Goal: Contribute content: Contribute content

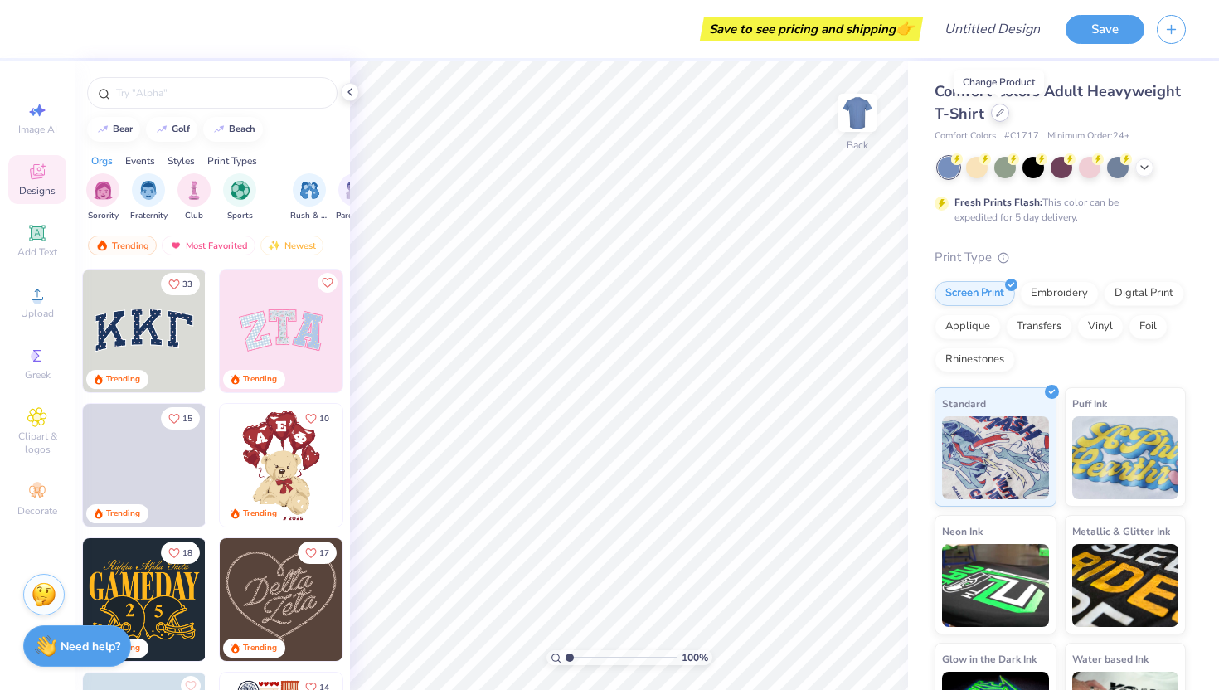
click at [997, 114] on icon at bounding box center [1000, 113] width 8 height 8
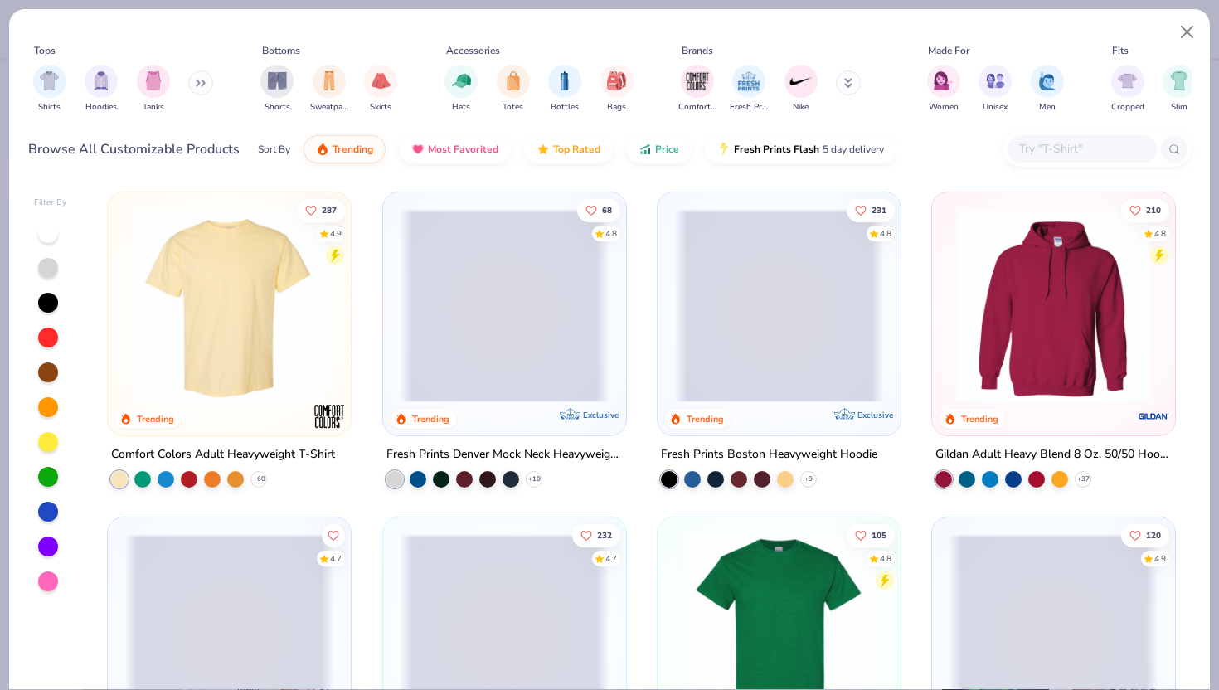
click at [203, 85] on icon at bounding box center [201, 83] width 10 height 8
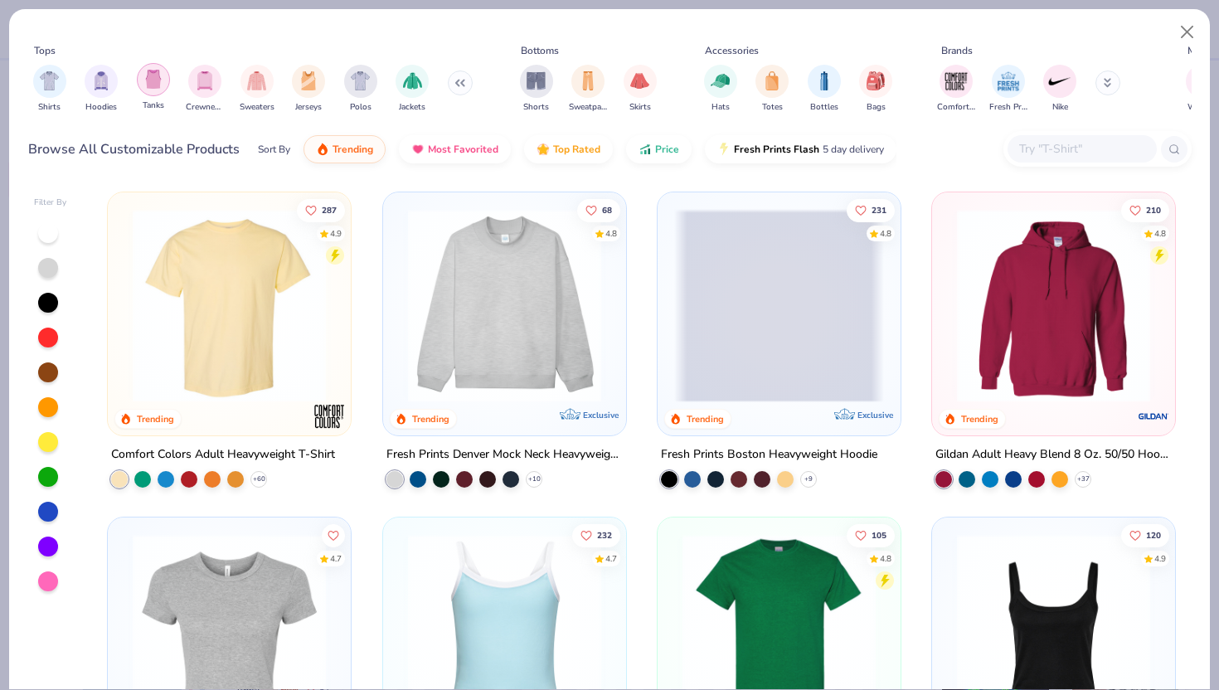
click at [151, 85] on img "filter for Tanks" at bounding box center [153, 79] width 18 height 19
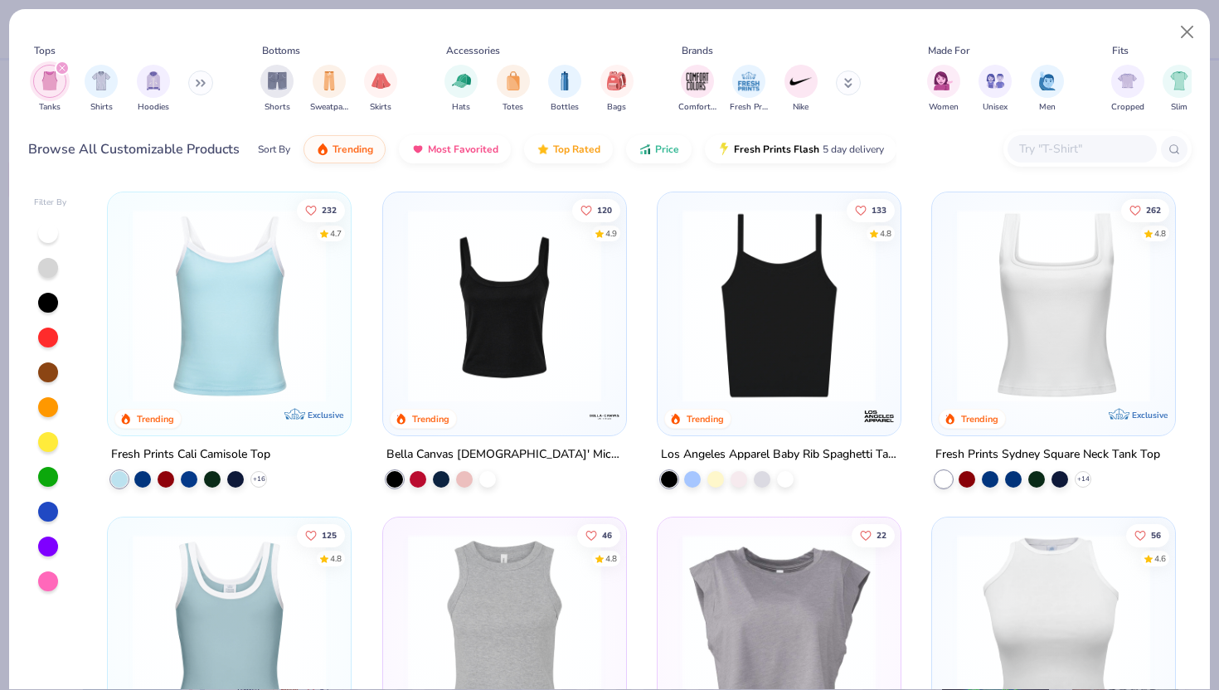
click at [537, 293] on img at bounding box center [505, 305] width 210 height 193
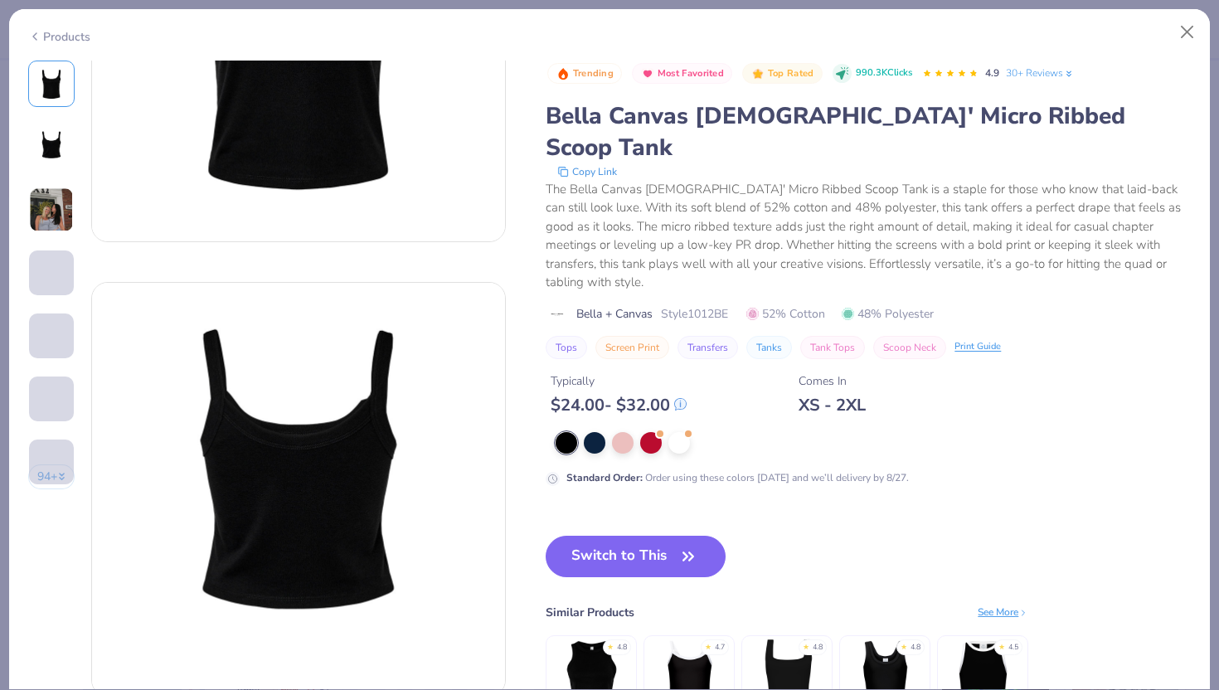
scroll to position [234, 0]
click at [63, 207] on img at bounding box center [51, 209] width 45 height 45
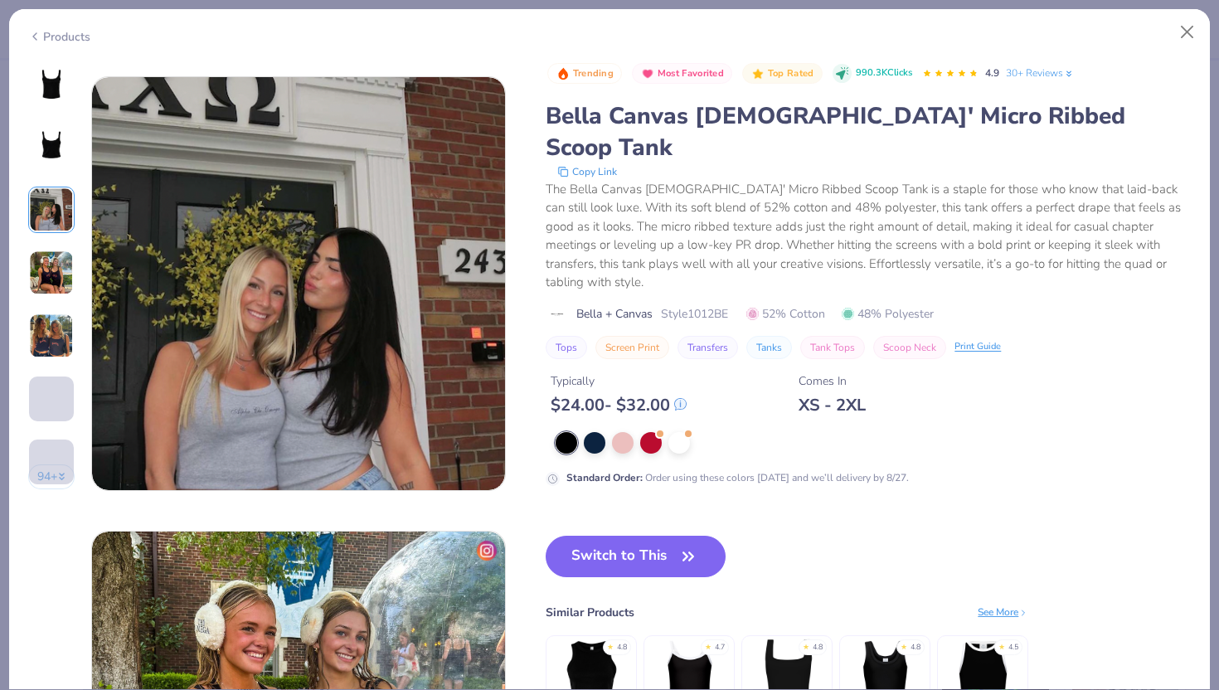
scroll to position [909, 0]
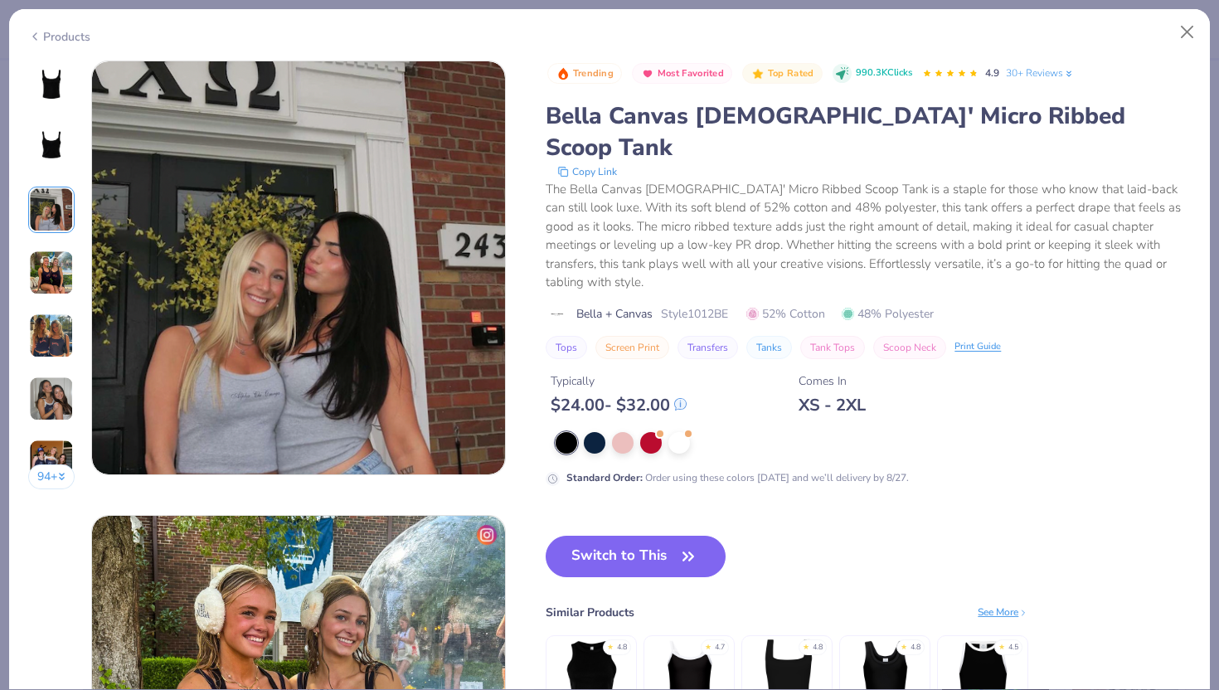
click at [57, 254] on img at bounding box center [51, 272] width 45 height 45
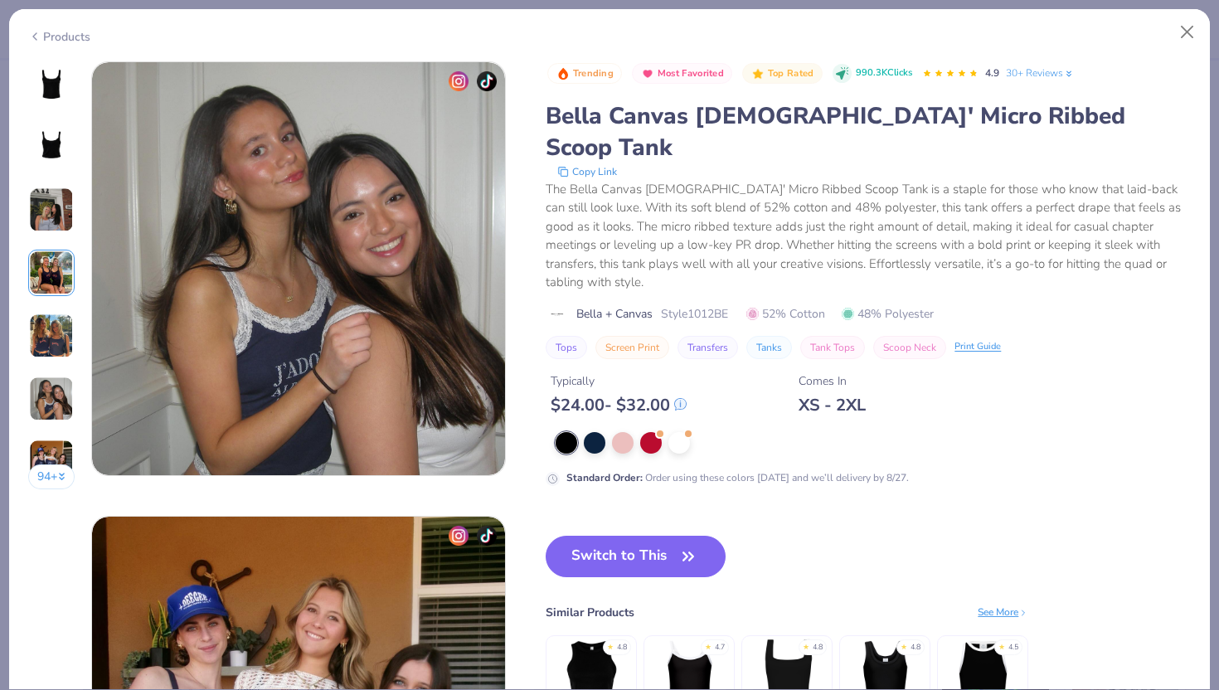
scroll to position [2243, 0]
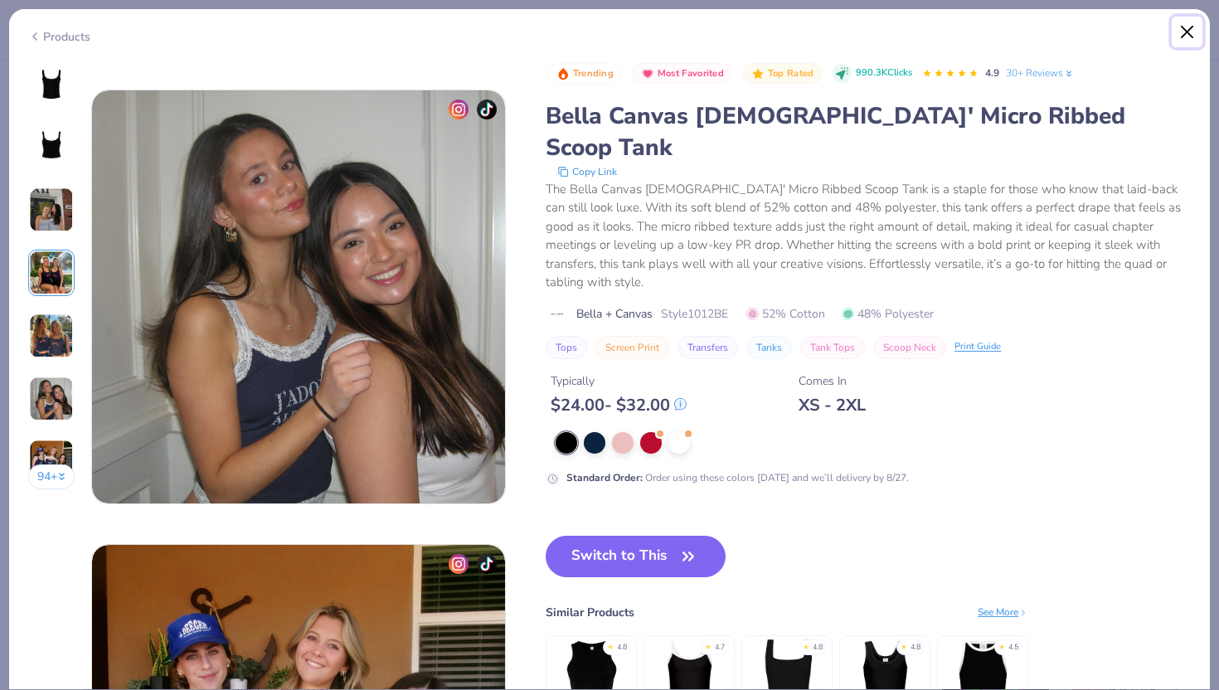
click at [1181, 36] on button "Close" at bounding box center [1188, 33] width 32 height 32
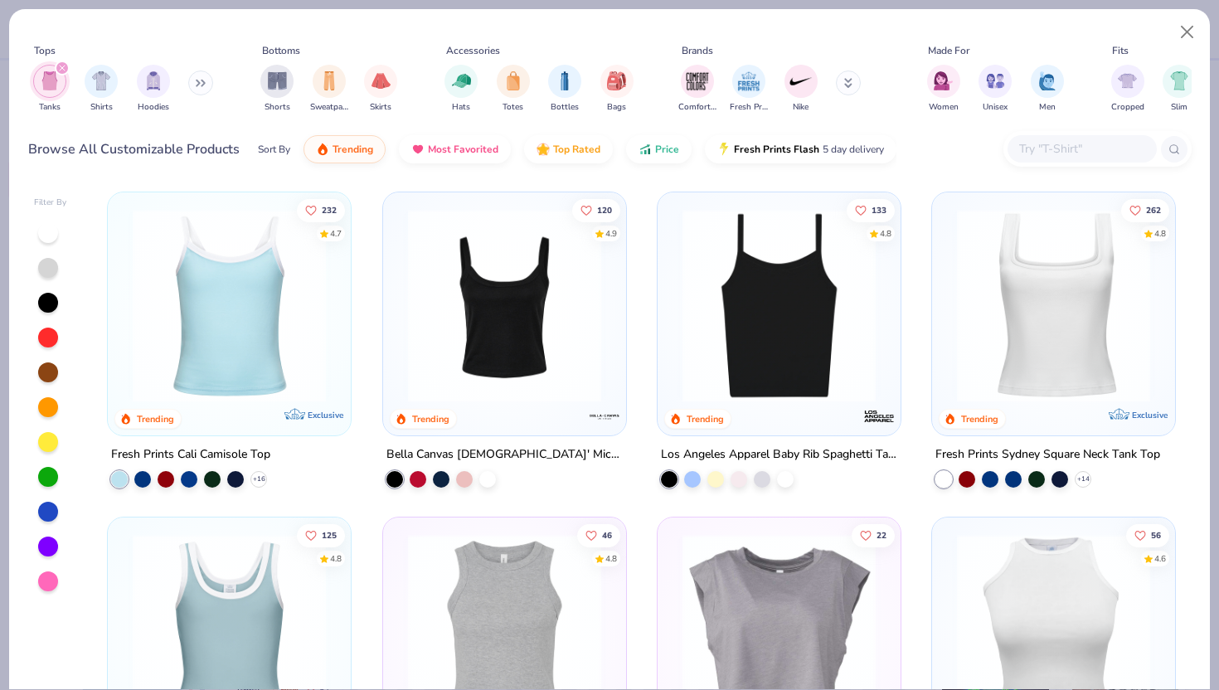
click at [768, 284] on img at bounding box center [779, 305] width 210 height 193
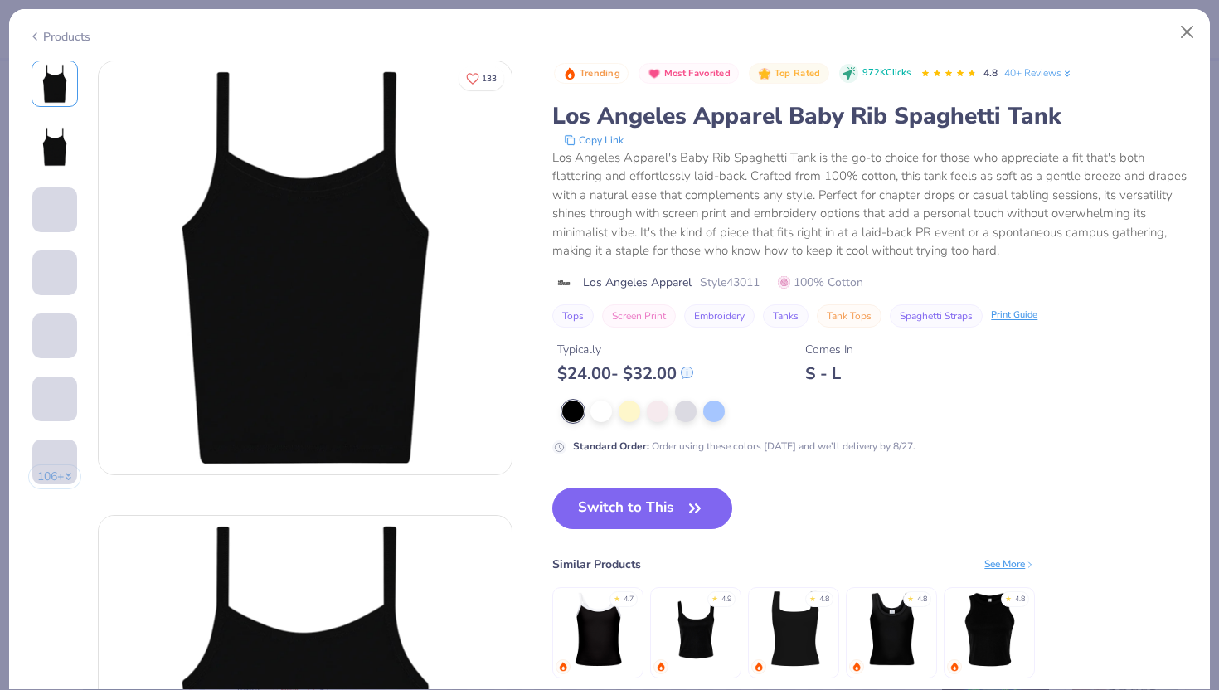
click at [53, 208] on span at bounding box center [54, 209] width 45 height 45
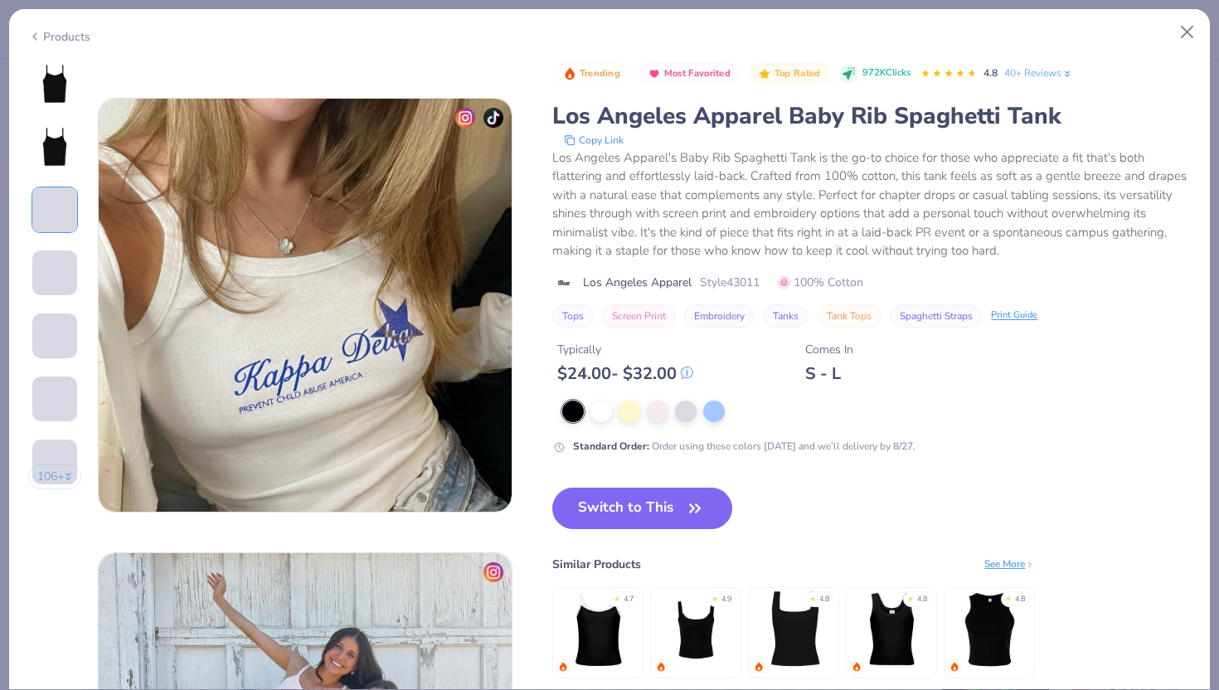
scroll to position [909, 0]
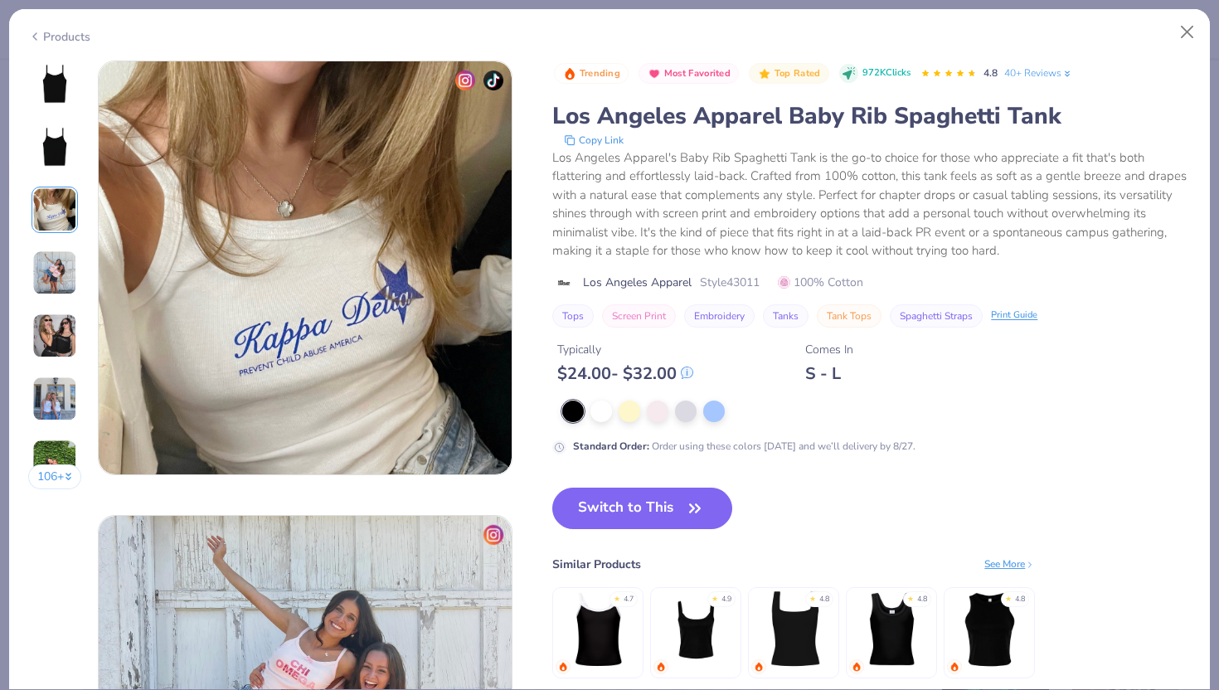
click at [49, 273] on img at bounding box center [54, 272] width 45 height 45
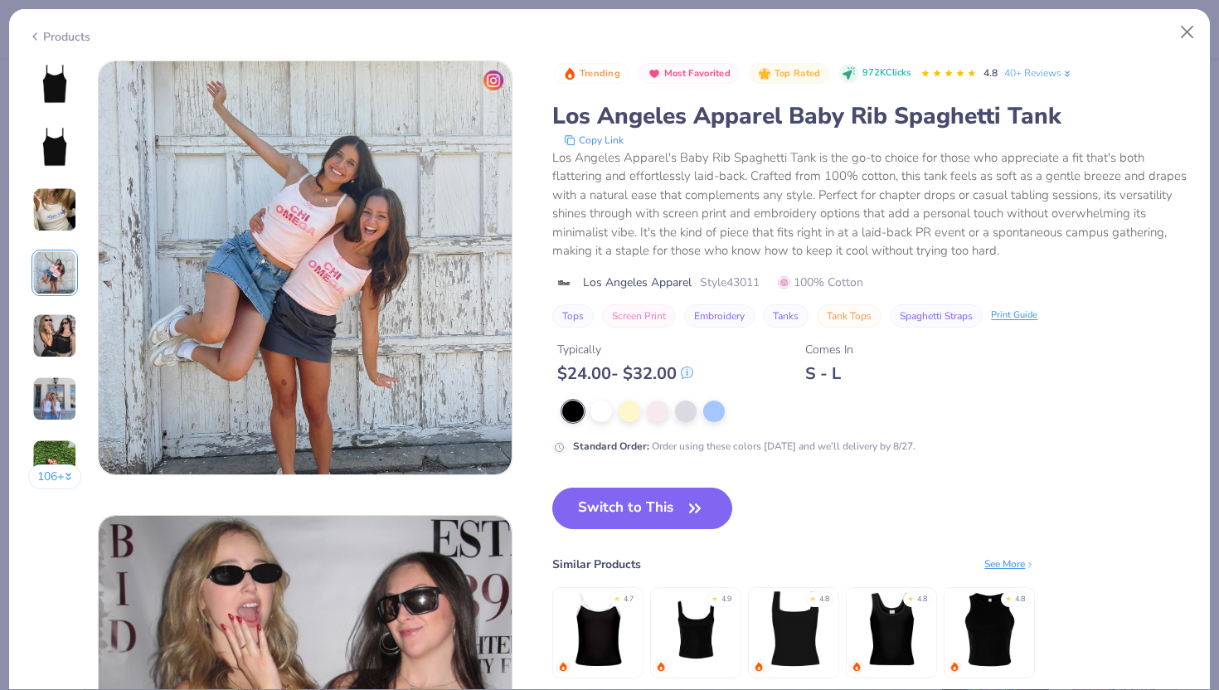
click at [52, 328] on img at bounding box center [54, 336] width 45 height 45
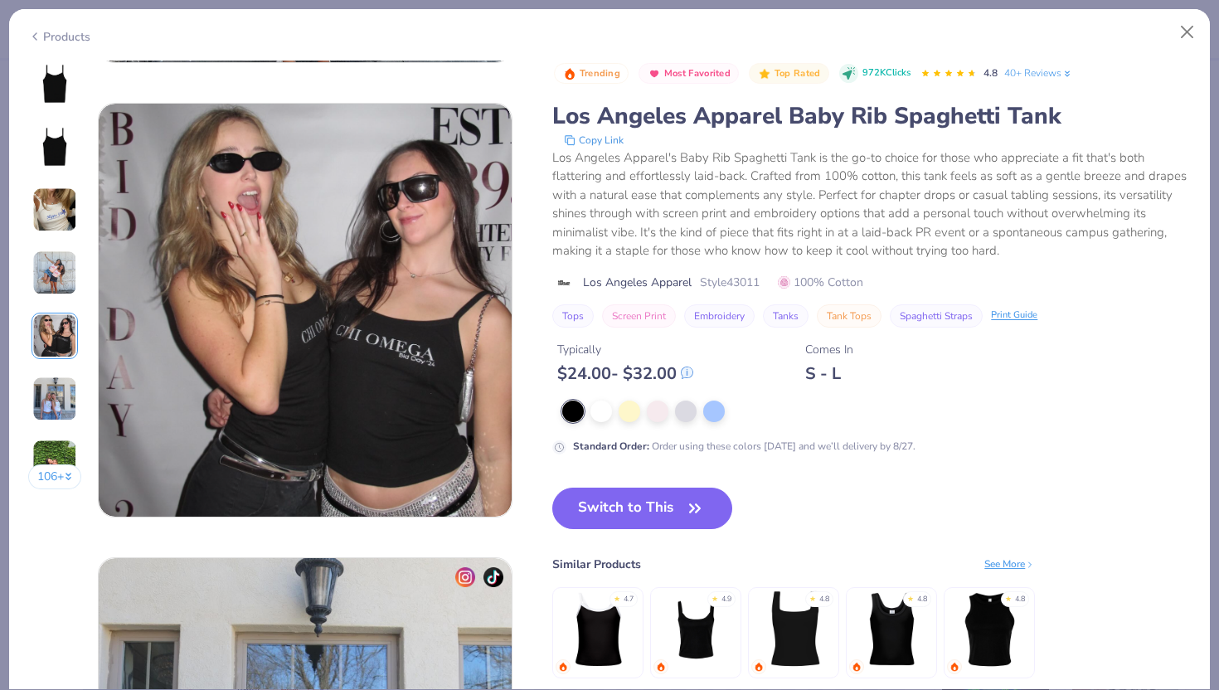
scroll to position [1818, 0]
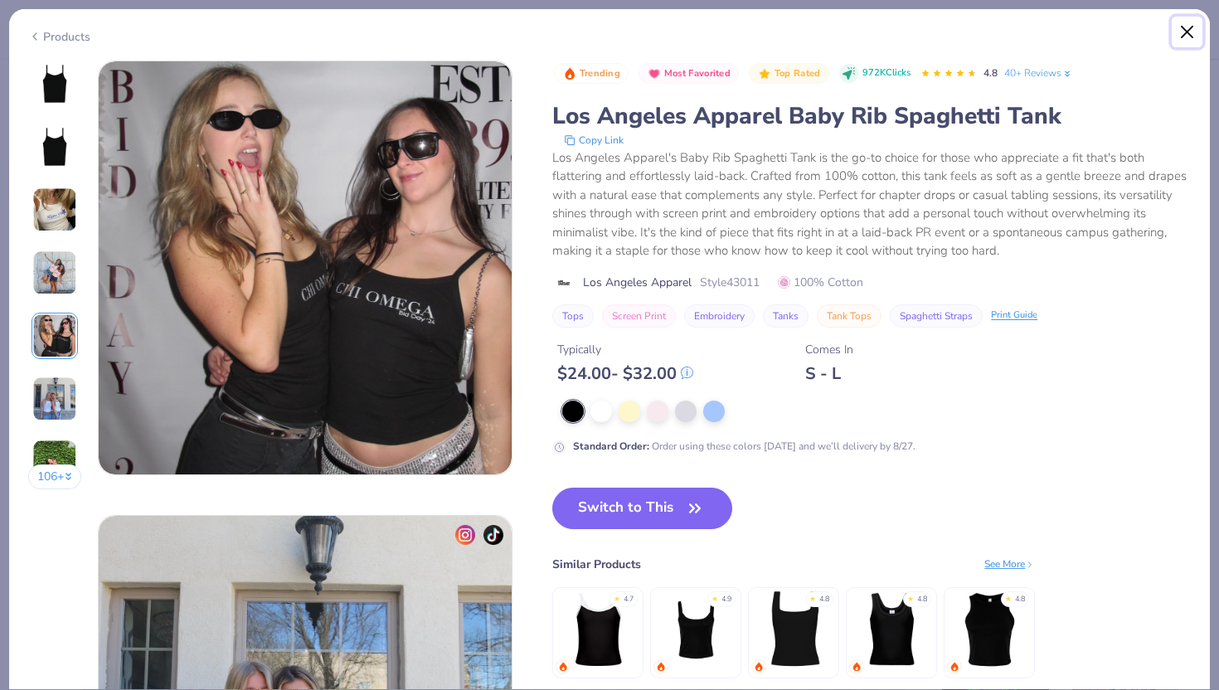
click at [1184, 32] on button "Close" at bounding box center [1188, 33] width 32 height 32
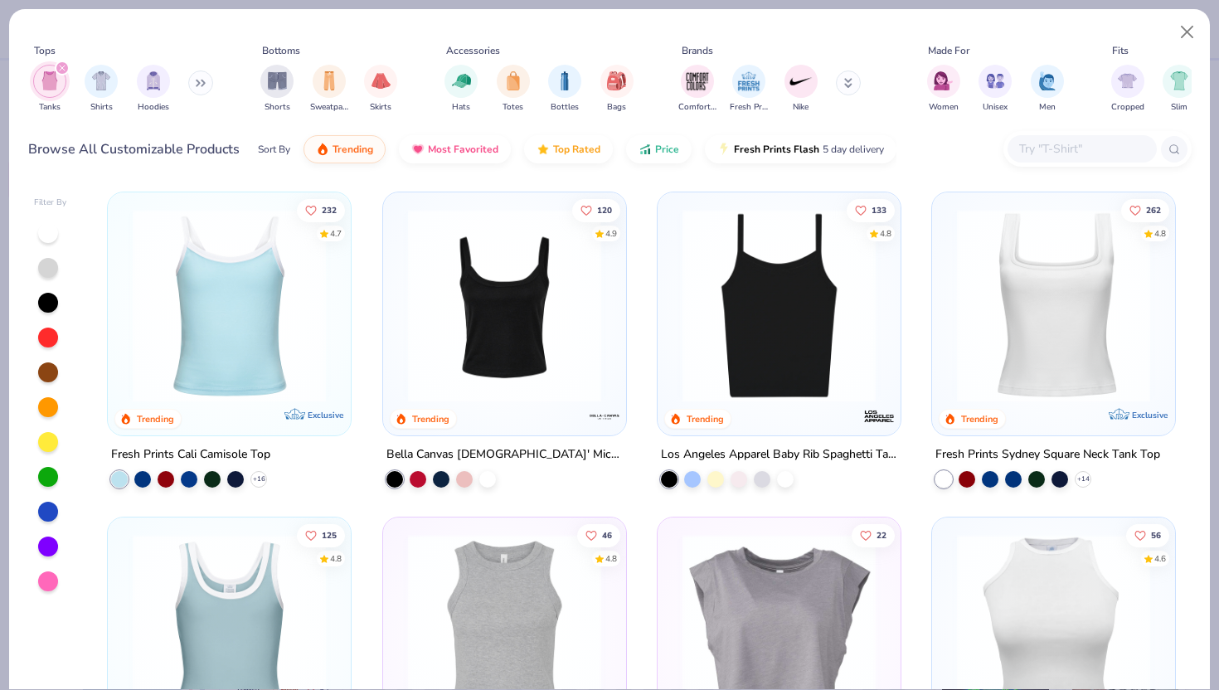
click at [250, 341] on img at bounding box center [229, 305] width 210 height 193
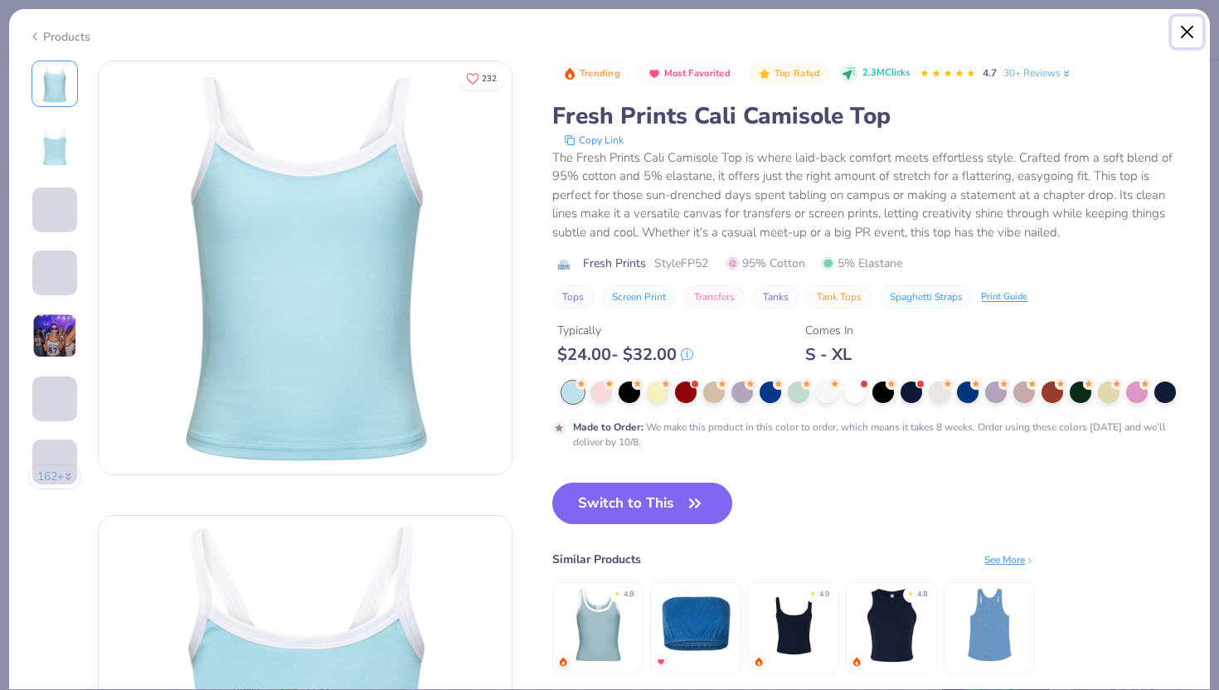
click at [1190, 27] on button "Close" at bounding box center [1188, 33] width 32 height 32
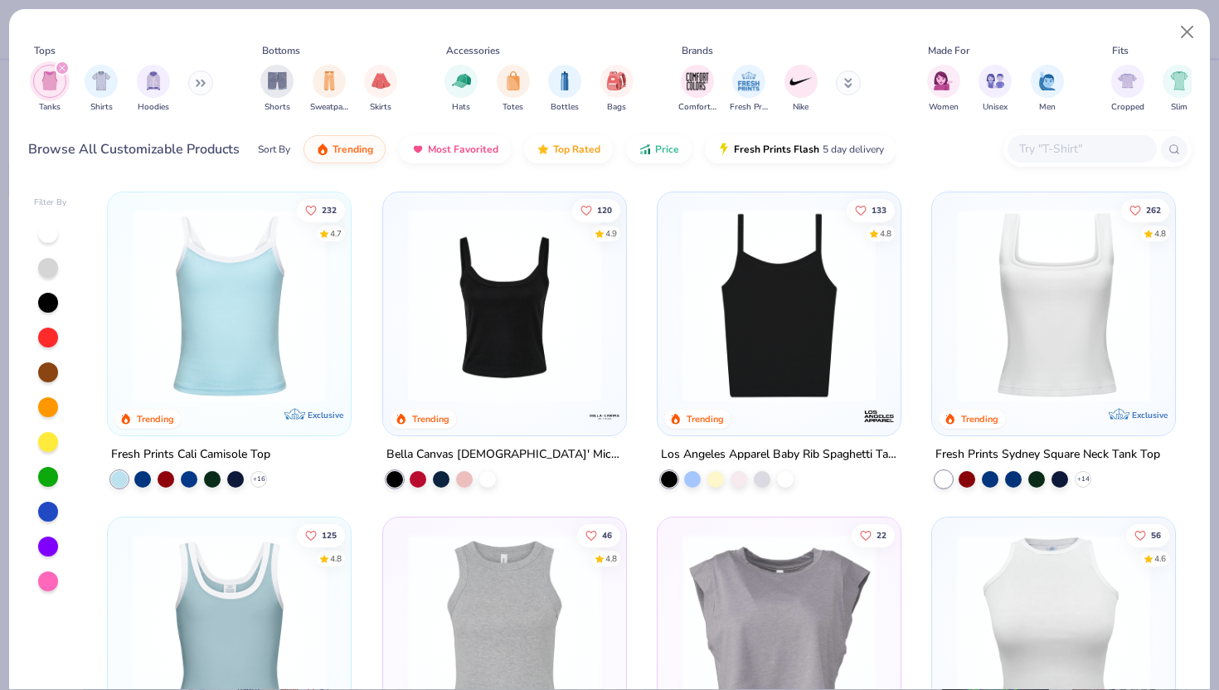
click at [513, 293] on img at bounding box center [505, 305] width 210 height 193
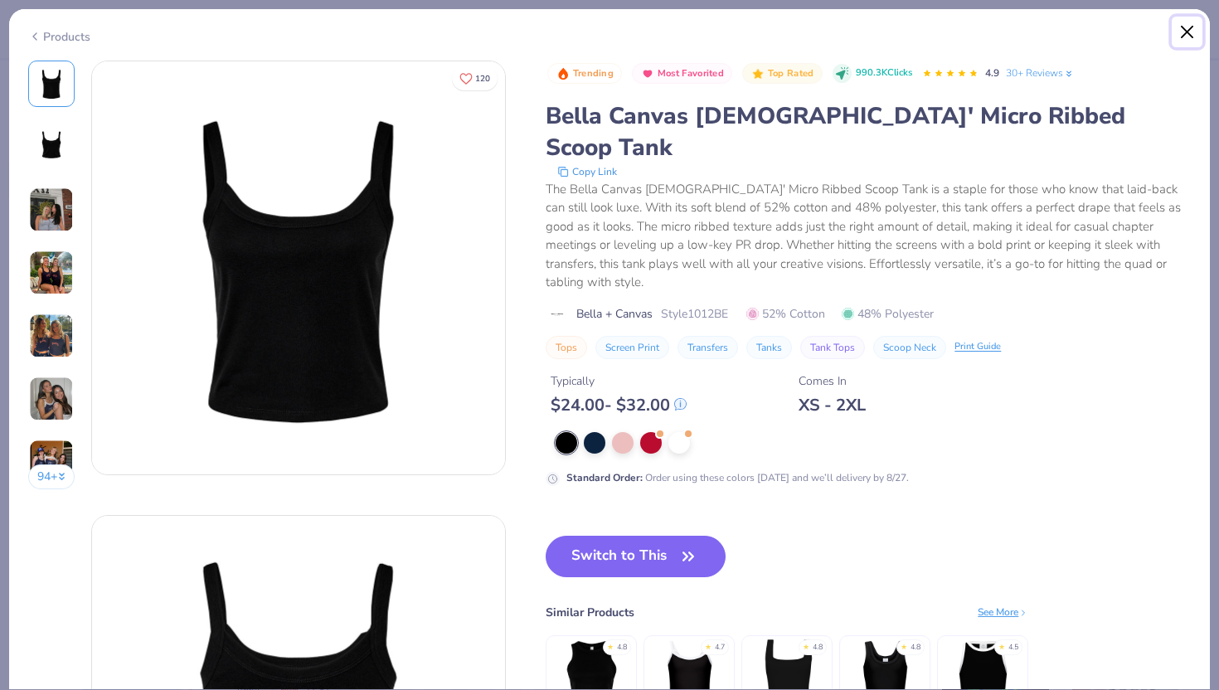
click at [1184, 27] on button "Close" at bounding box center [1188, 33] width 32 height 32
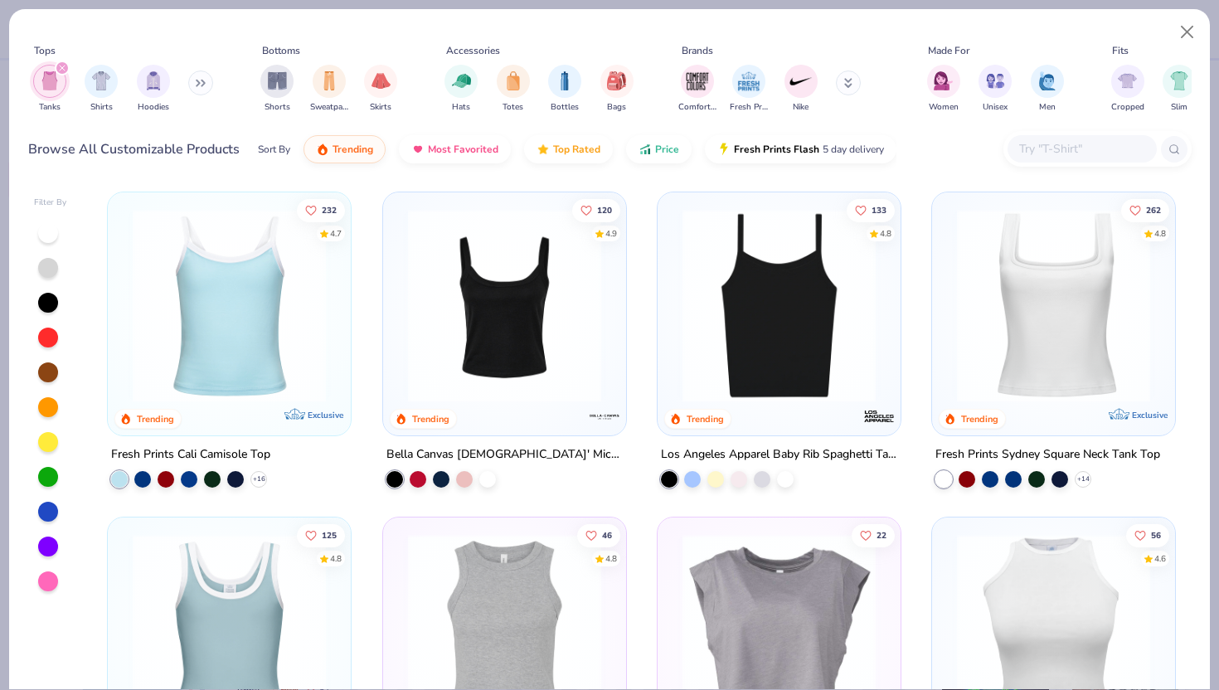
click at [770, 325] on img at bounding box center [779, 305] width 210 height 193
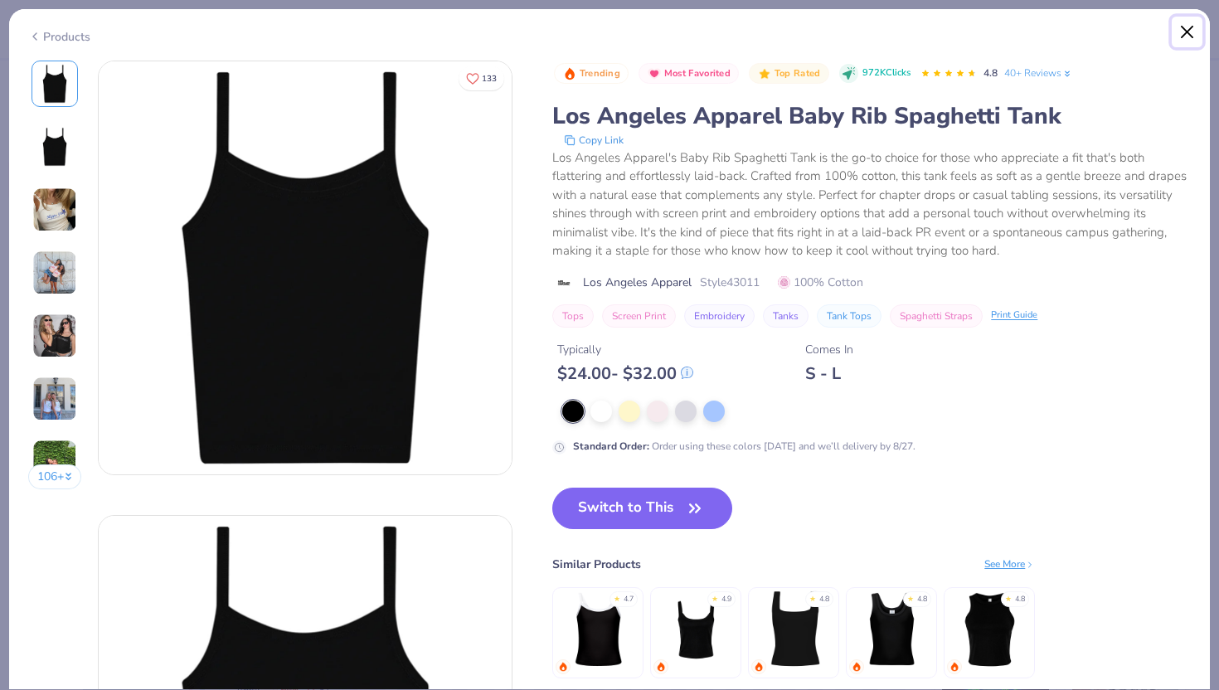
click at [1188, 35] on button "Close" at bounding box center [1188, 33] width 32 height 32
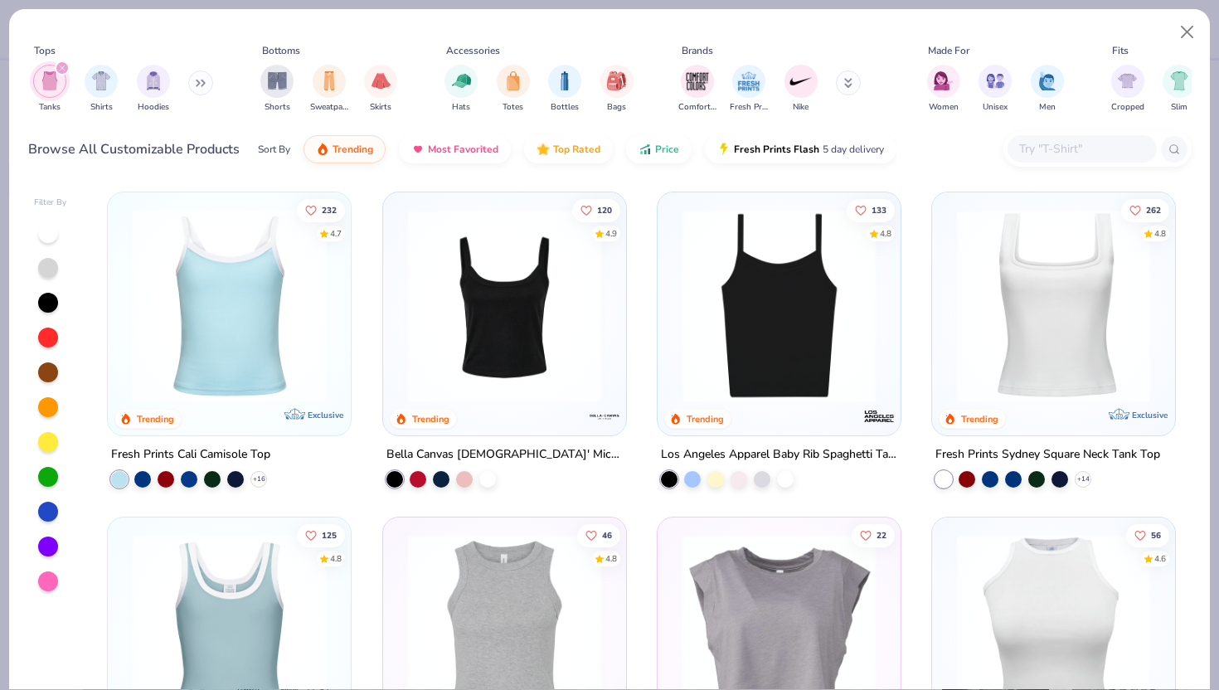
click at [1054, 305] on img at bounding box center [1054, 305] width 210 height 193
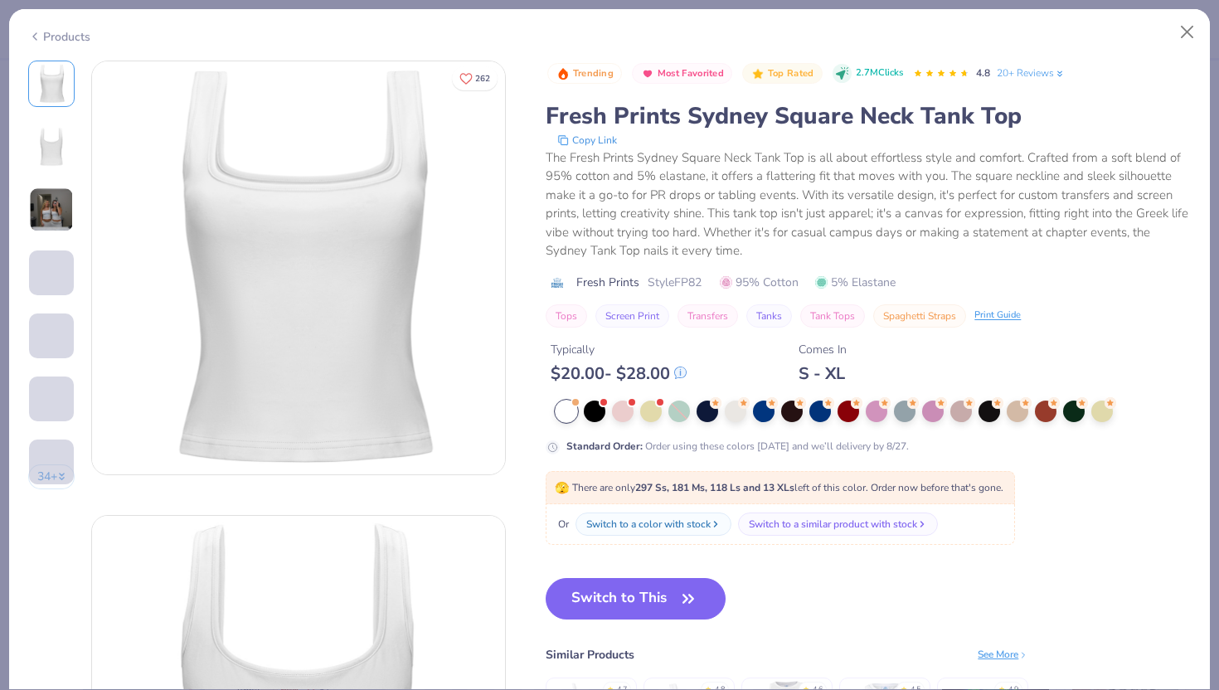
click at [51, 208] on img at bounding box center [51, 209] width 45 height 45
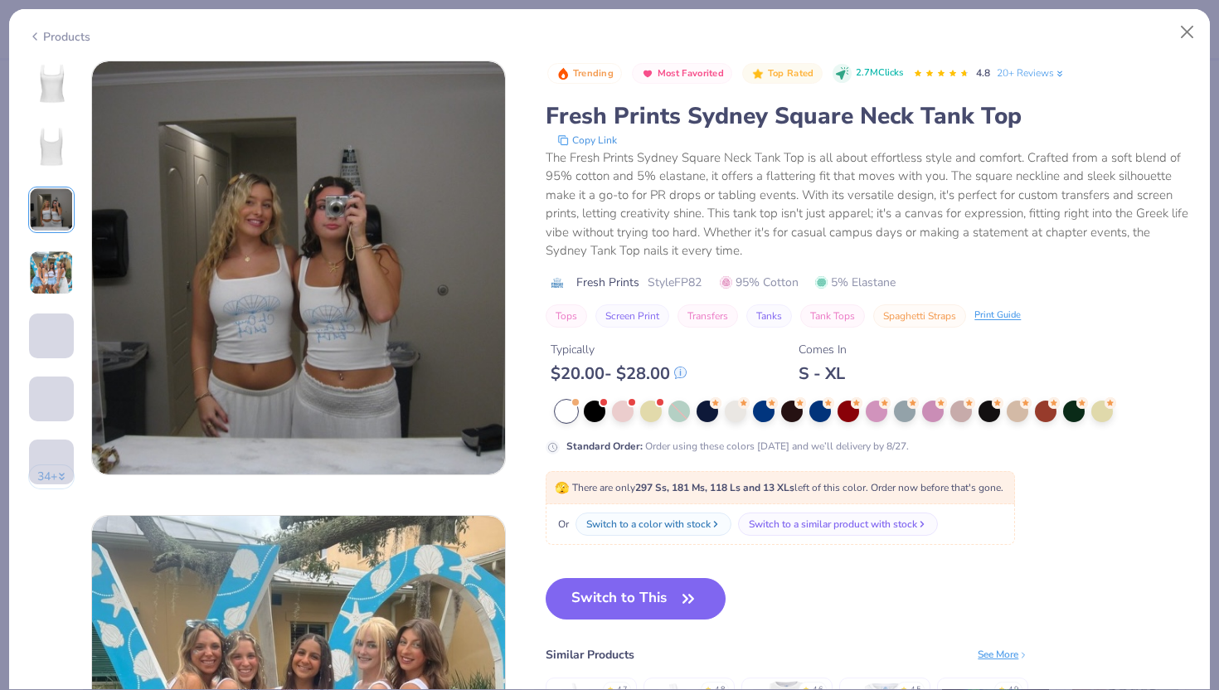
click at [57, 257] on img at bounding box center [51, 272] width 45 height 45
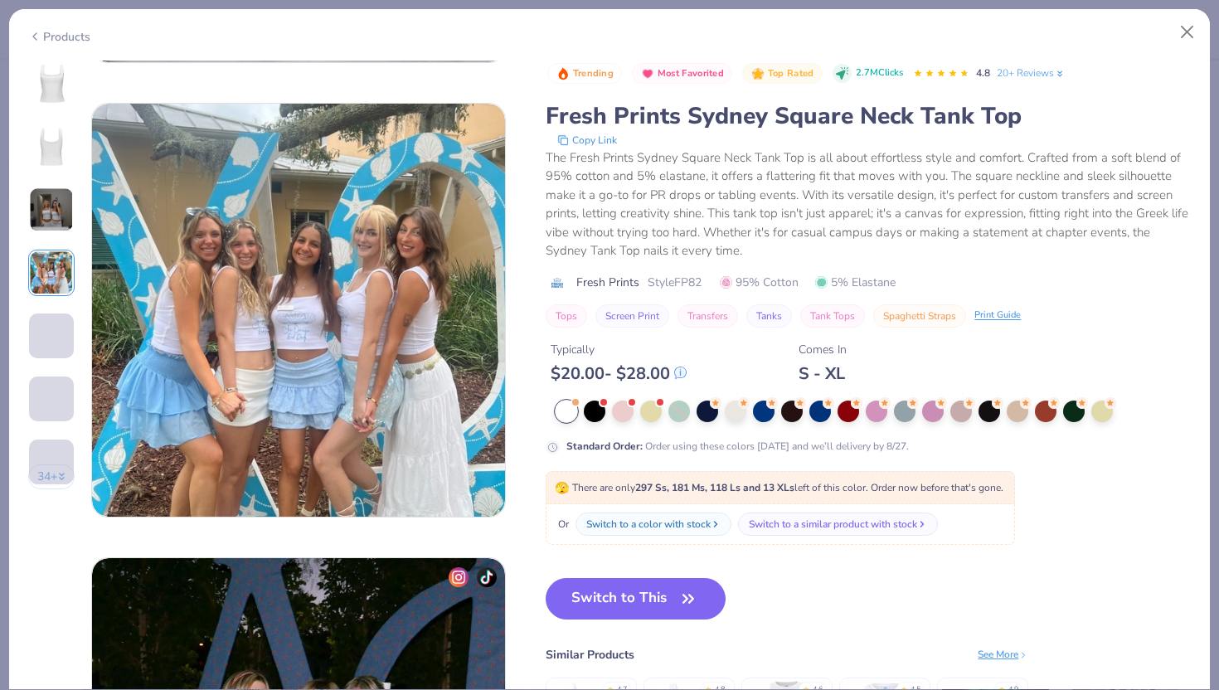
scroll to position [1363, 0]
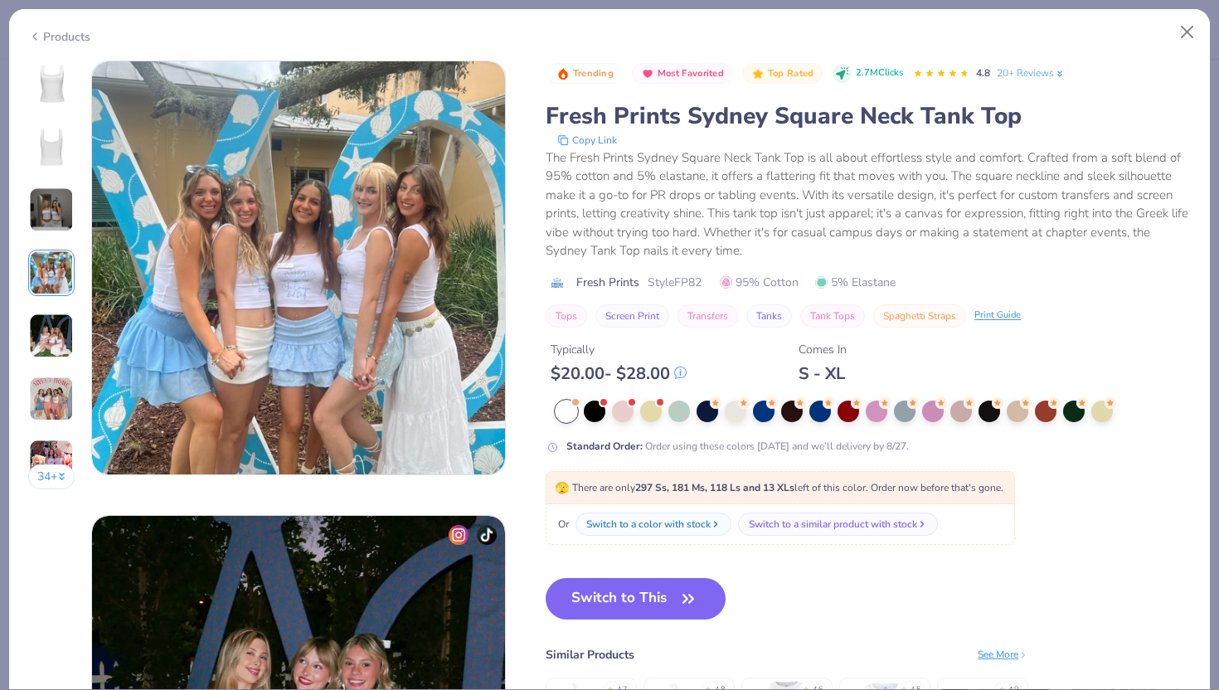
click at [51, 326] on img at bounding box center [51, 336] width 45 height 45
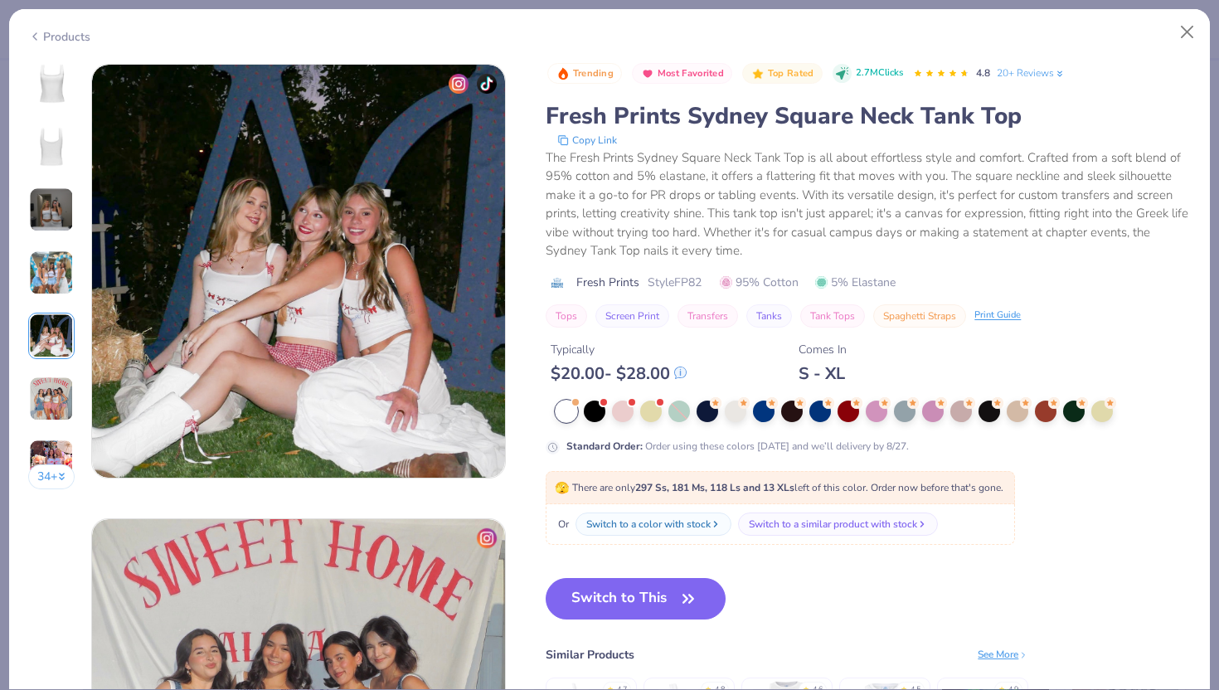
scroll to position [1818, 0]
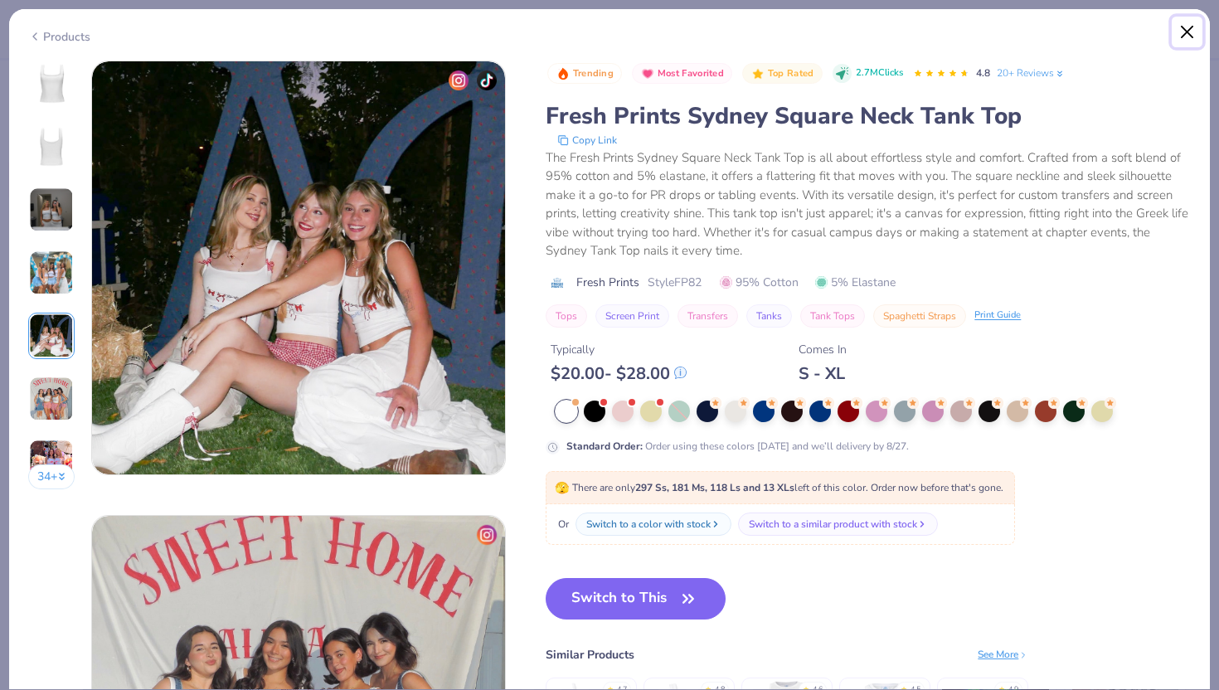
click at [1194, 36] on button "Close" at bounding box center [1188, 33] width 32 height 32
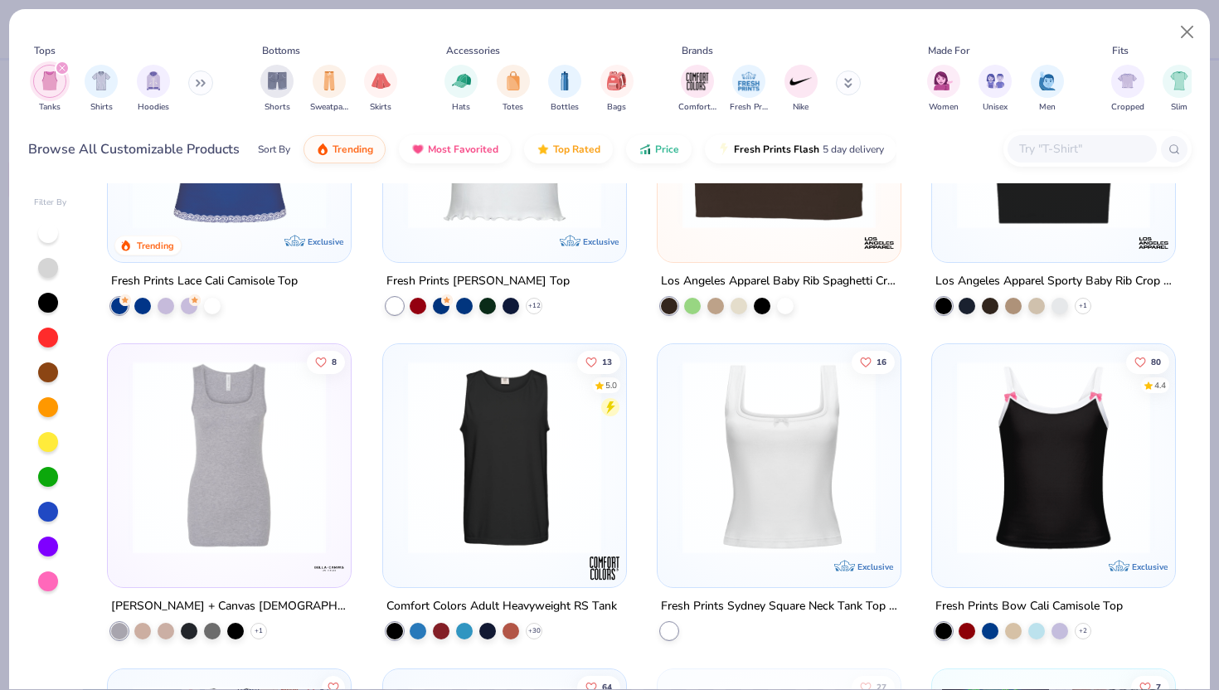
scroll to position [829, 0]
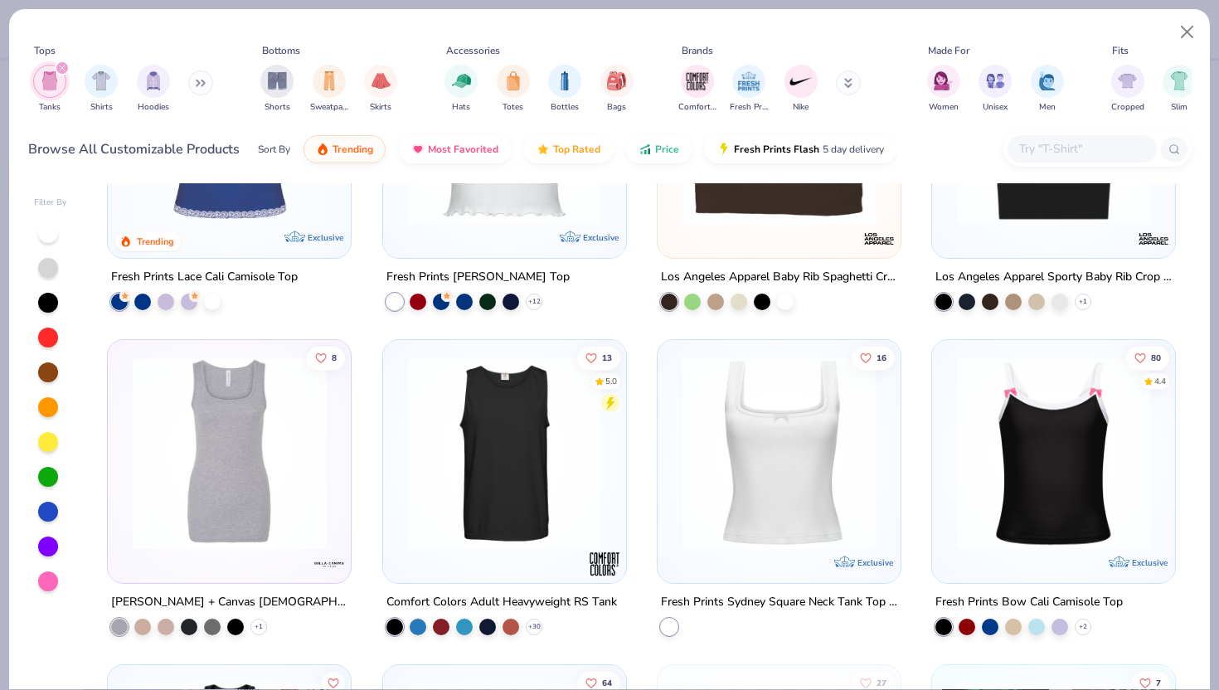
click at [775, 421] on div at bounding box center [569, 453] width 630 height 193
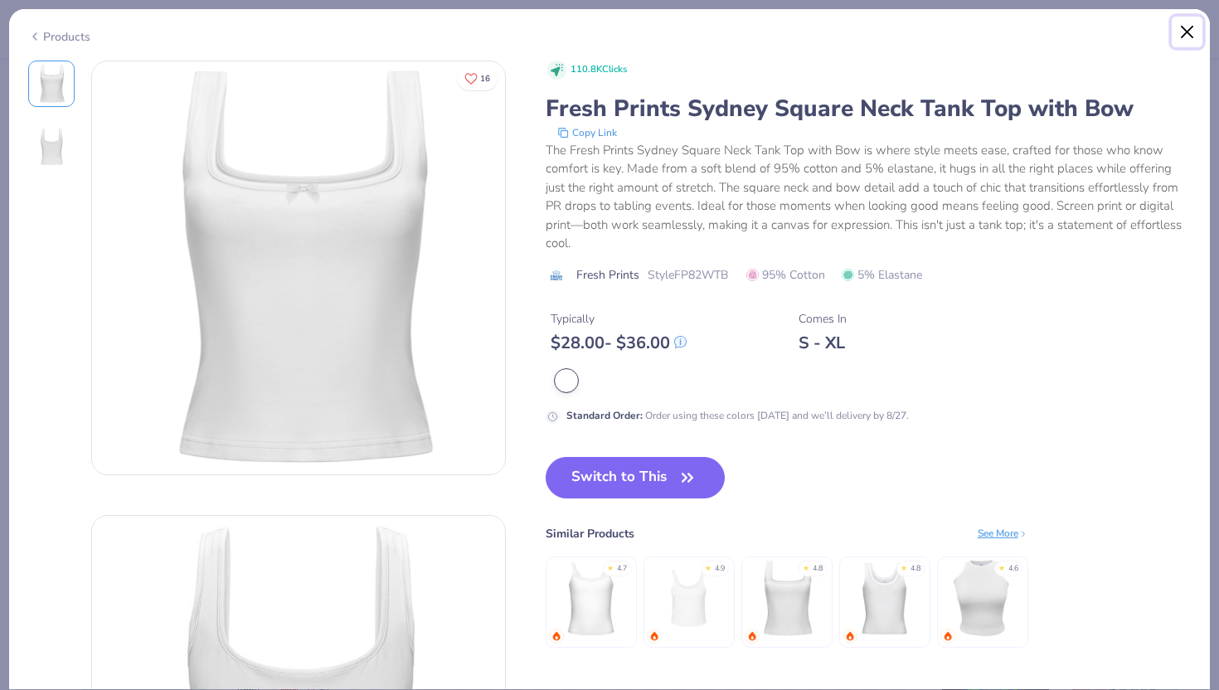
click at [1189, 30] on button "Close" at bounding box center [1188, 33] width 32 height 32
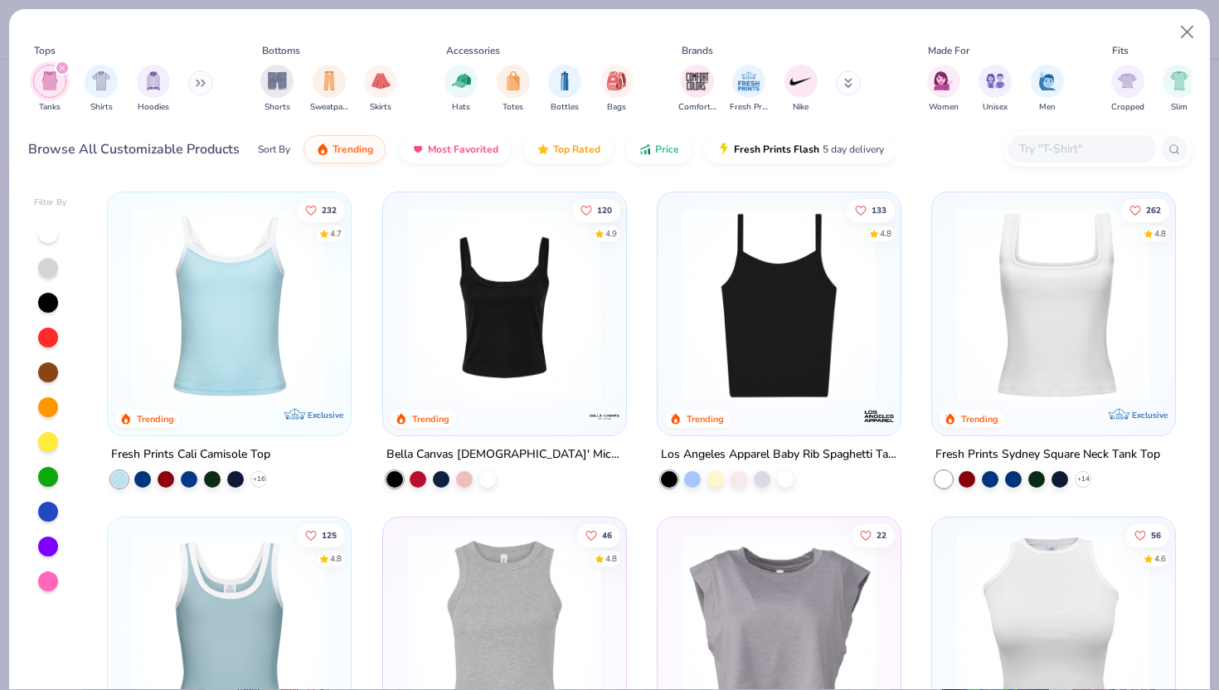
click at [708, 321] on img at bounding box center [779, 305] width 210 height 193
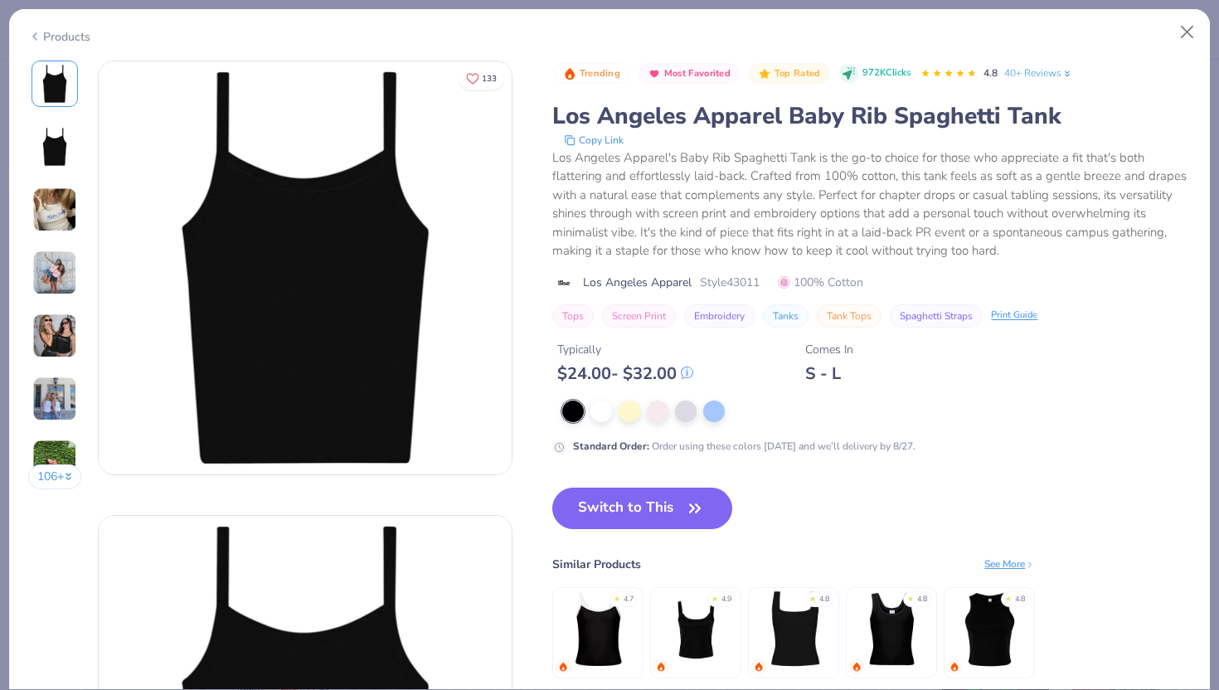
click at [56, 472] on button "106 +" at bounding box center [55, 476] width 54 height 25
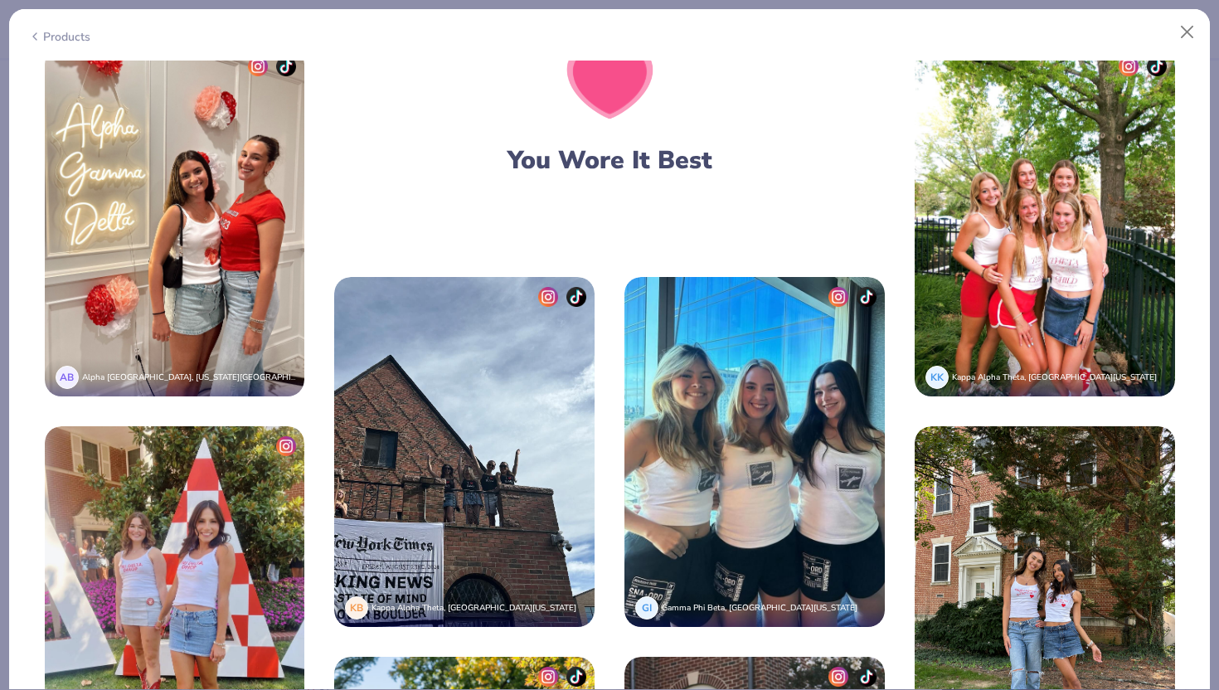
scroll to position [3338, 0]
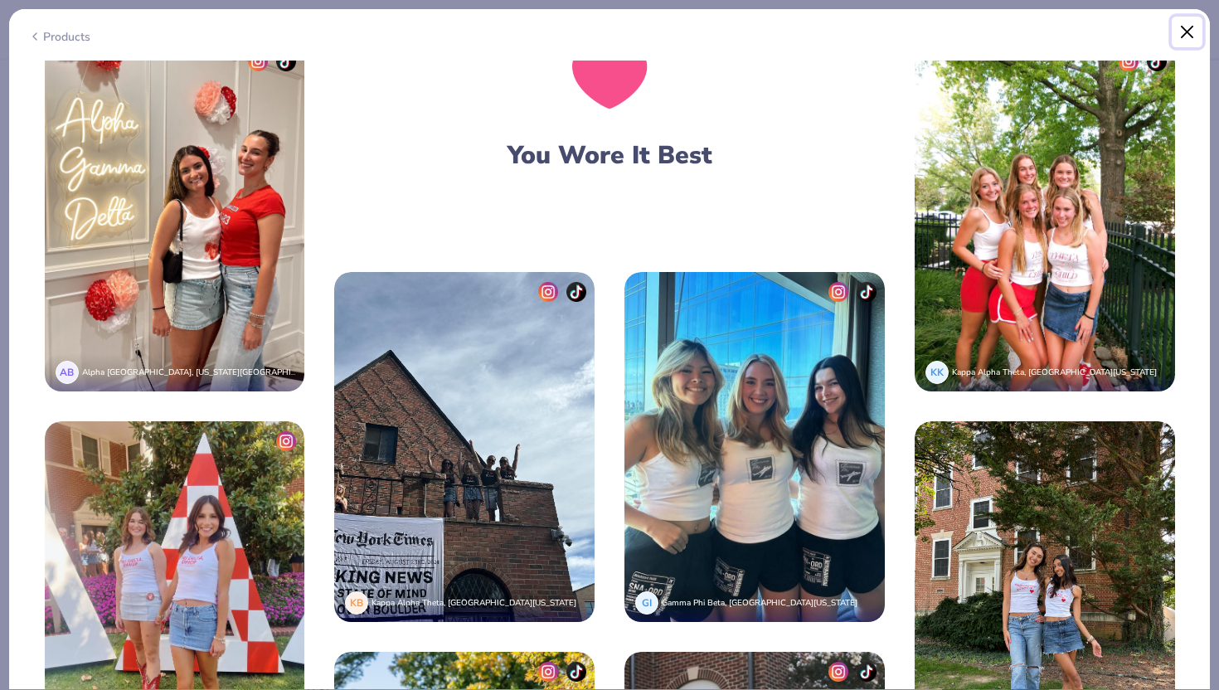
click at [1188, 34] on button "Close" at bounding box center [1188, 33] width 32 height 32
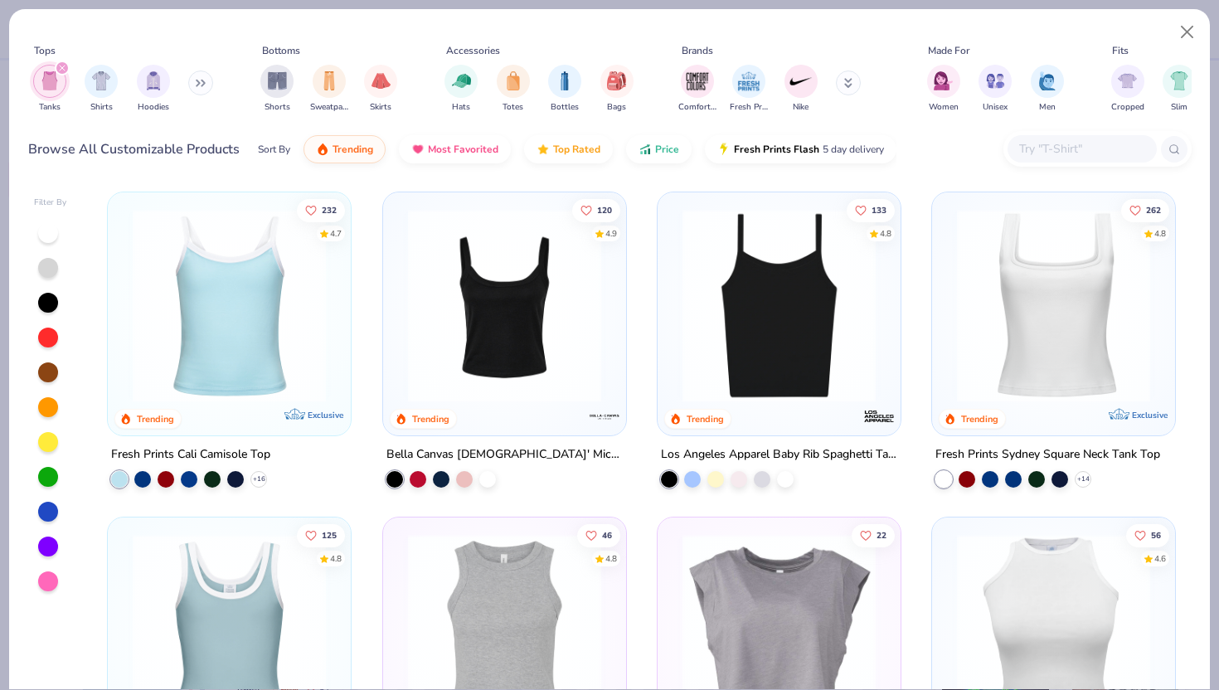
click at [756, 325] on img at bounding box center [779, 305] width 210 height 193
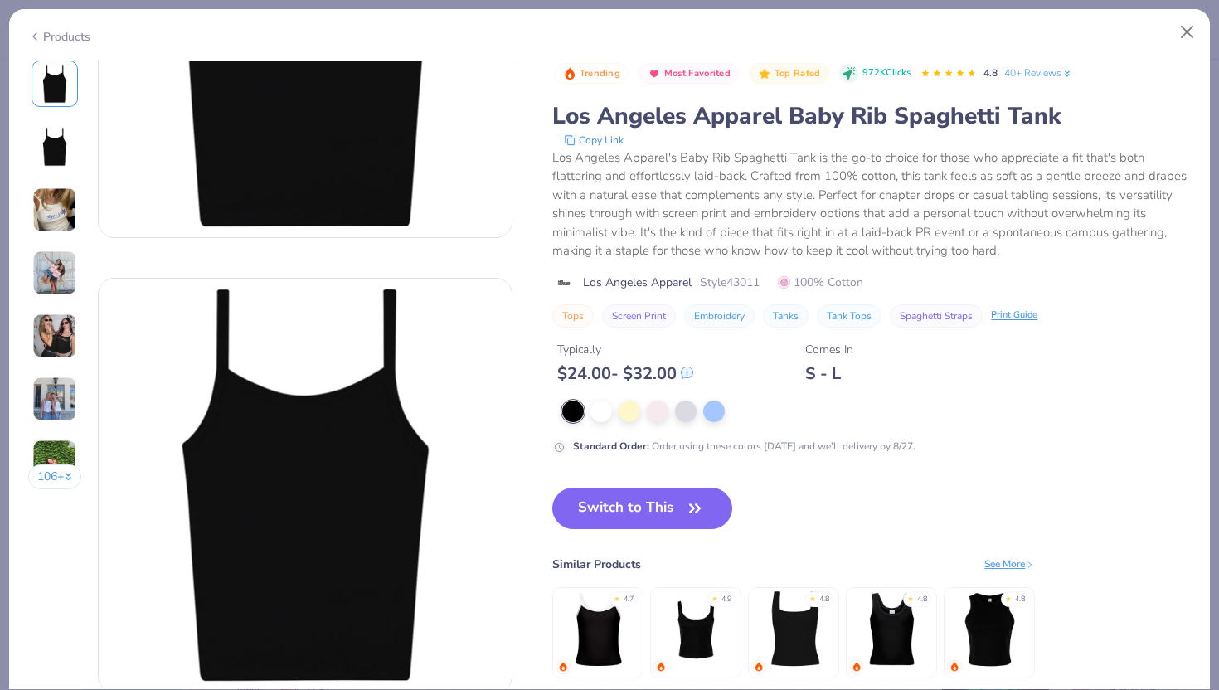
scroll to position [255, 0]
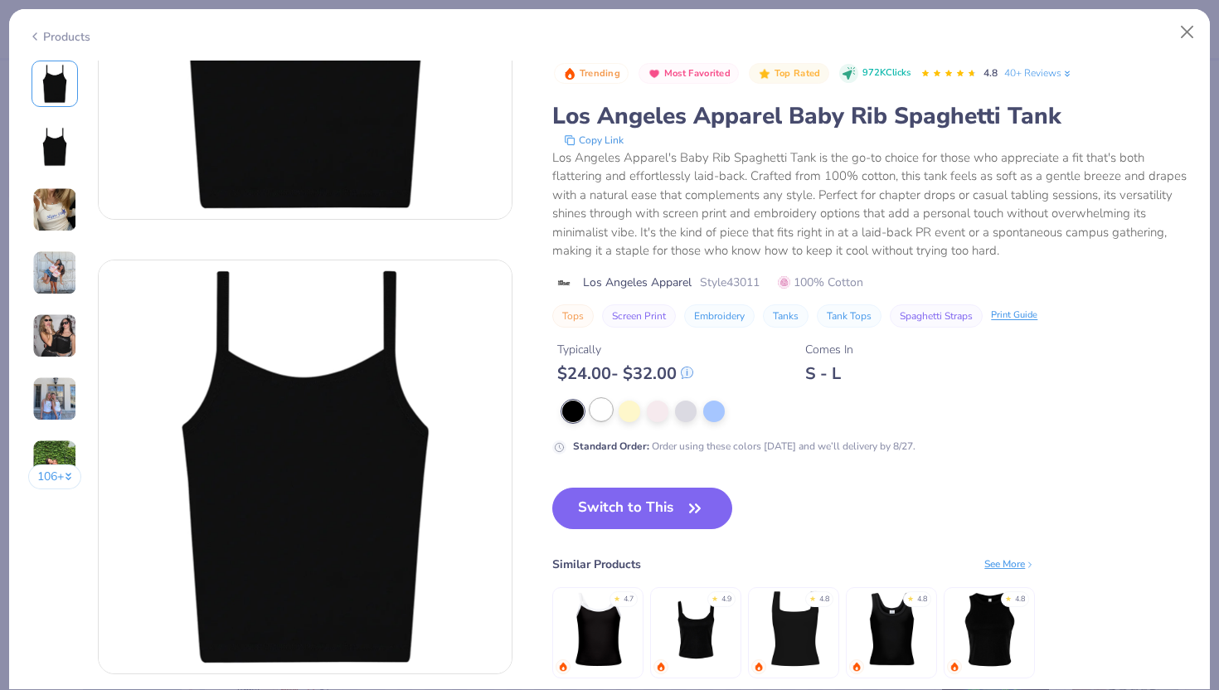
click at [603, 414] on div at bounding box center [602, 410] width 22 height 22
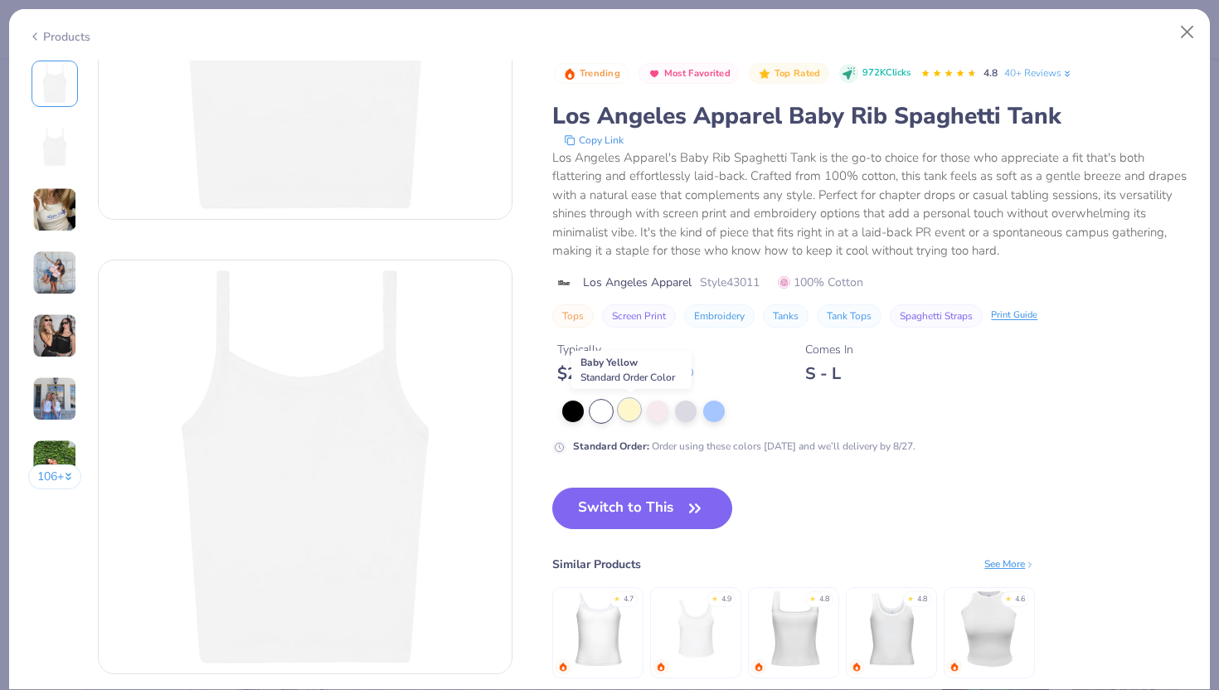
click at [630, 410] on div at bounding box center [630, 410] width 22 height 22
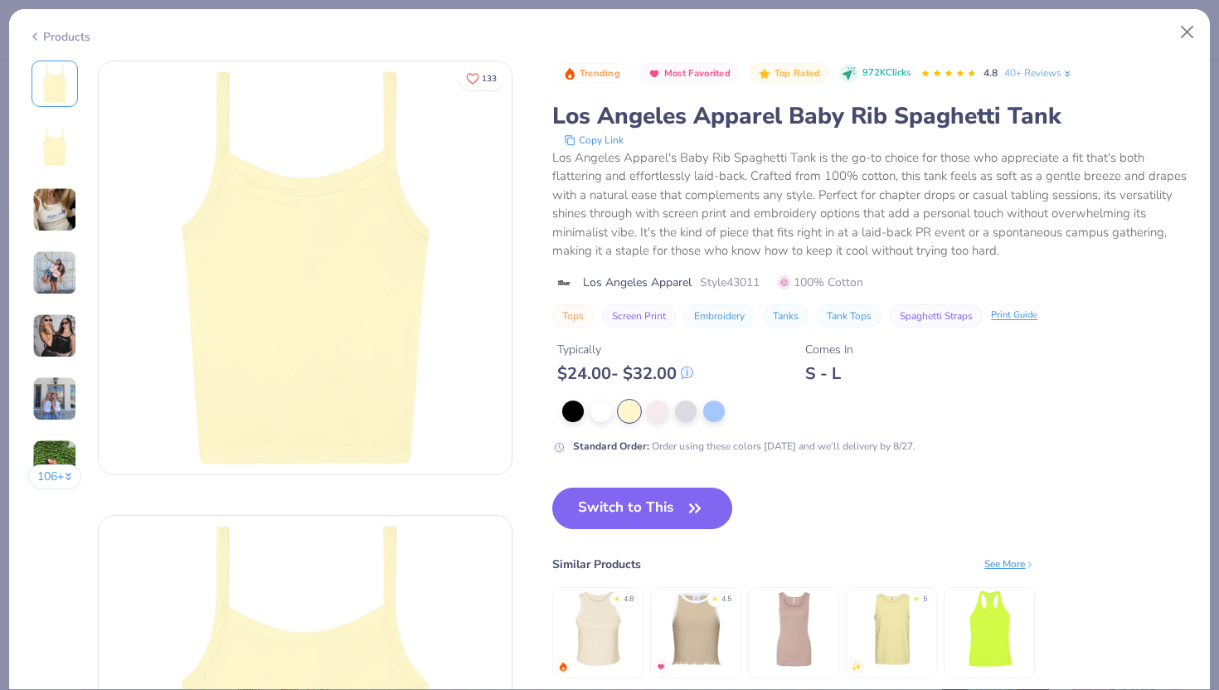
click at [664, 425] on div "Standard Order : Order using these colors [DATE] and we’ll delivery by 8/27." at bounding box center [871, 428] width 639 height 54
click at [662, 412] on div at bounding box center [658, 410] width 22 height 22
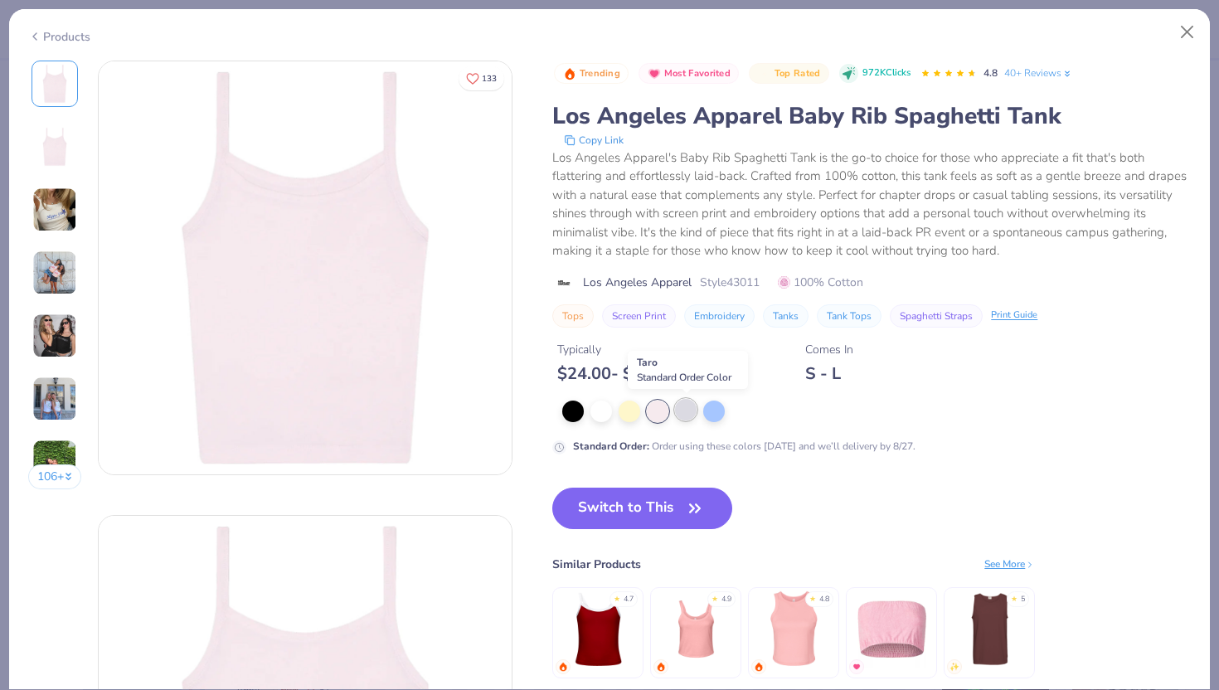
click at [686, 412] on div at bounding box center [686, 410] width 22 height 22
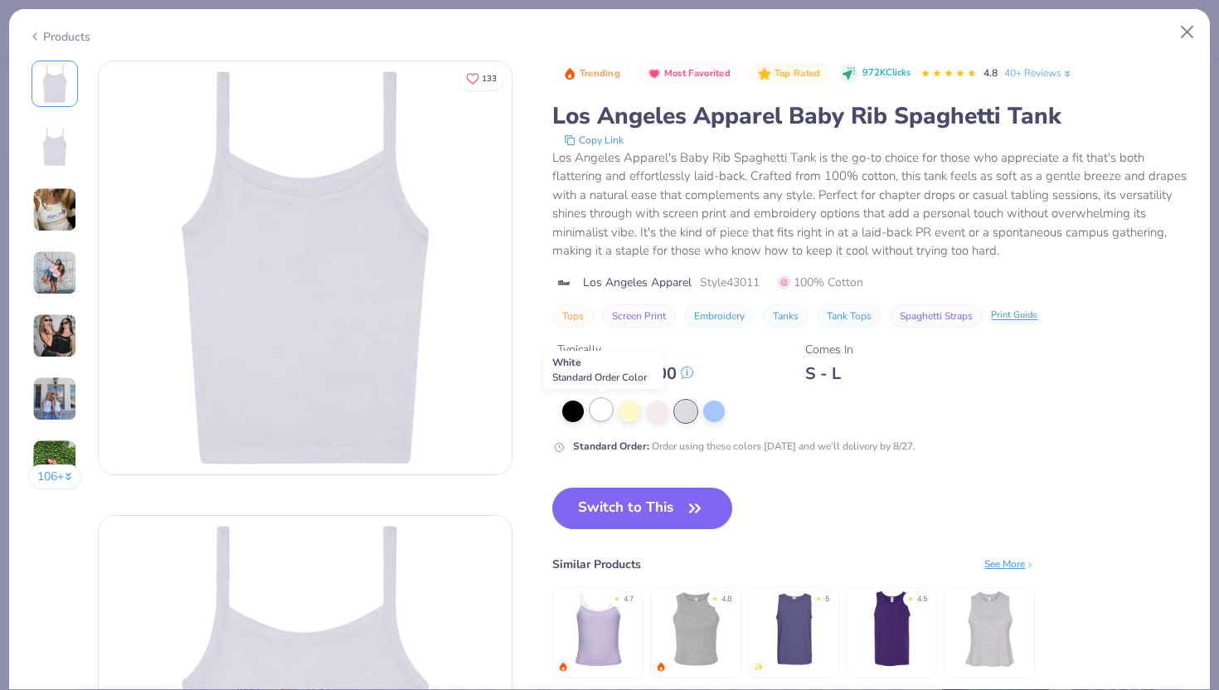
click at [605, 416] on div at bounding box center [602, 410] width 22 height 22
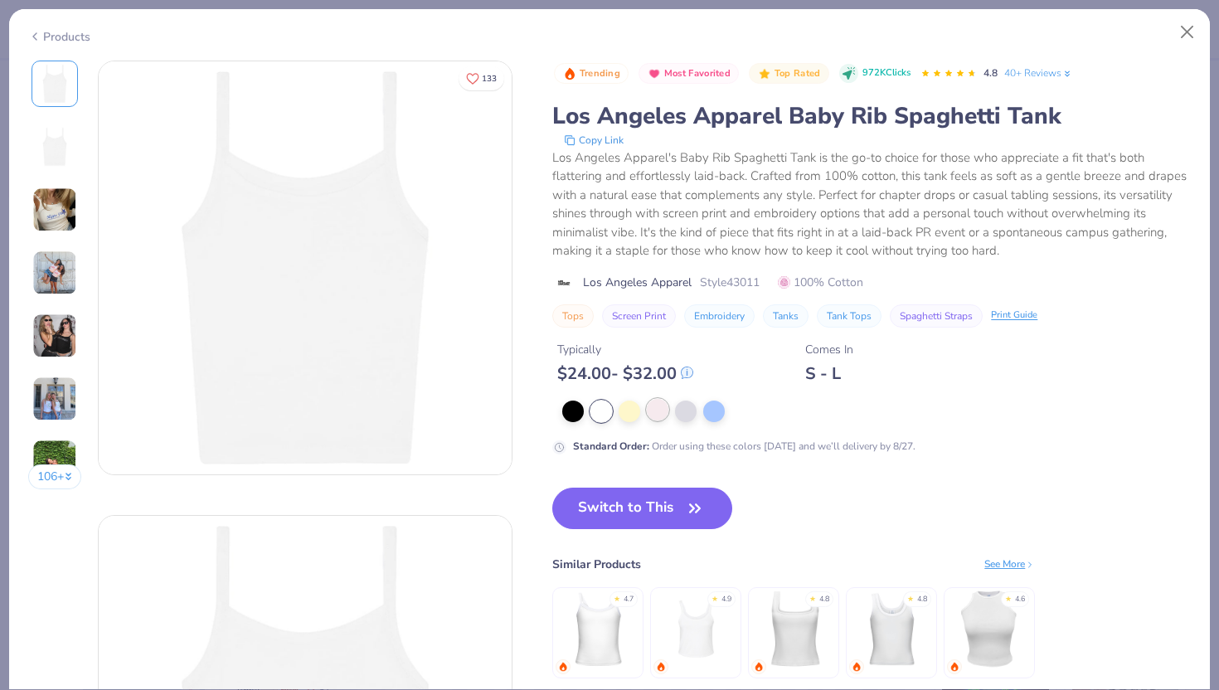
click at [661, 416] on div at bounding box center [658, 410] width 22 height 22
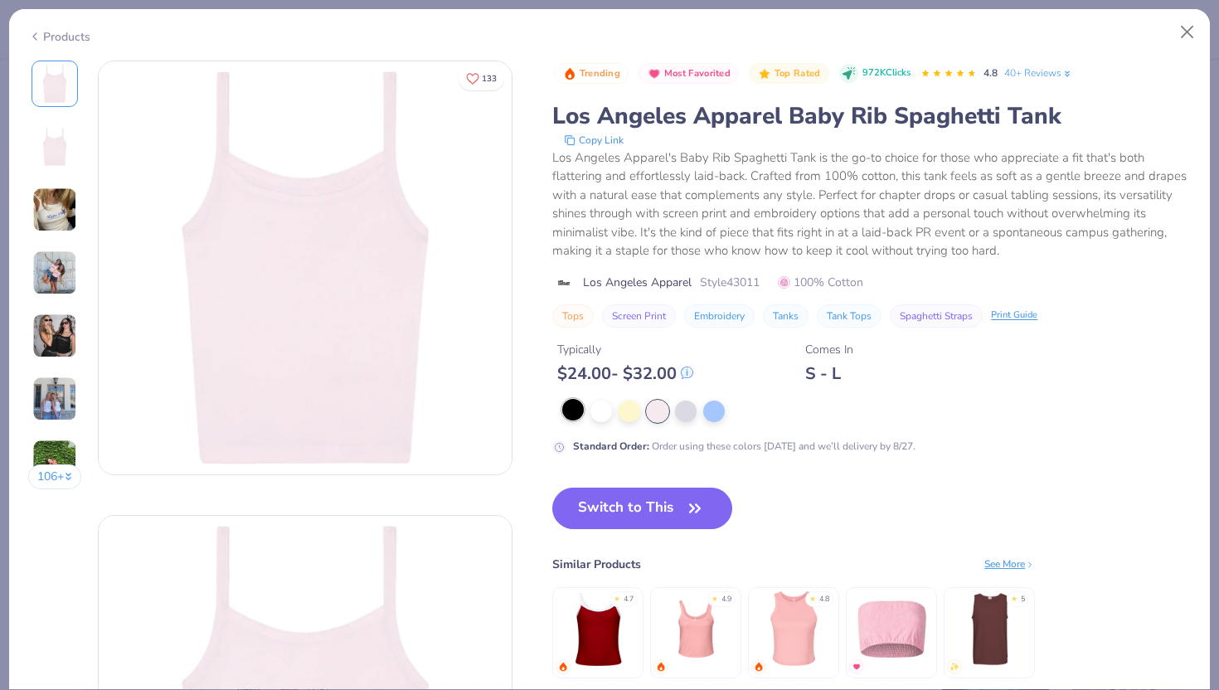
click at [571, 409] on div at bounding box center [573, 410] width 22 height 22
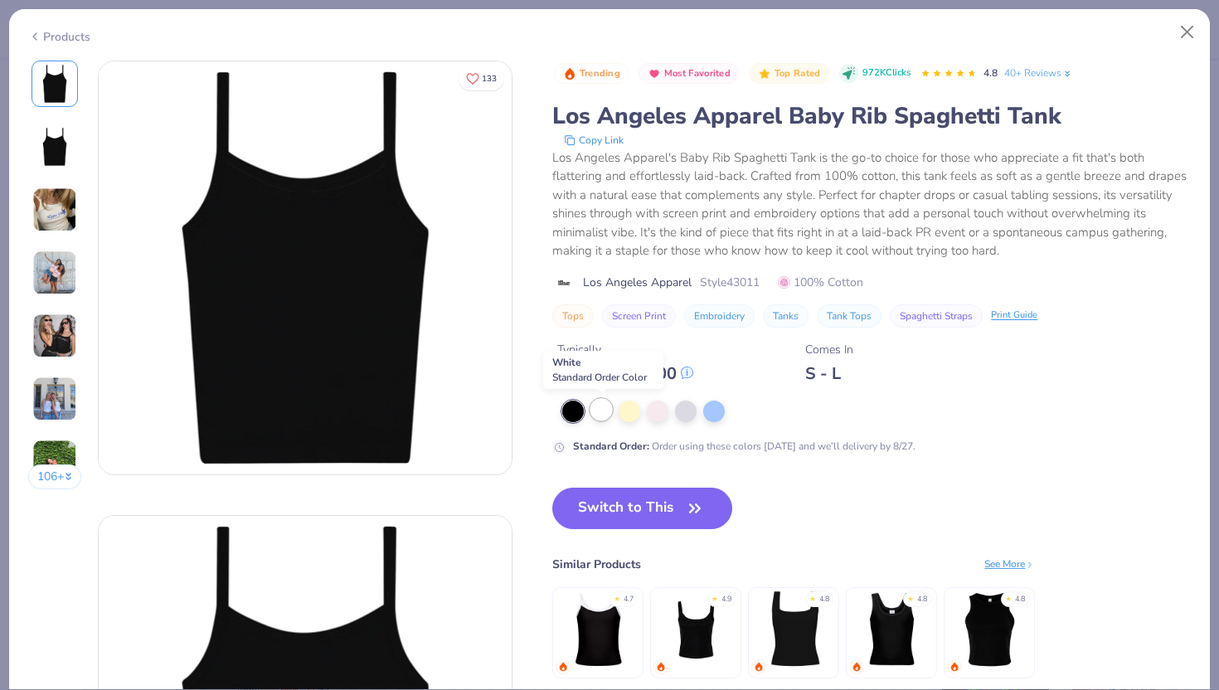
click at [602, 410] on div at bounding box center [602, 410] width 22 height 22
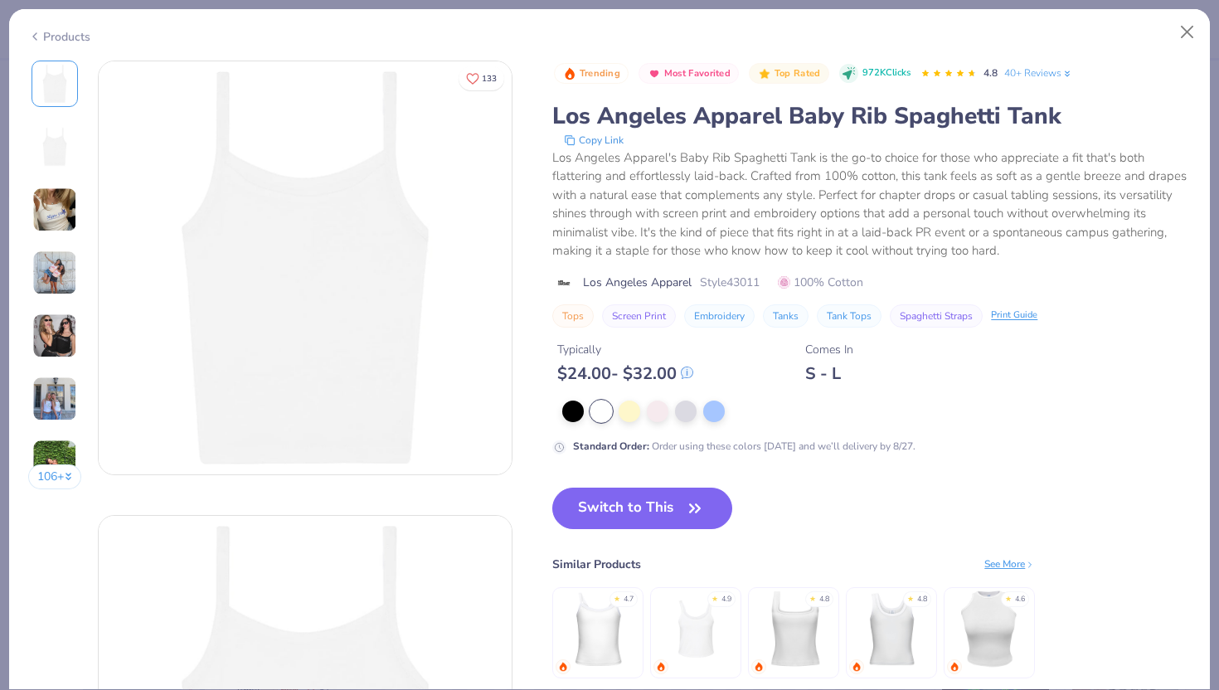
click at [1193, 48] on div "Products" at bounding box center [609, 30] width 1201 height 43
click at [1190, 31] on button "Close" at bounding box center [1188, 33] width 32 height 32
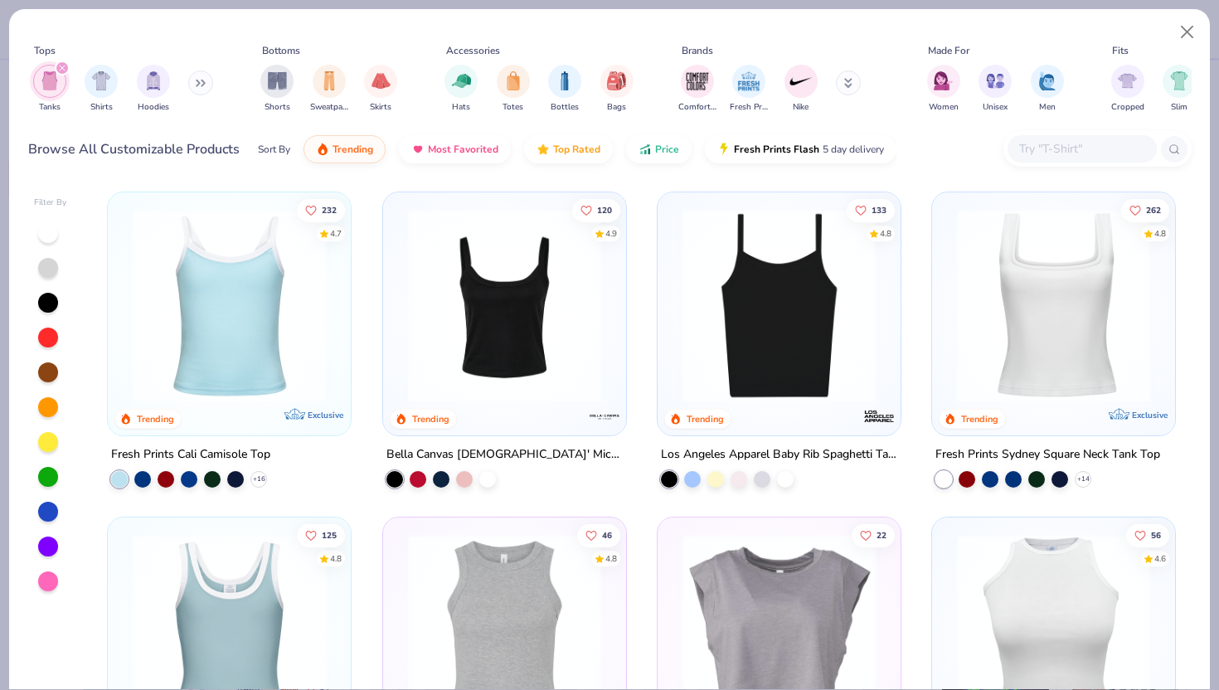
click at [488, 335] on img at bounding box center [505, 305] width 210 height 193
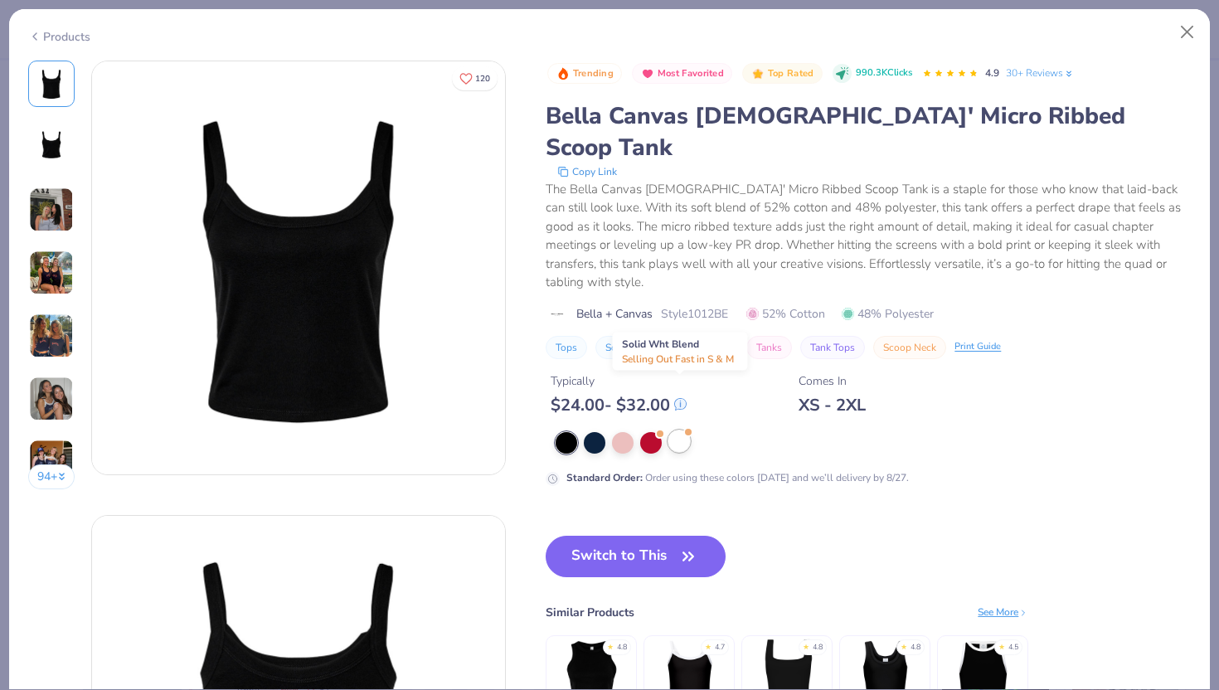
click at [675, 430] on div at bounding box center [679, 441] width 22 height 22
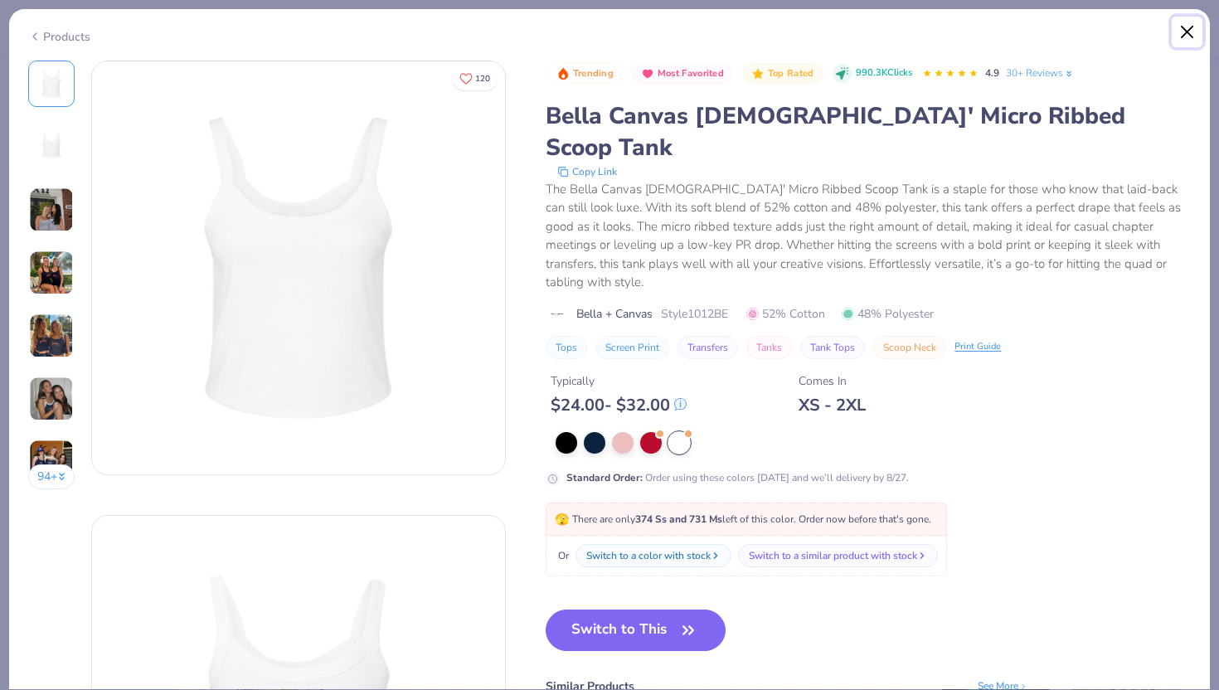
click at [1191, 25] on button "Close" at bounding box center [1188, 33] width 32 height 32
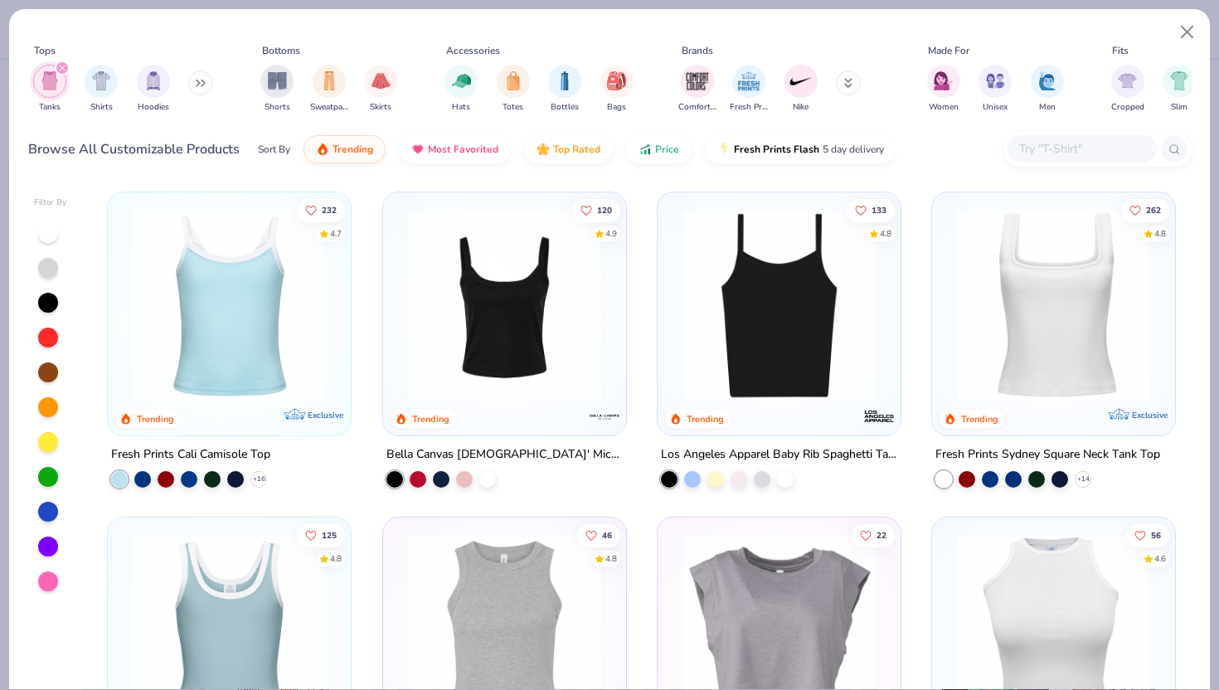
click at [834, 305] on img at bounding box center [779, 305] width 210 height 193
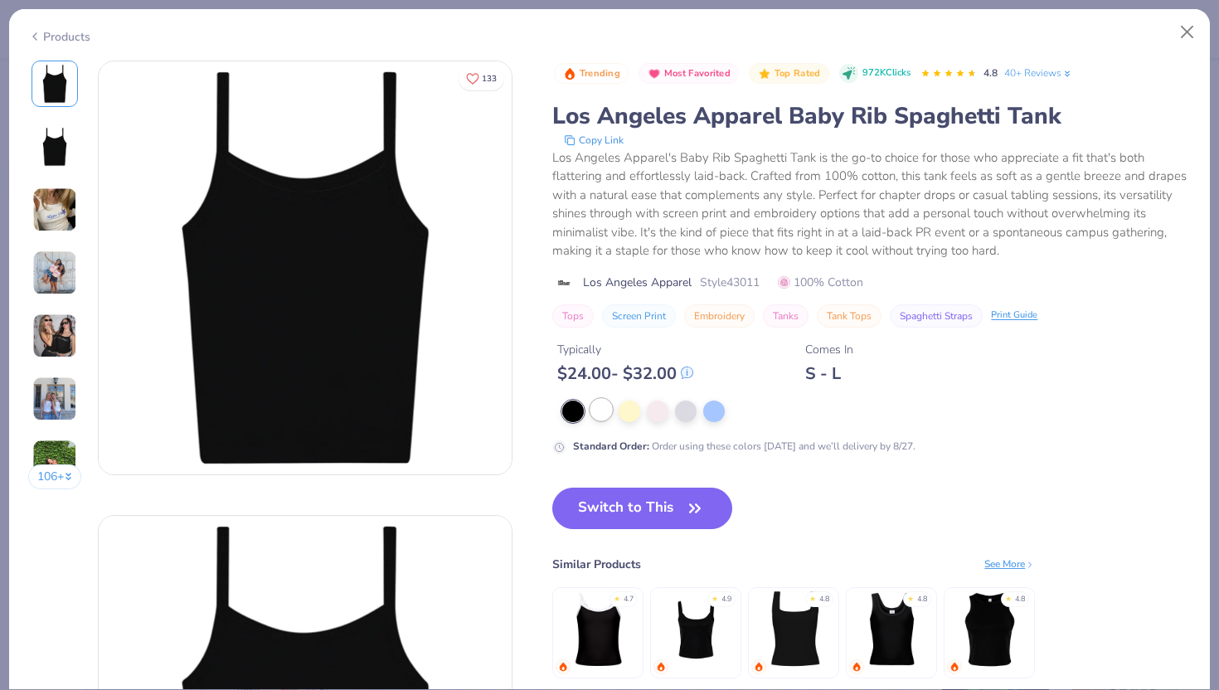
click at [601, 414] on div at bounding box center [602, 410] width 22 height 22
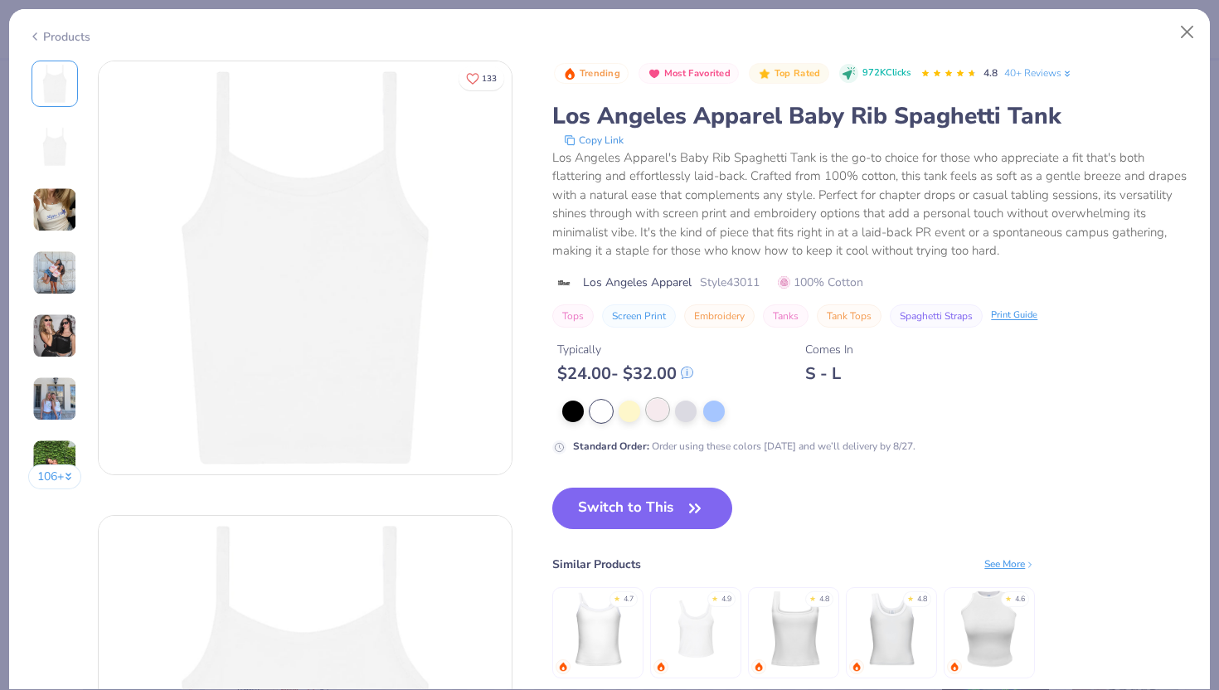
click at [659, 417] on div at bounding box center [658, 410] width 22 height 22
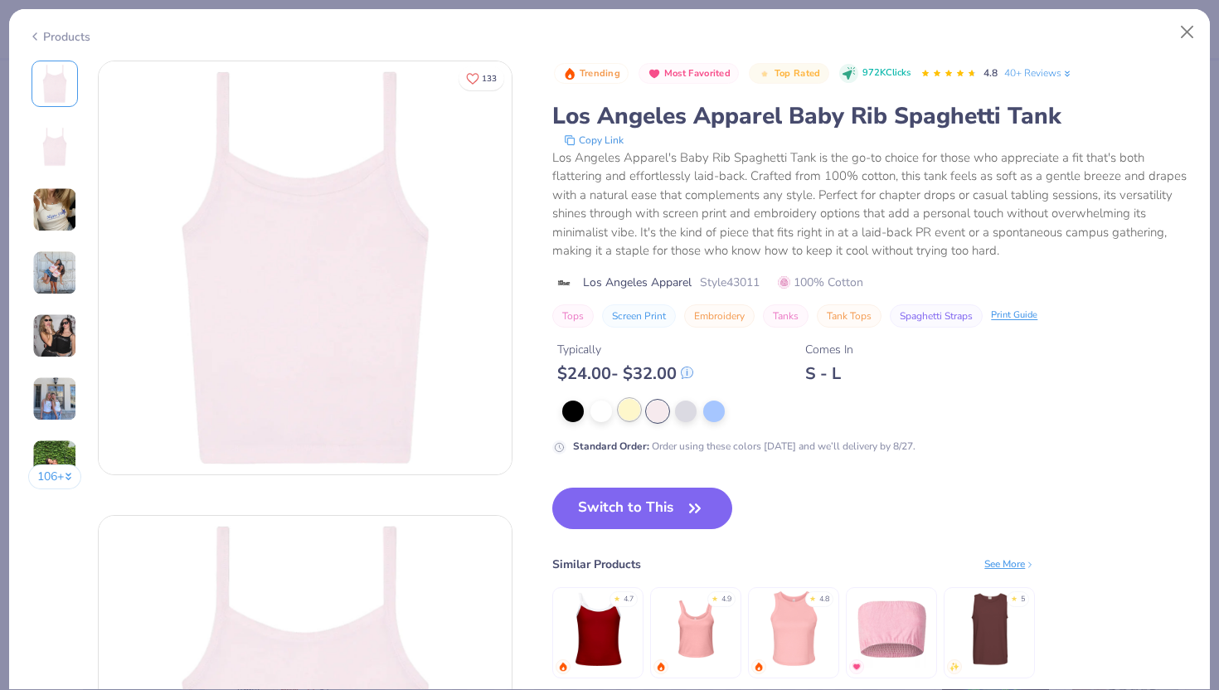
click at [632, 415] on div at bounding box center [630, 410] width 22 height 22
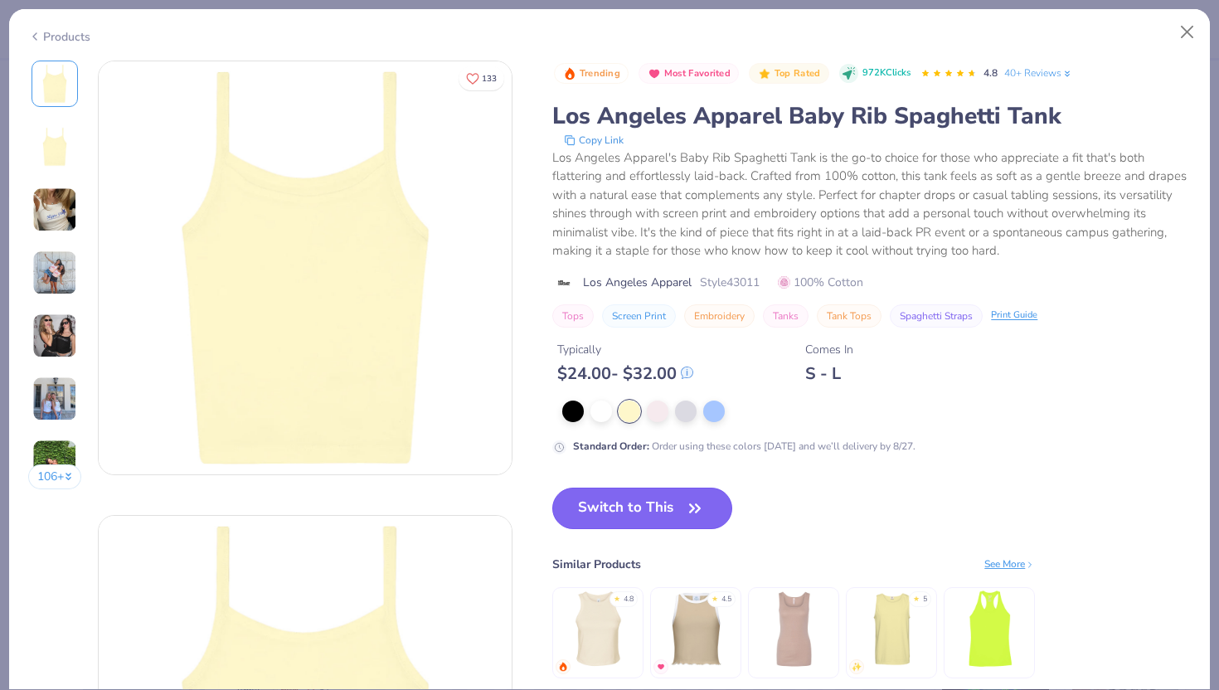
click at [657, 513] on button "Switch to This" at bounding box center [642, 508] width 180 height 41
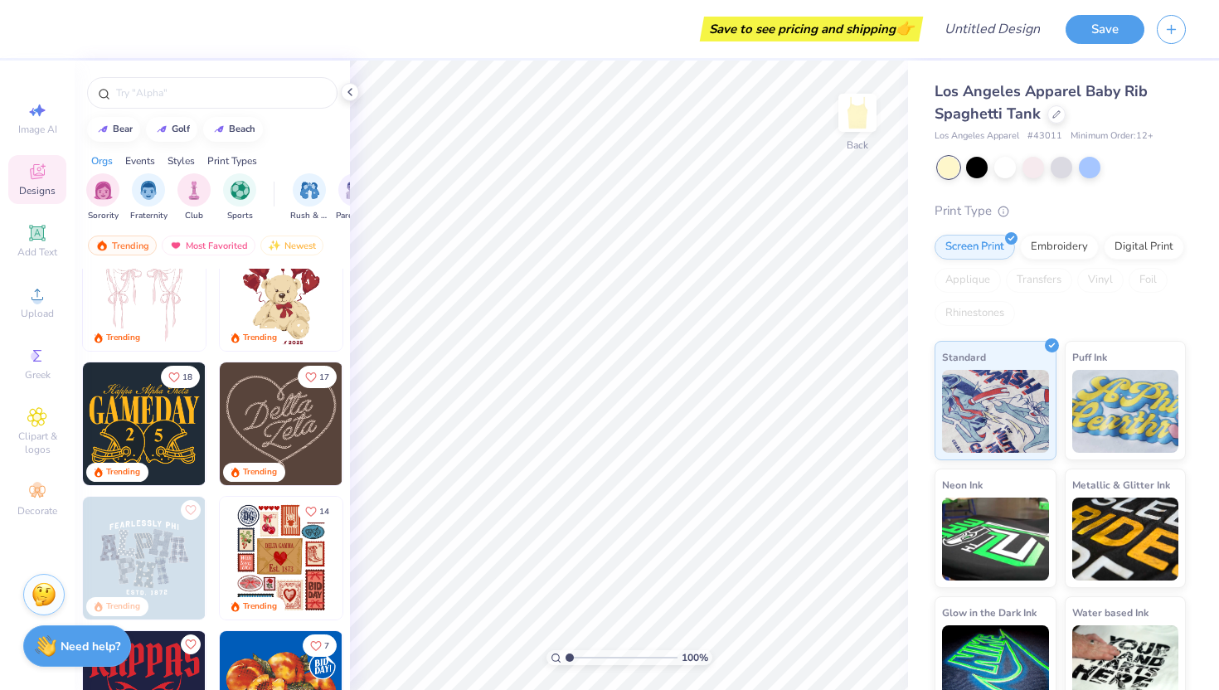
scroll to position [179, 0]
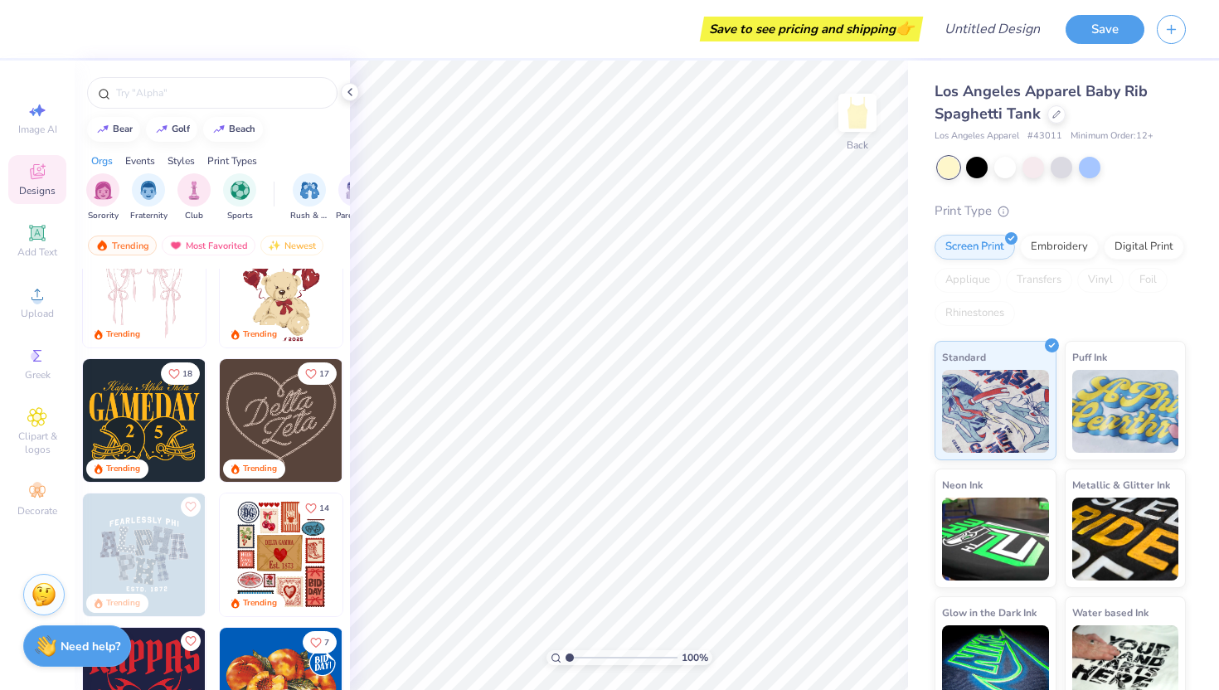
click at [149, 426] on img at bounding box center [144, 420] width 123 height 123
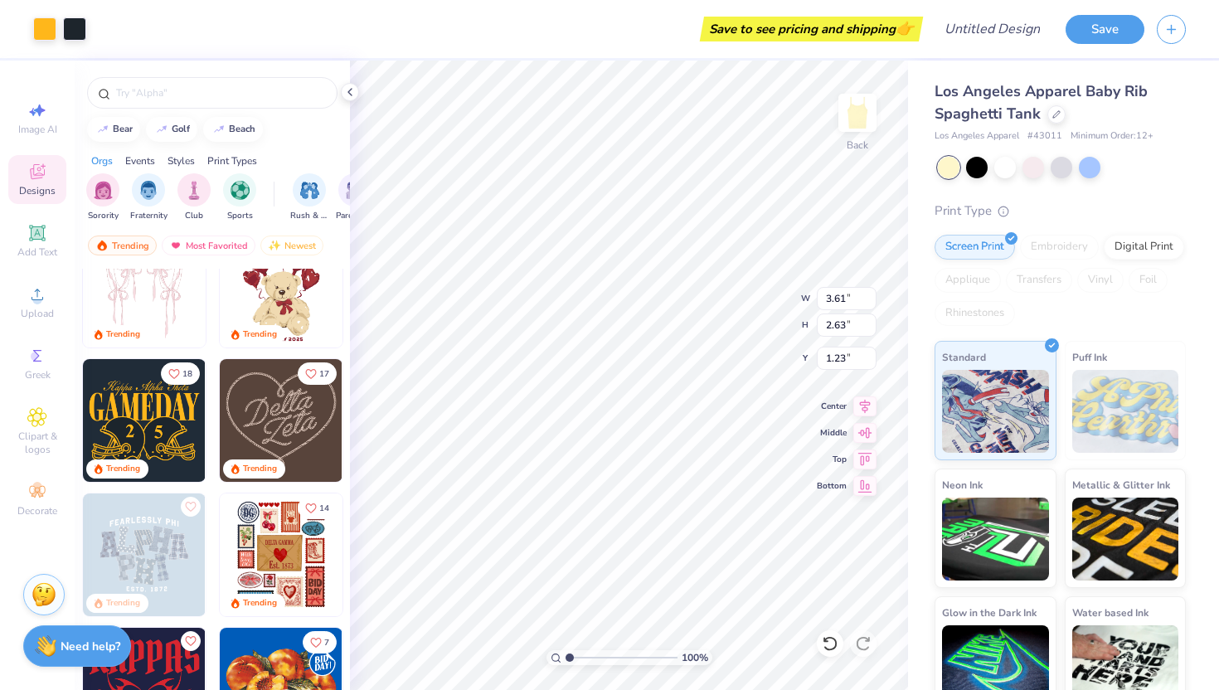
type input "1.23"
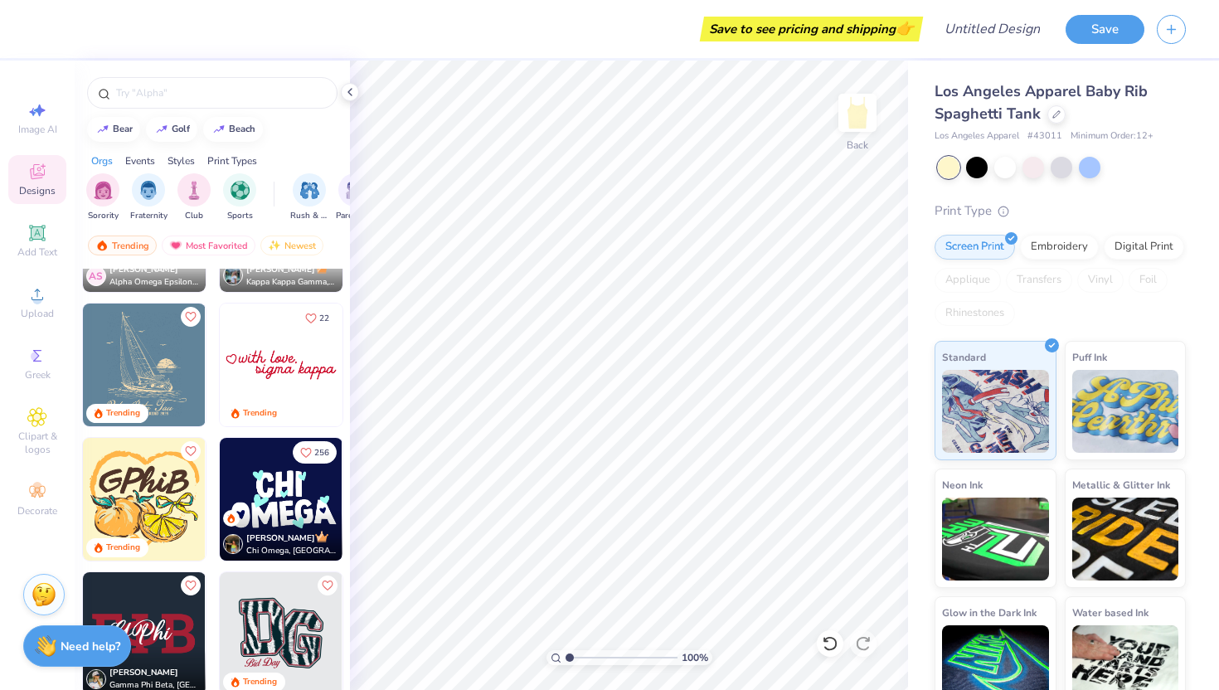
scroll to position [1731, 0]
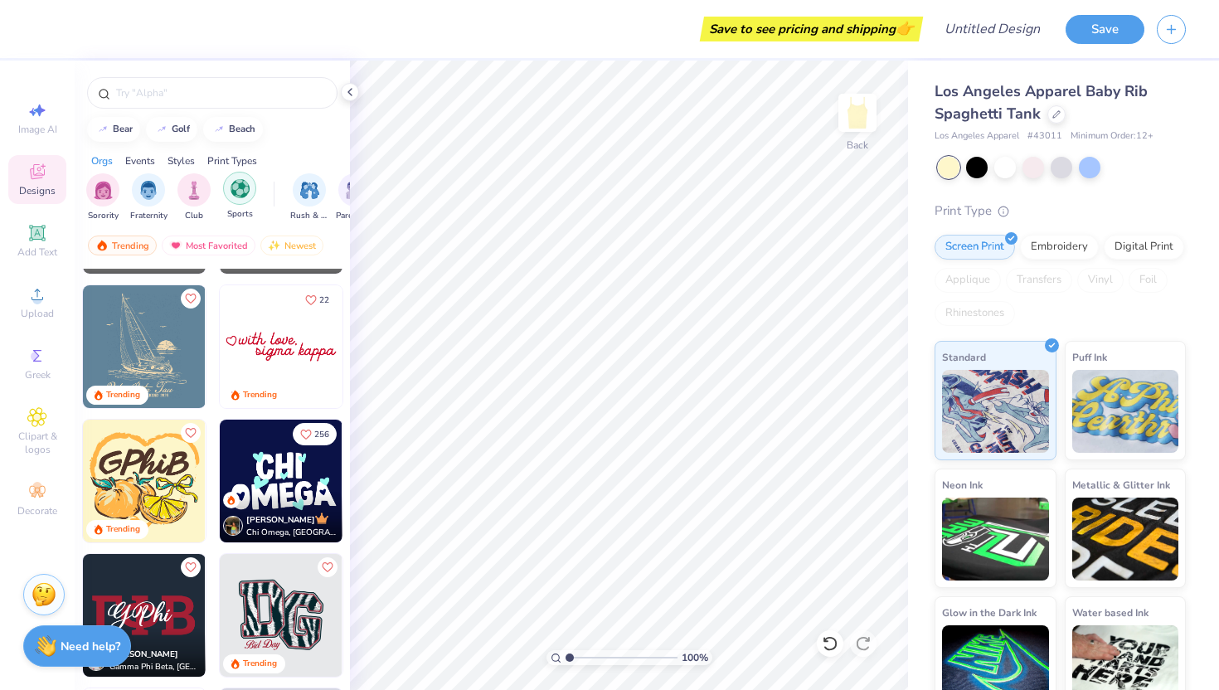
click at [236, 192] on img "filter for Sports" at bounding box center [240, 188] width 19 height 19
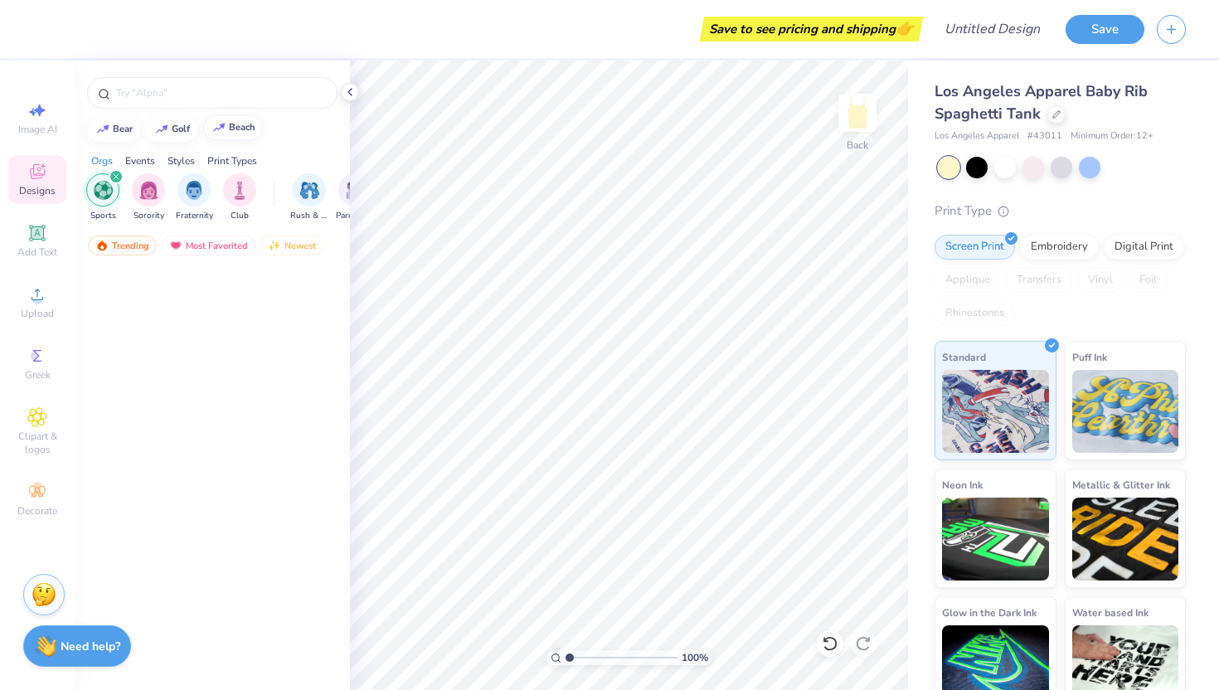
scroll to position [622, 0]
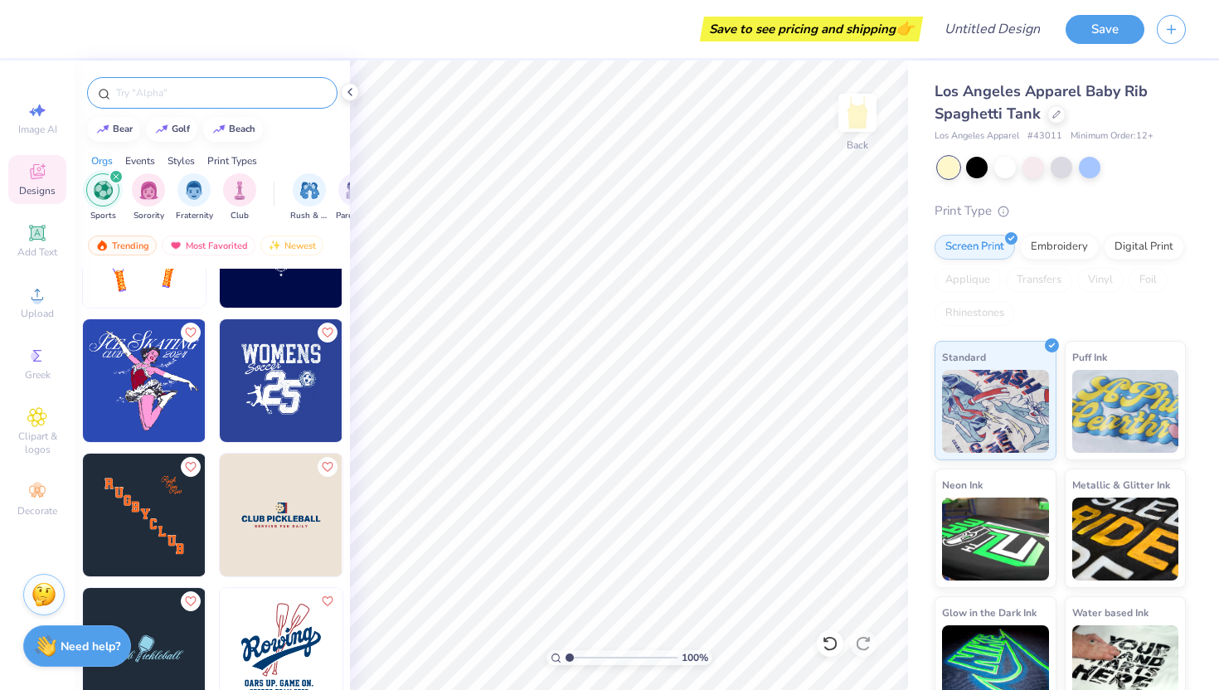
click at [187, 97] on input "text" at bounding box center [220, 93] width 212 height 17
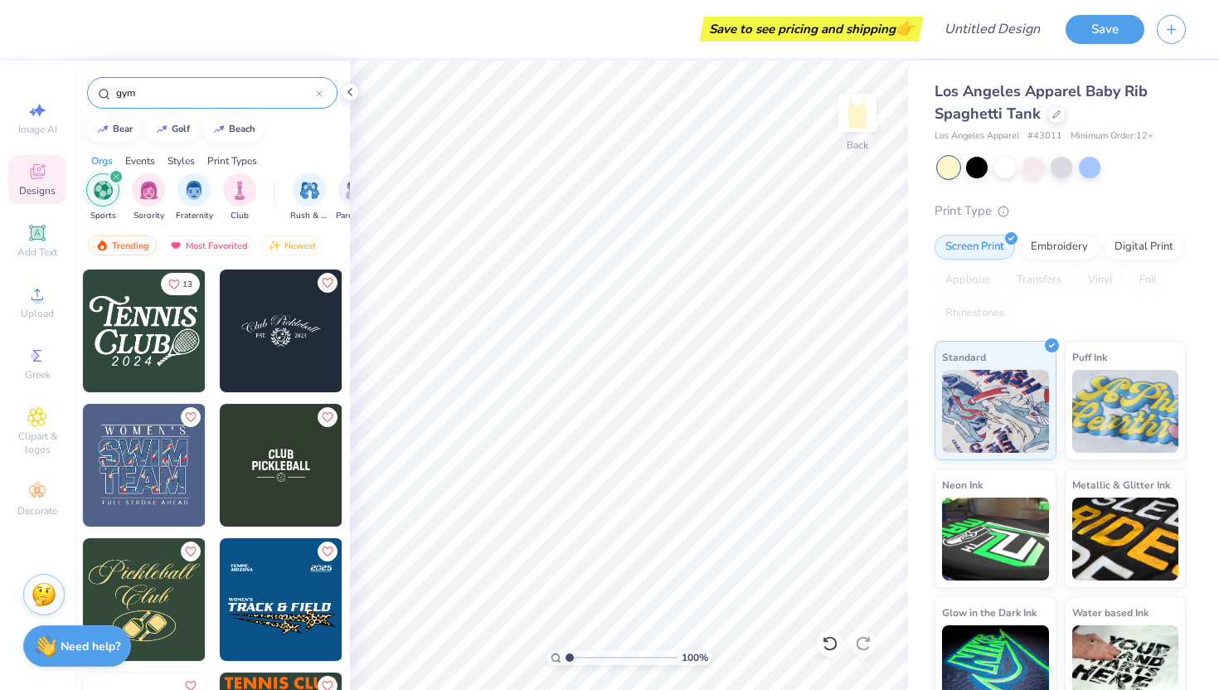
type input "gym"
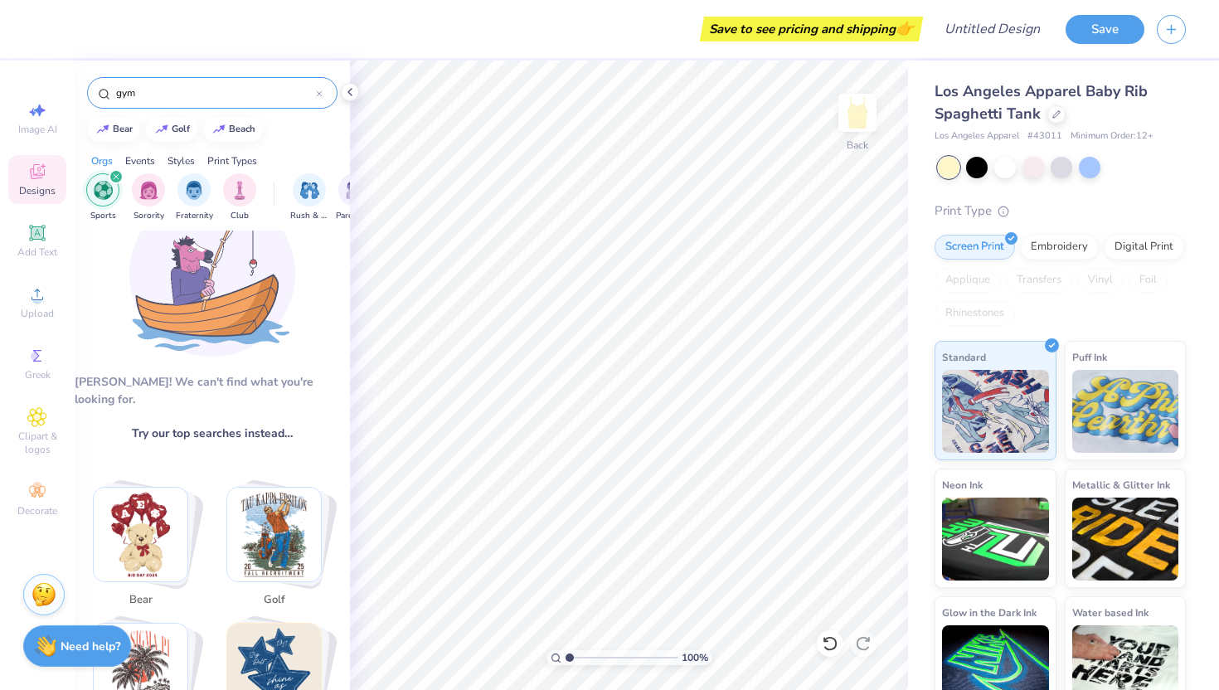
scroll to position [0, 0]
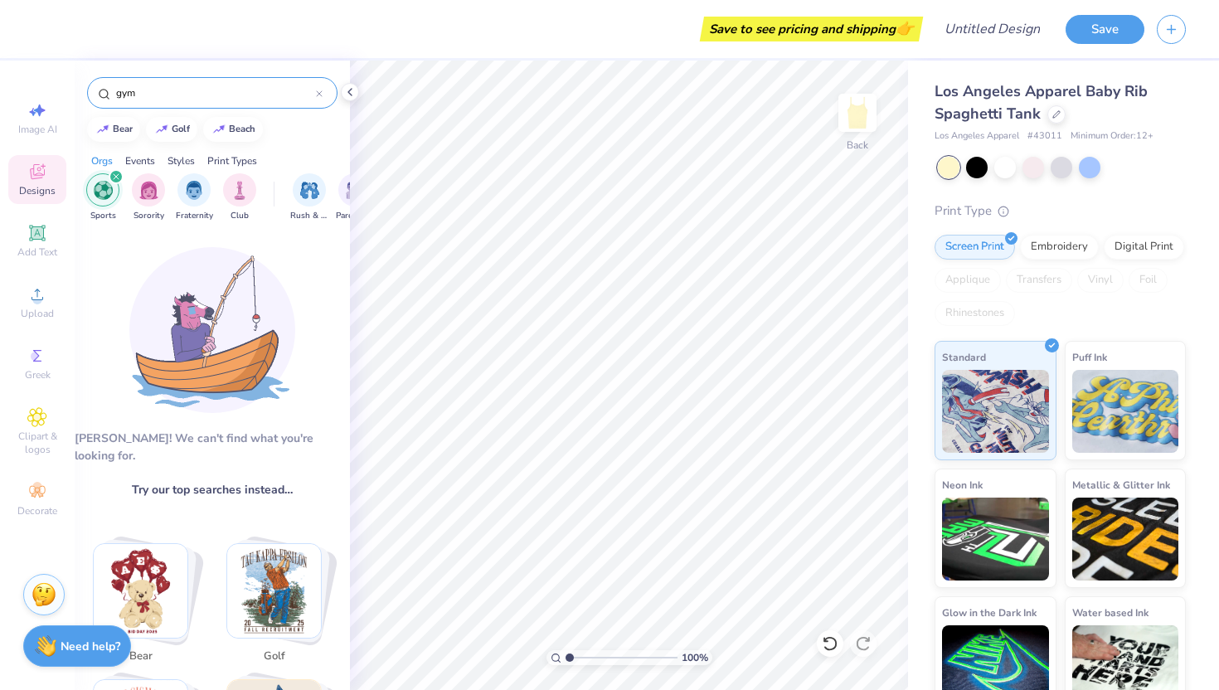
click at [318, 94] on icon at bounding box center [319, 93] width 5 height 5
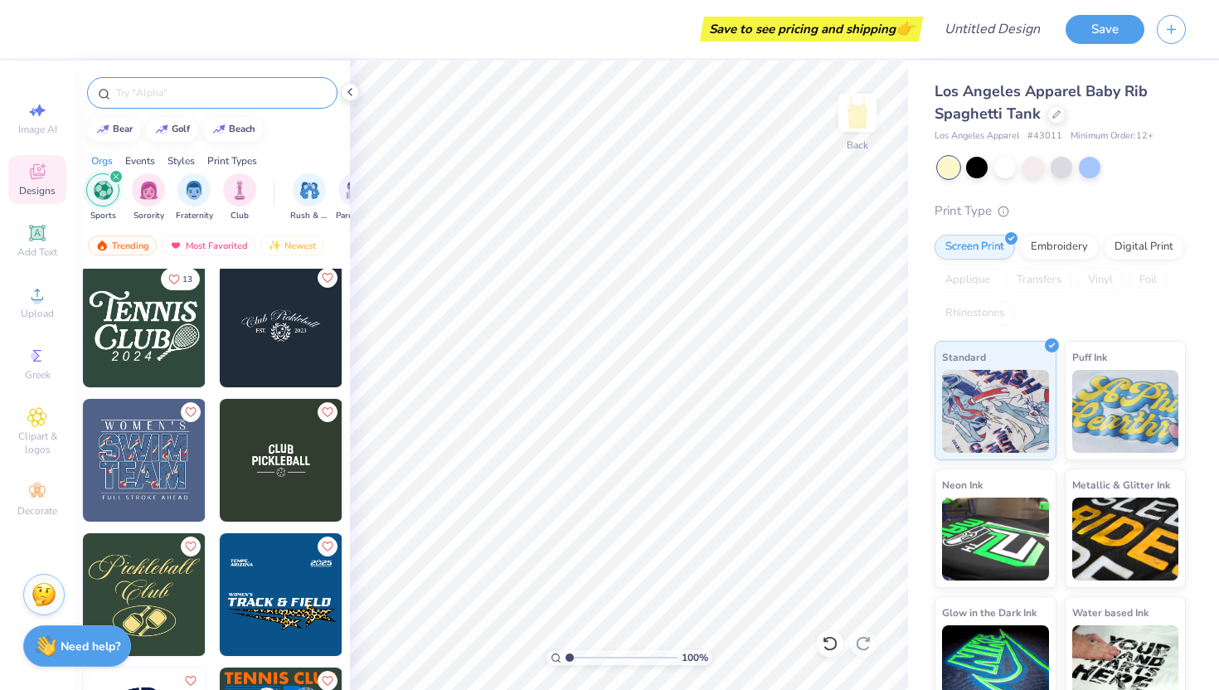
scroll to position [2, 0]
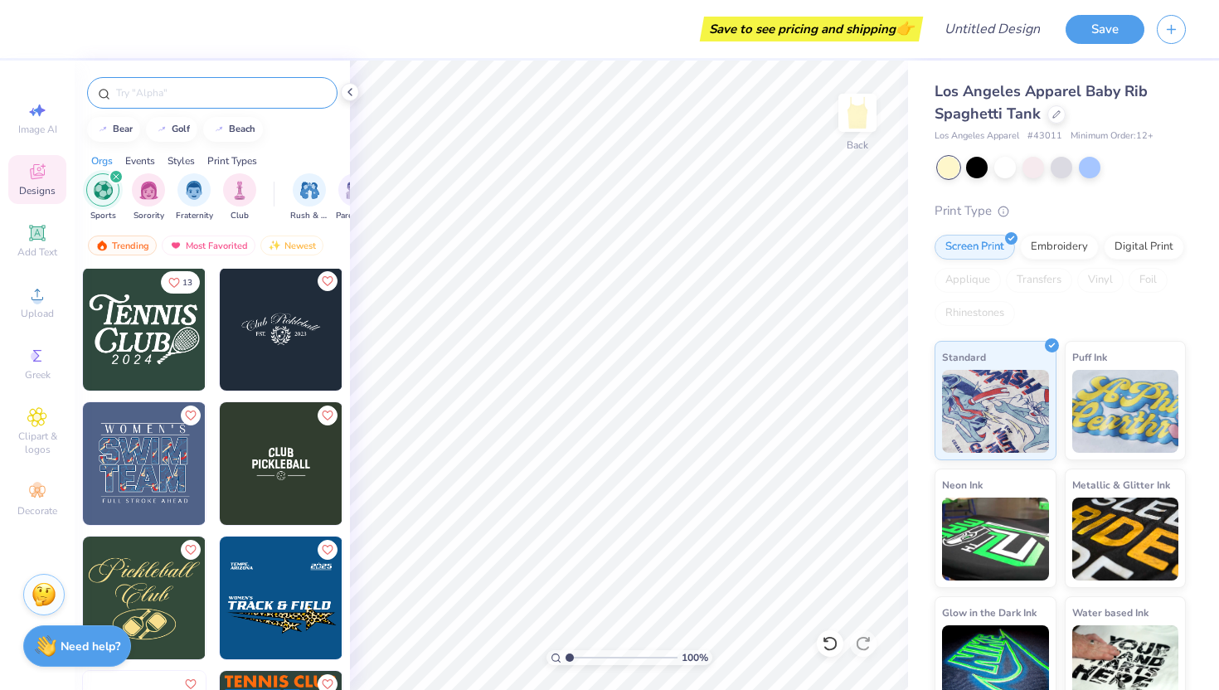
click at [290, 318] on img at bounding box center [281, 329] width 123 height 123
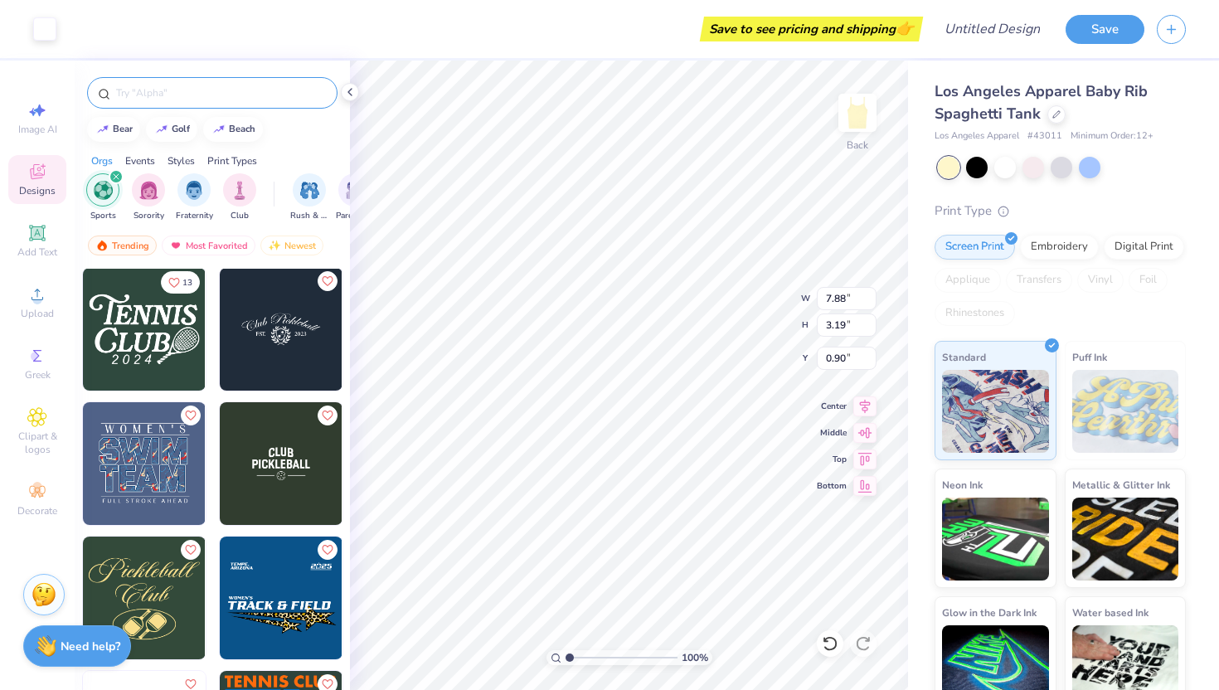
type input "0.90"
type input "5.70"
type input "2.31"
type input "1.34"
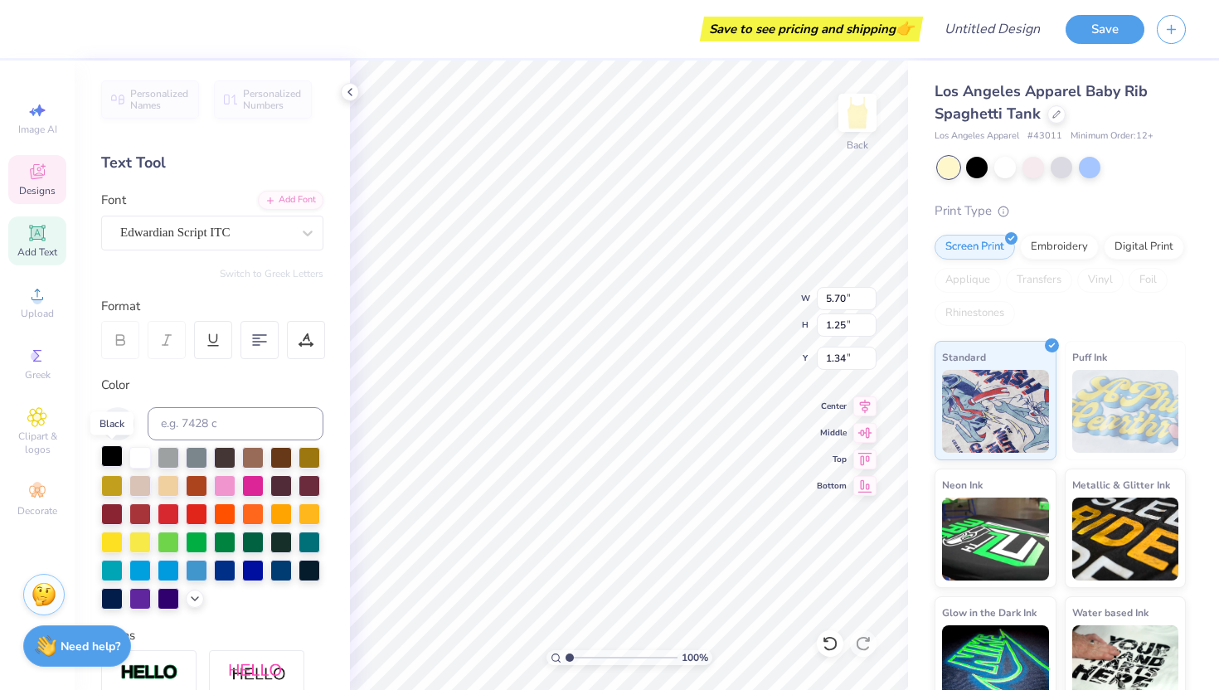
click at [110, 461] on div at bounding box center [112, 456] width 22 height 22
click at [250, 542] on div at bounding box center [253, 541] width 22 height 22
click at [250, 484] on div at bounding box center [253, 485] width 22 height 22
click at [255, 572] on div at bounding box center [253, 569] width 22 height 22
click at [278, 570] on div at bounding box center [281, 569] width 22 height 22
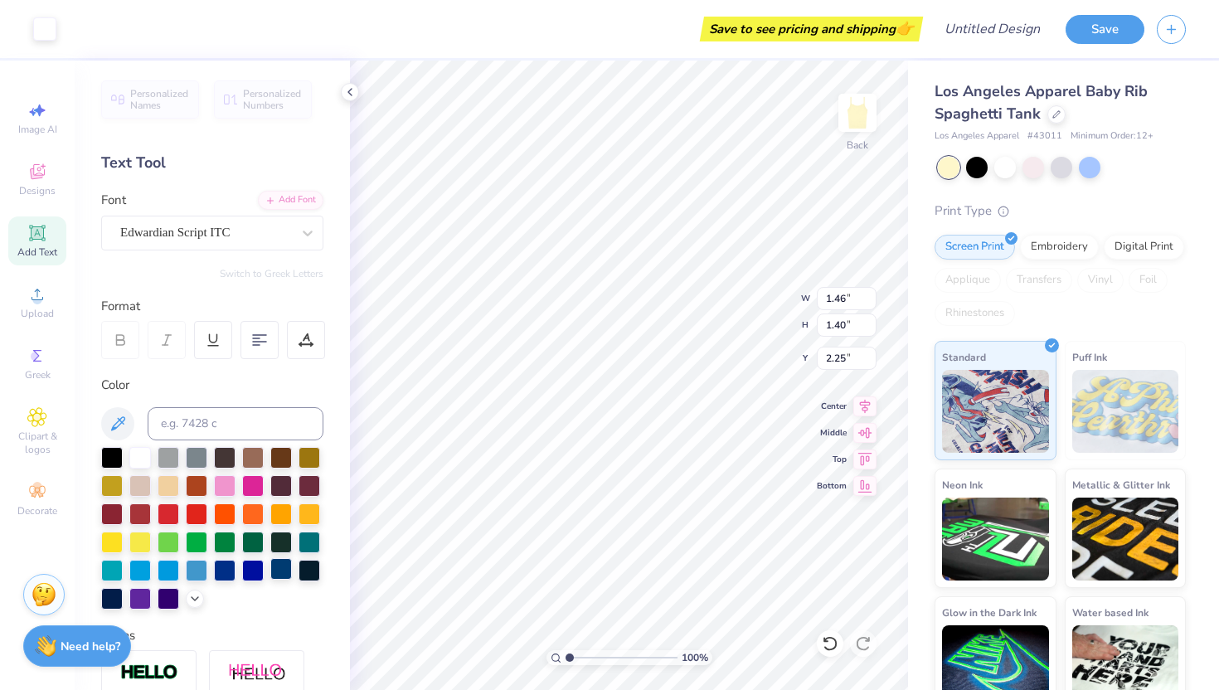
click at [280, 572] on div at bounding box center [281, 569] width 22 height 22
click at [280, 573] on div at bounding box center [281, 569] width 22 height 22
click at [274, 570] on div at bounding box center [281, 569] width 22 height 22
click at [277, 570] on div at bounding box center [281, 569] width 22 height 22
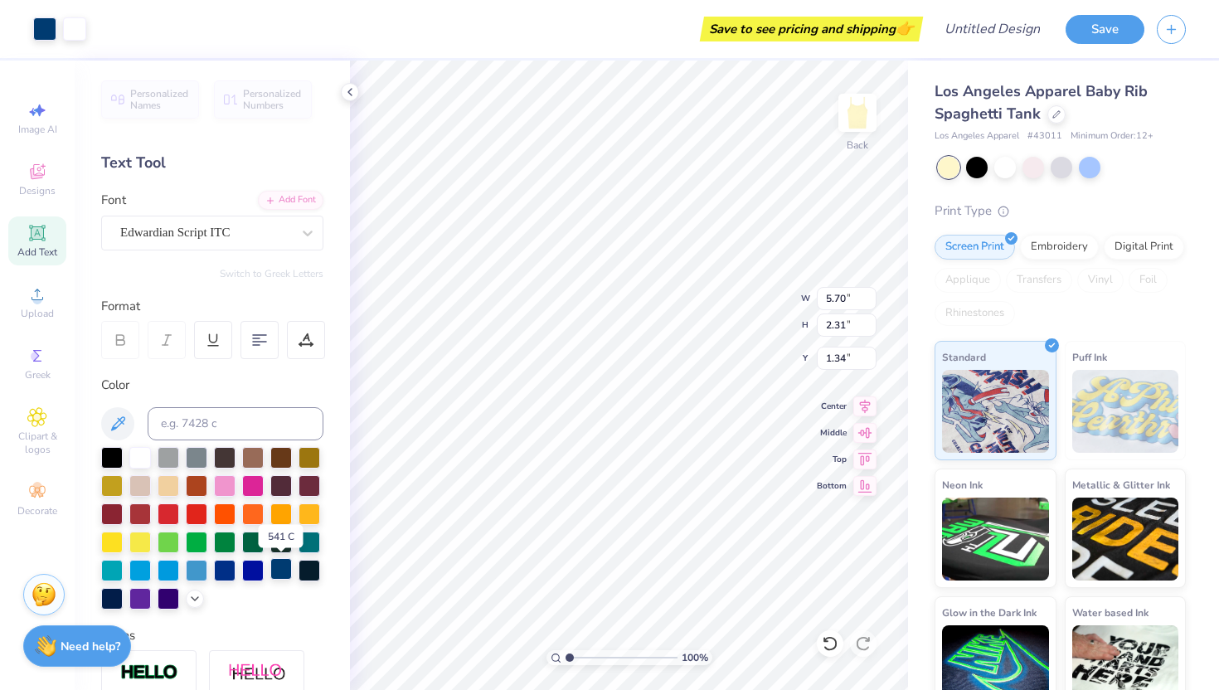
click at [277, 570] on div at bounding box center [281, 569] width 22 height 22
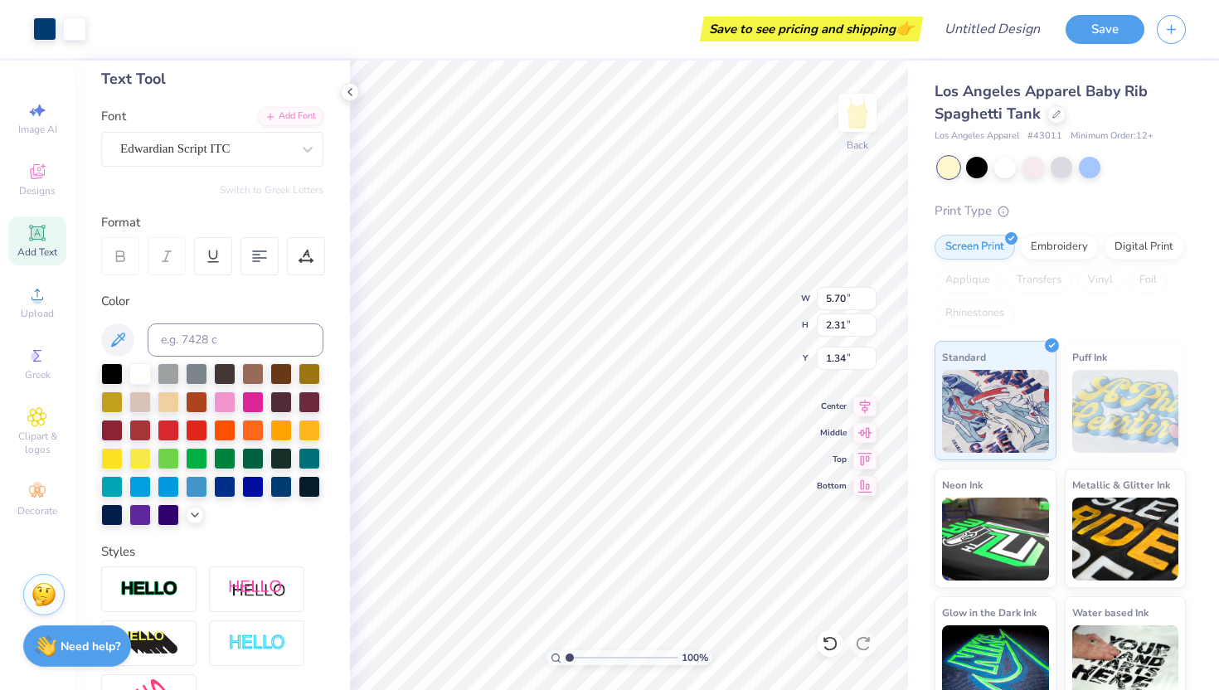
scroll to position [7, 0]
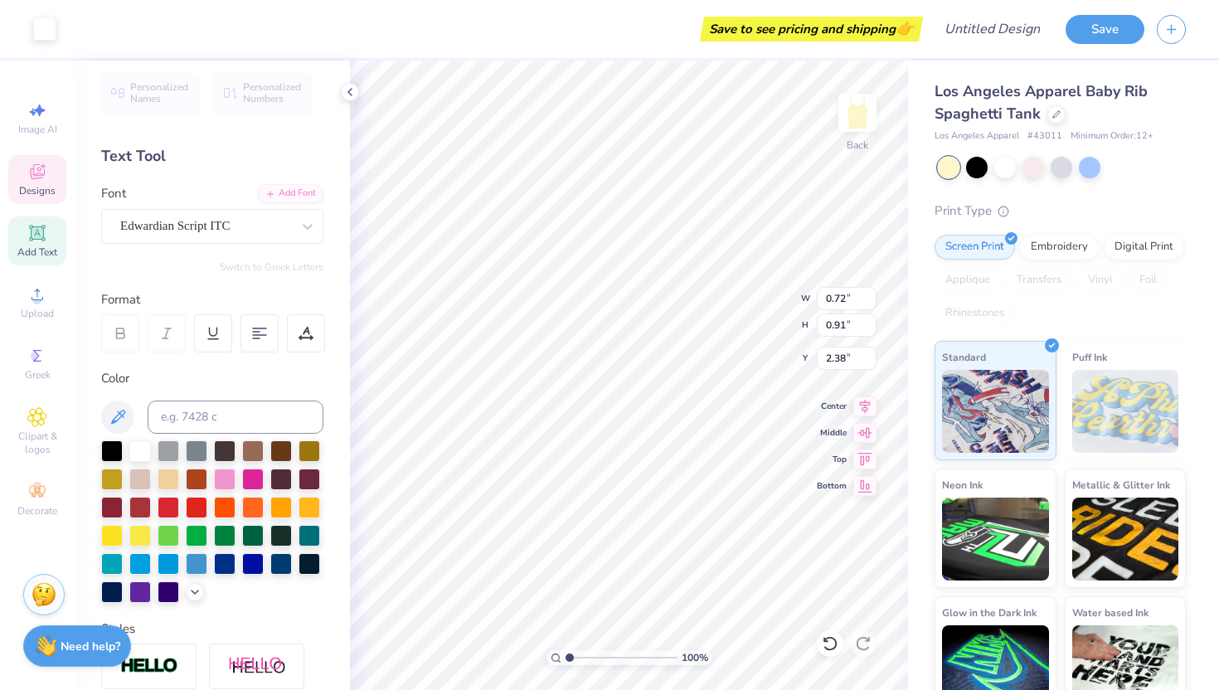
click at [36, 236] on icon at bounding box center [37, 232] width 12 height 12
type input "3.84"
type input "1.11"
type input "5.94"
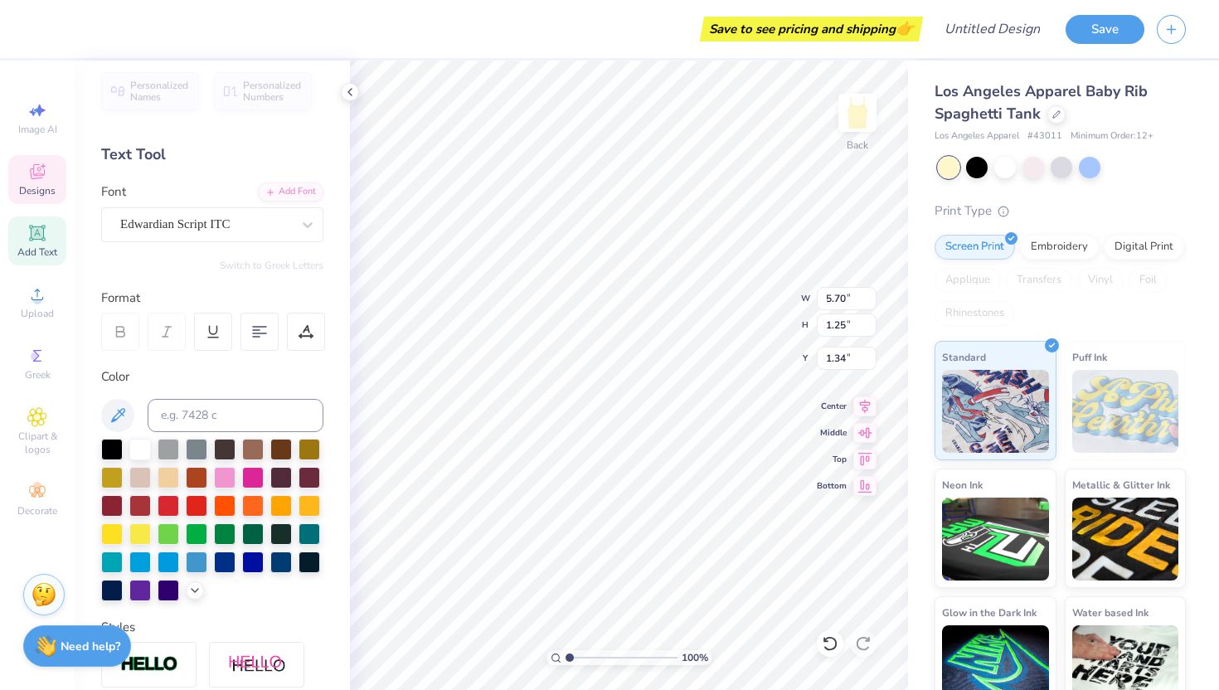
scroll to position [0, 0]
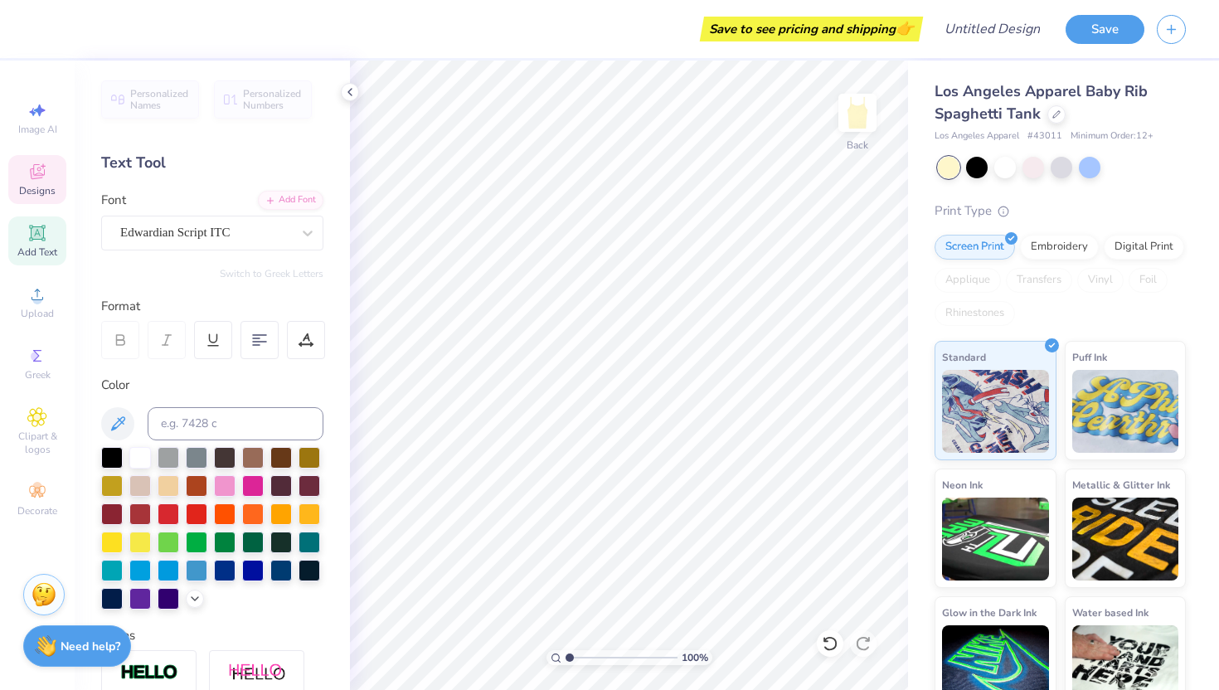
click at [41, 179] on icon at bounding box center [37, 172] width 20 height 20
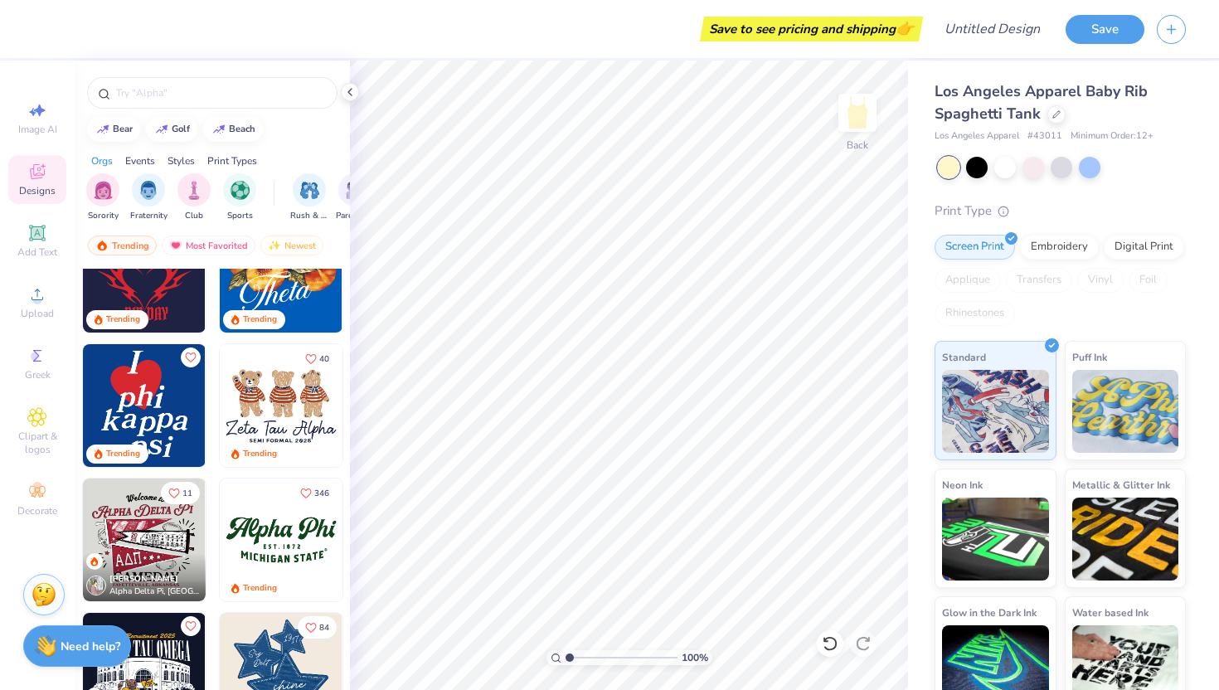
scroll to position [603, 0]
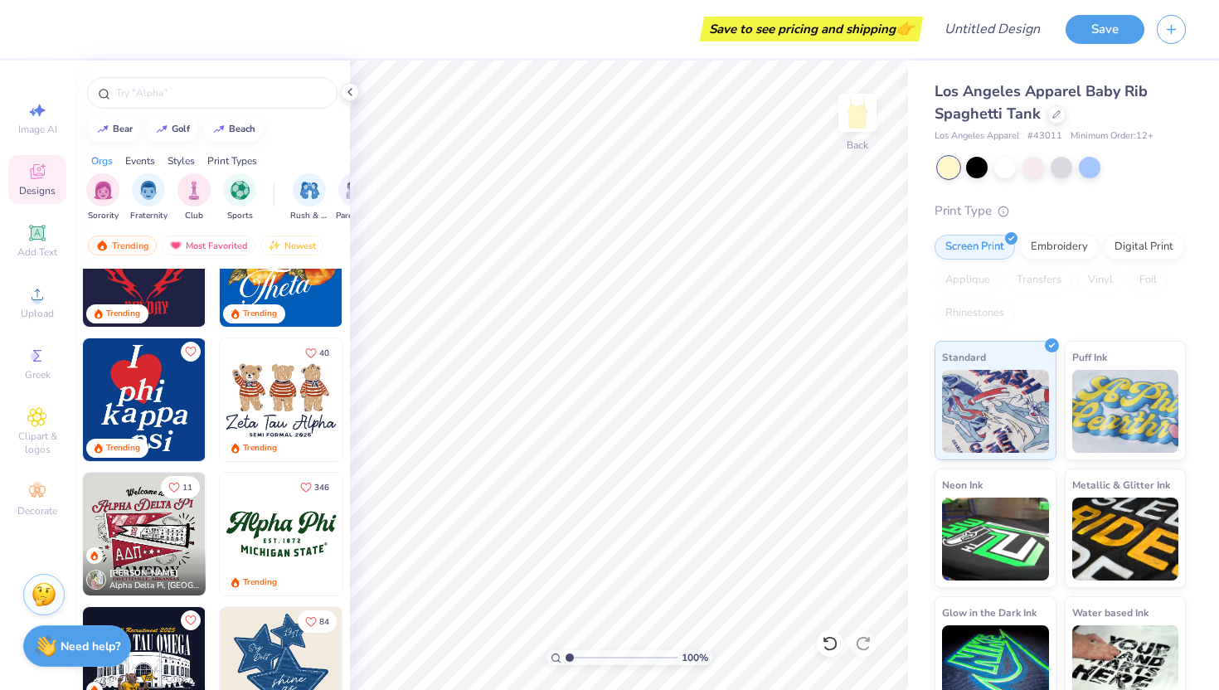
click at [137, 386] on img at bounding box center [144, 399] width 123 height 123
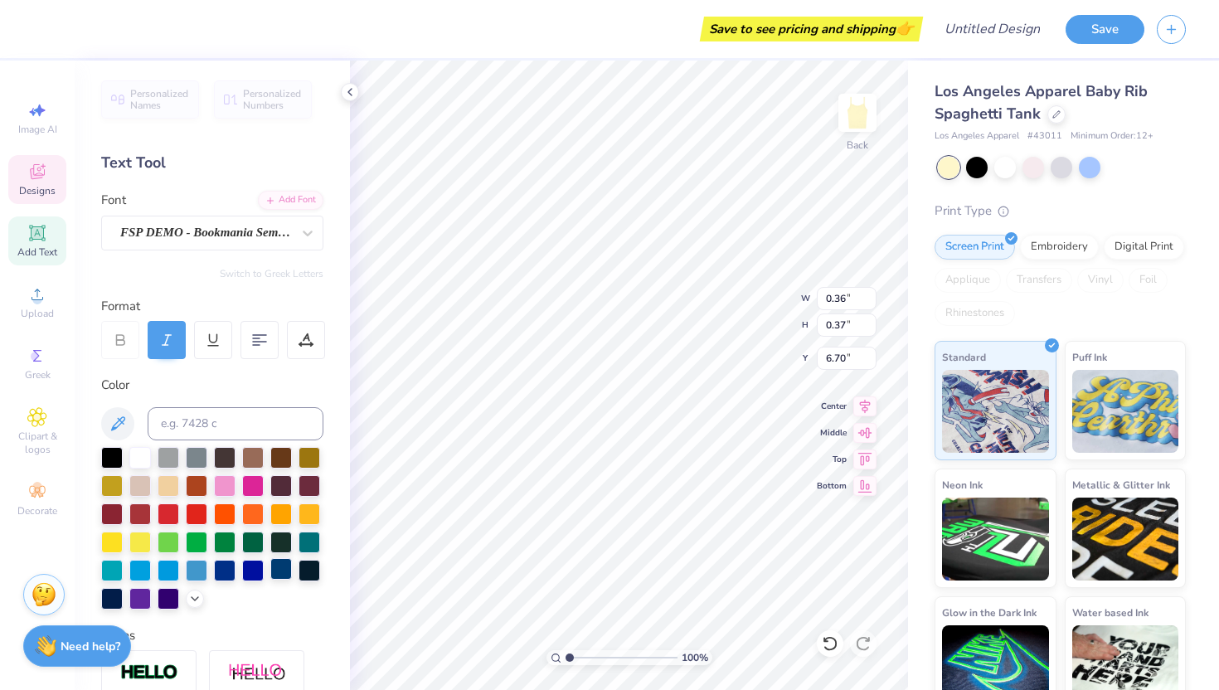
click at [279, 567] on div at bounding box center [281, 569] width 22 height 22
click at [280, 571] on div at bounding box center [281, 569] width 22 height 22
click at [284, 570] on div at bounding box center [281, 569] width 22 height 22
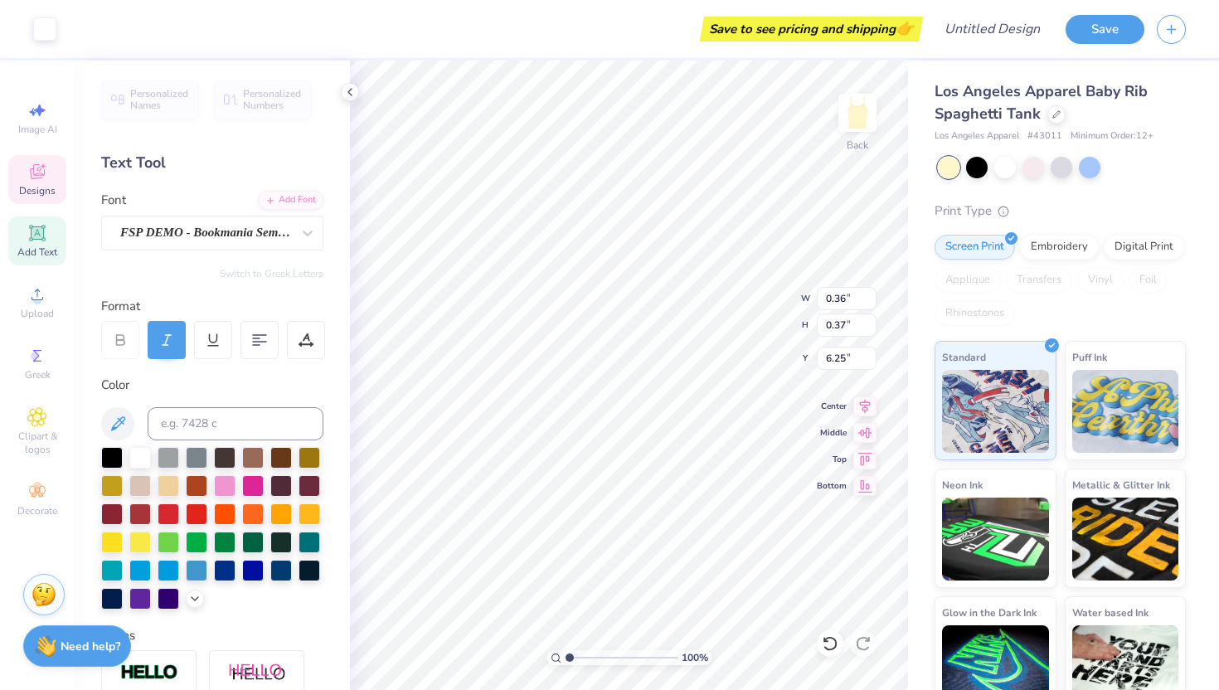
type input "6.13"
click at [280, 571] on div at bounding box center [281, 569] width 22 height 22
click at [32, 175] on icon at bounding box center [37, 173] width 13 height 11
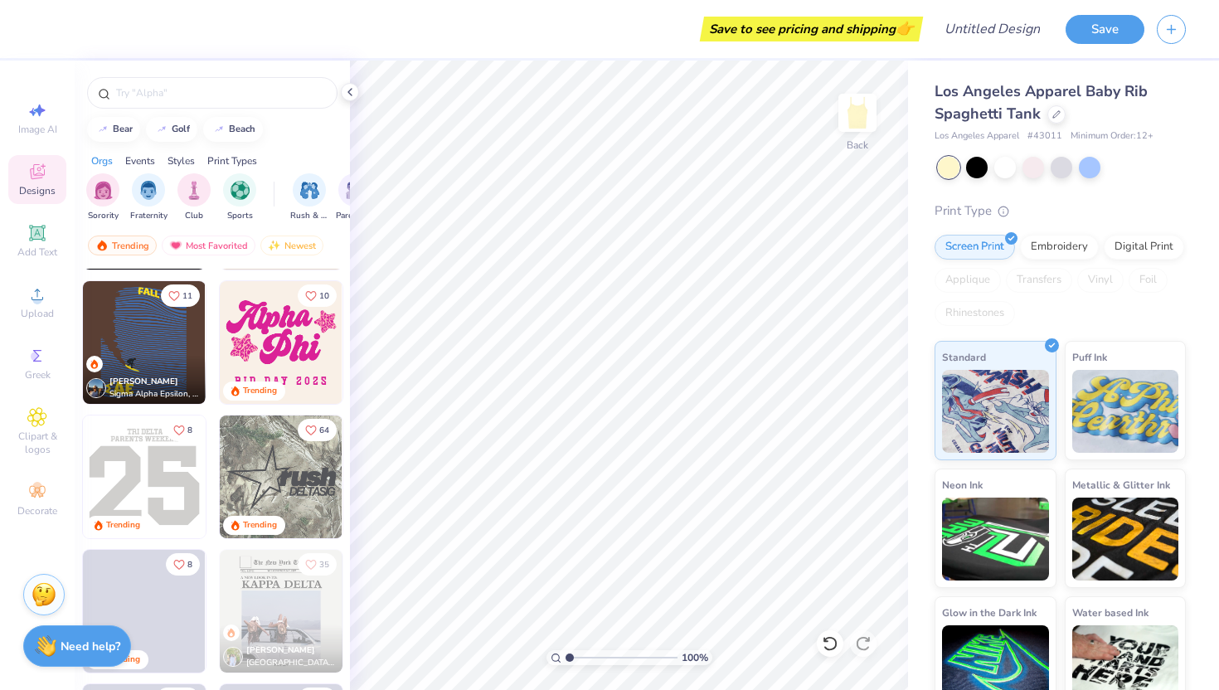
scroll to position [2811, 0]
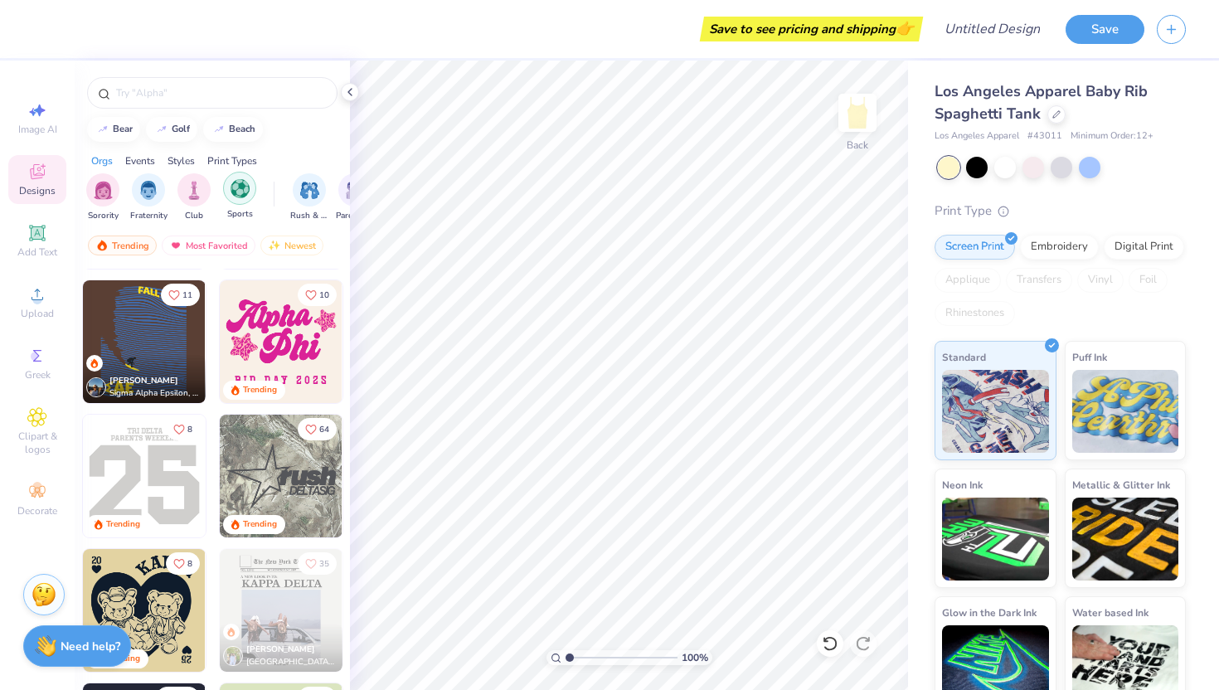
click at [235, 192] on img "filter for Sports" at bounding box center [240, 188] width 19 height 19
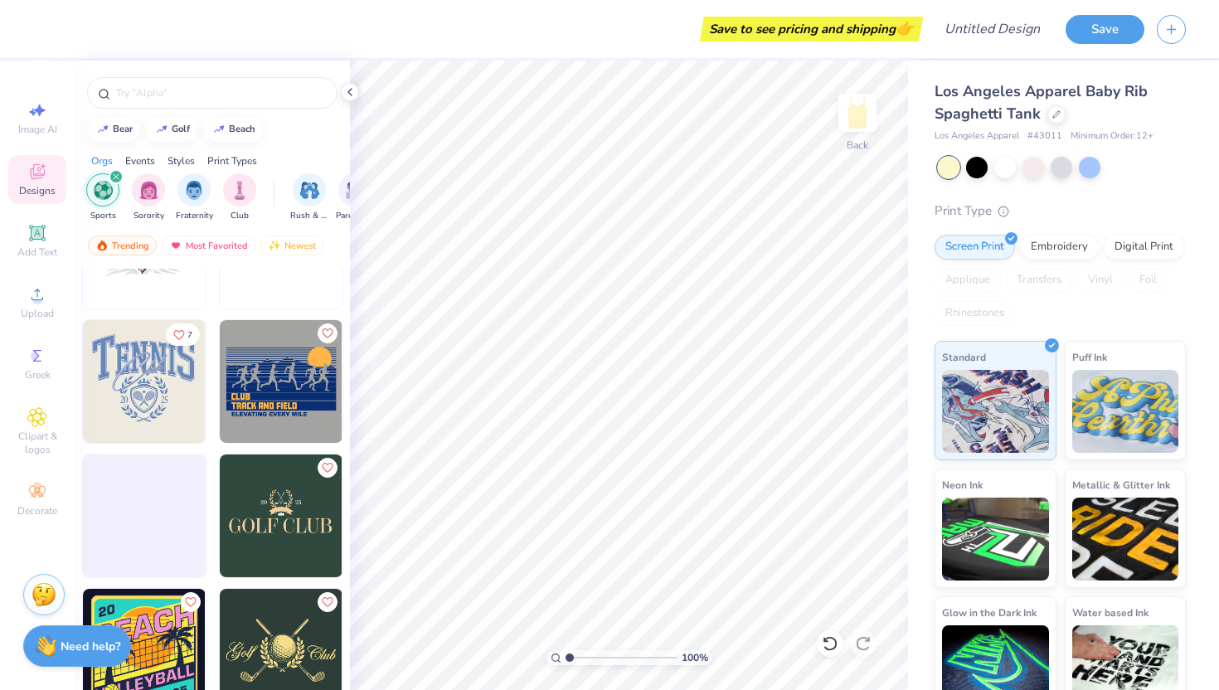
scroll to position [3215, 0]
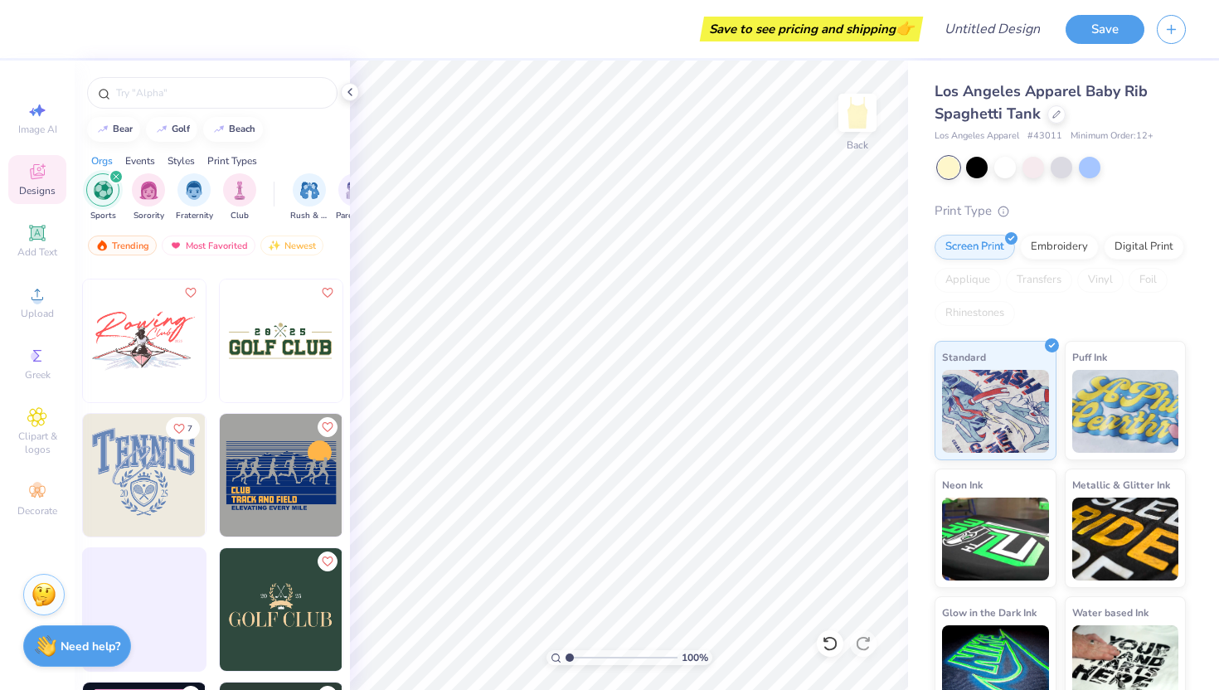
click at [114, 181] on div "filter for Sports" at bounding box center [116, 176] width 15 height 15
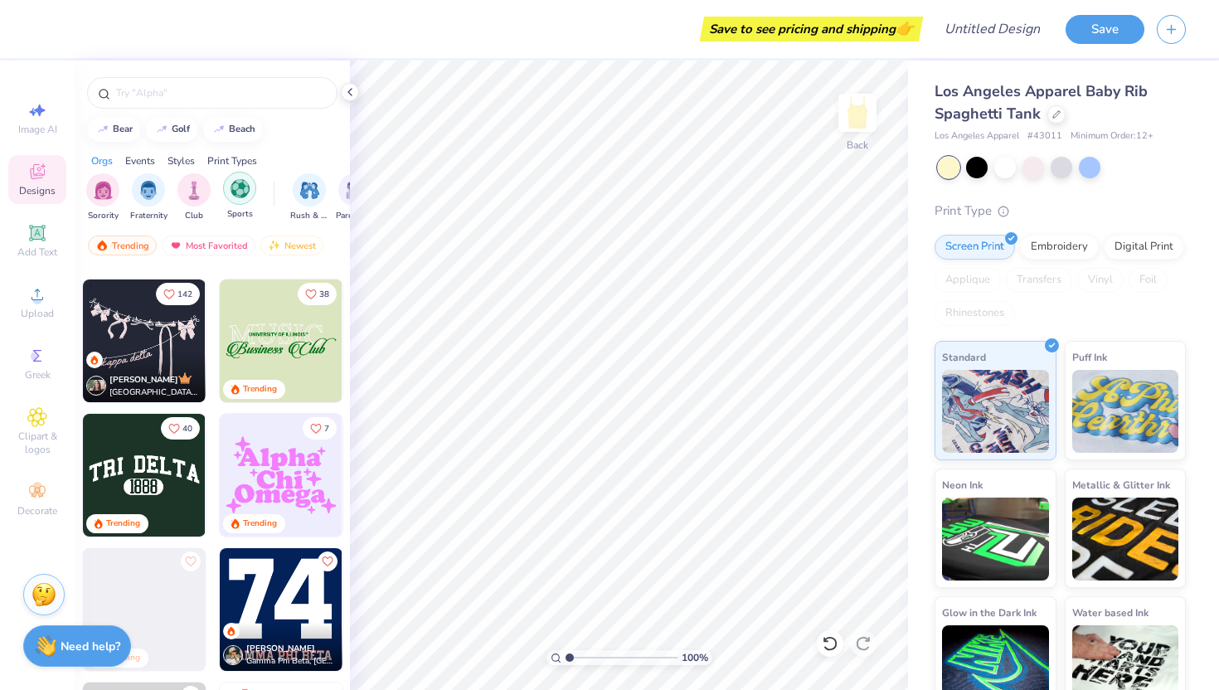
click at [234, 187] on img "filter for Sports" at bounding box center [240, 188] width 19 height 19
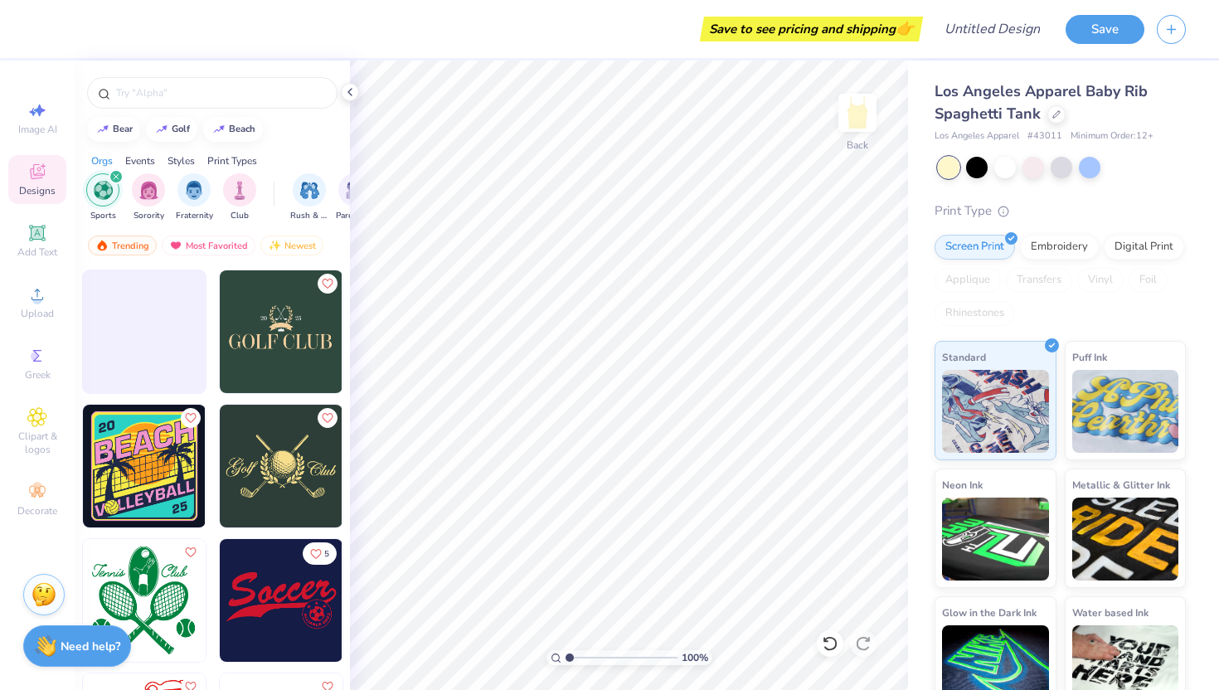
scroll to position [3282, 0]
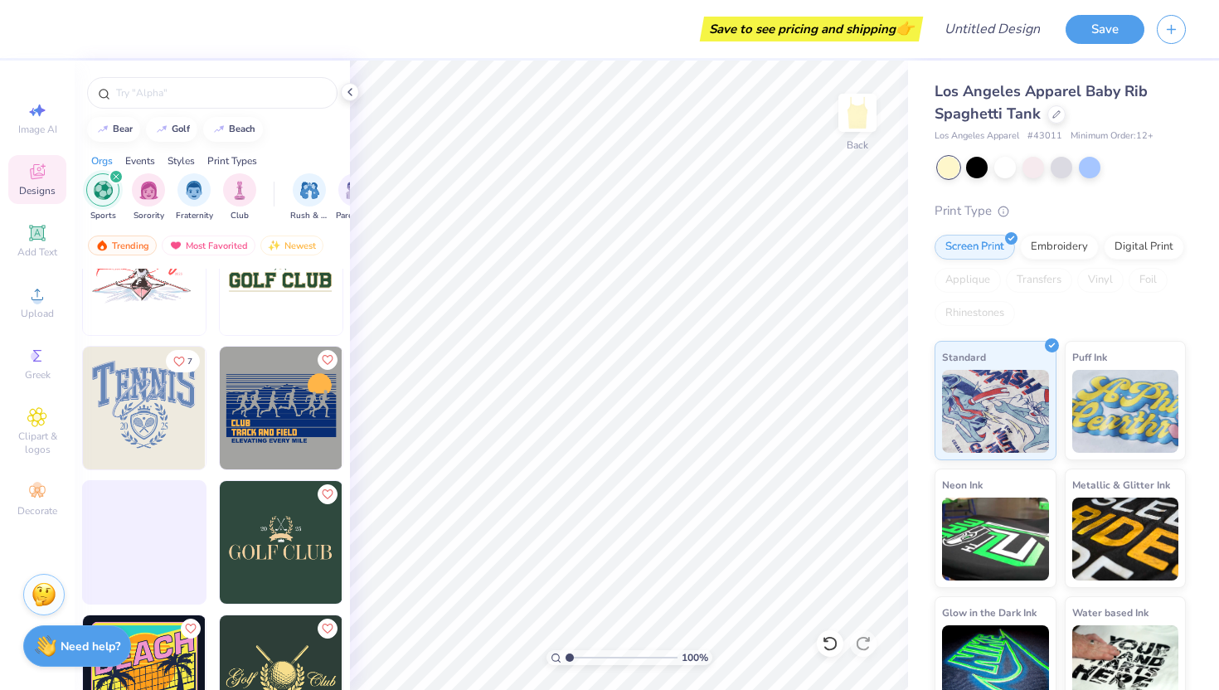
click at [113, 177] on icon "filter for Sports" at bounding box center [116, 176] width 7 height 7
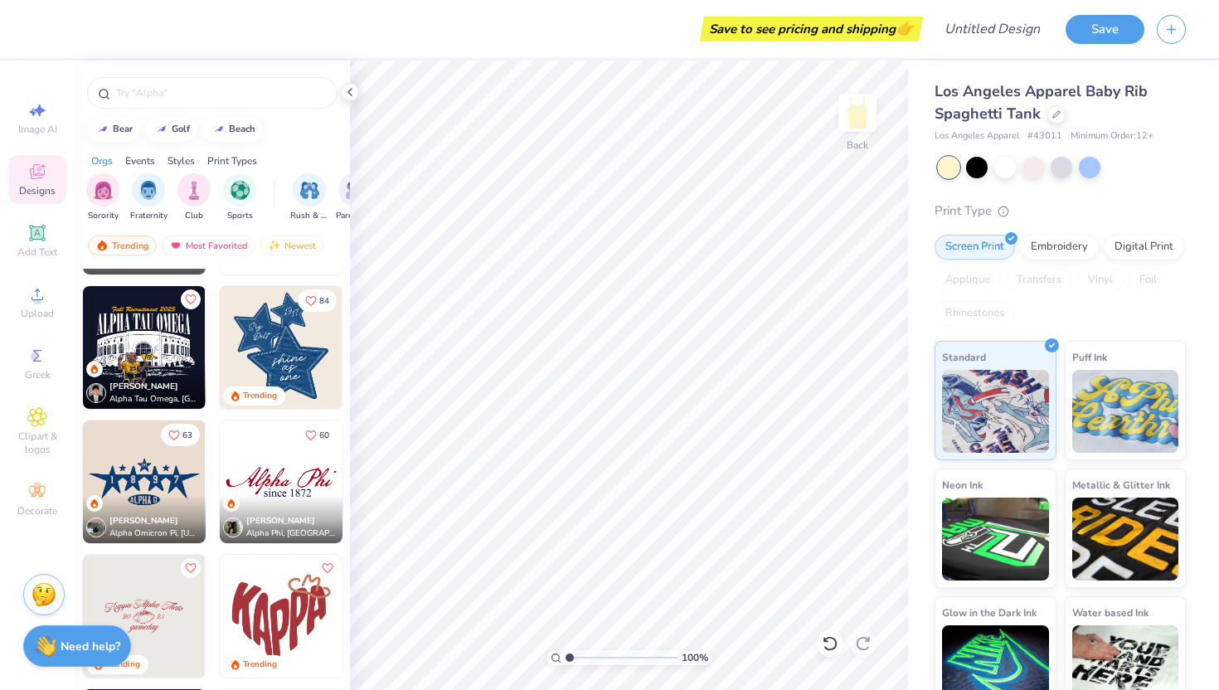
scroll to position [922, 0]
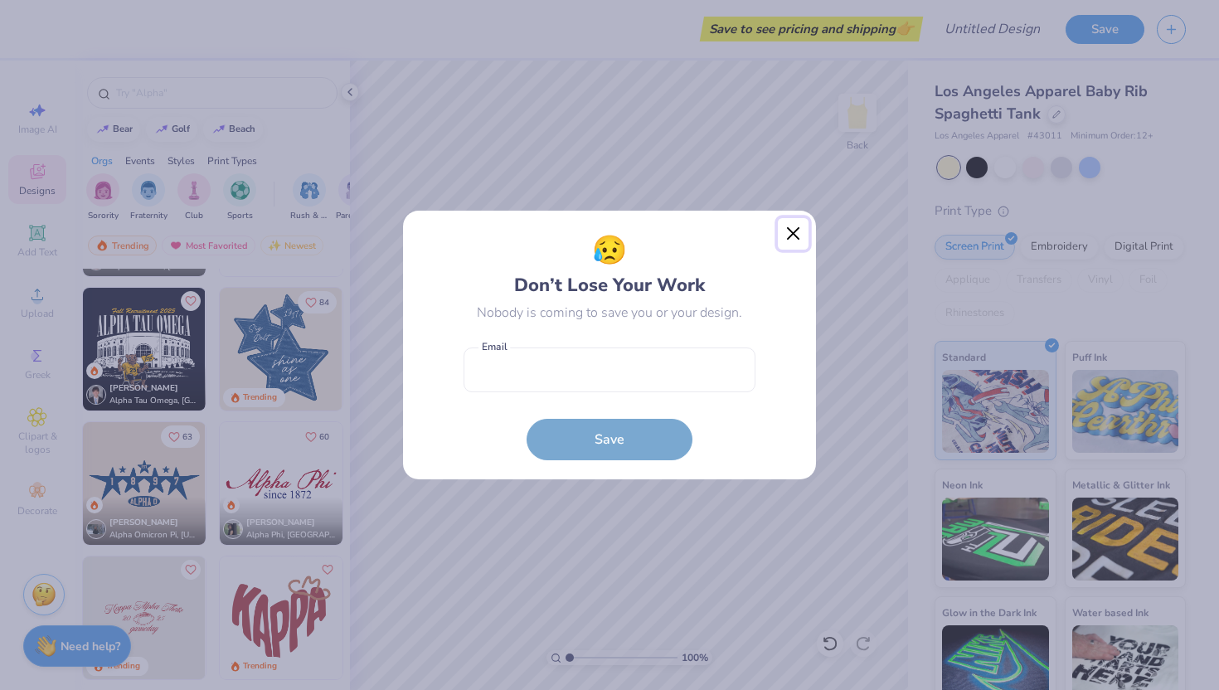
click at [791, 228] on button "Close" at bounding box center [794, 234] width 32 height 32
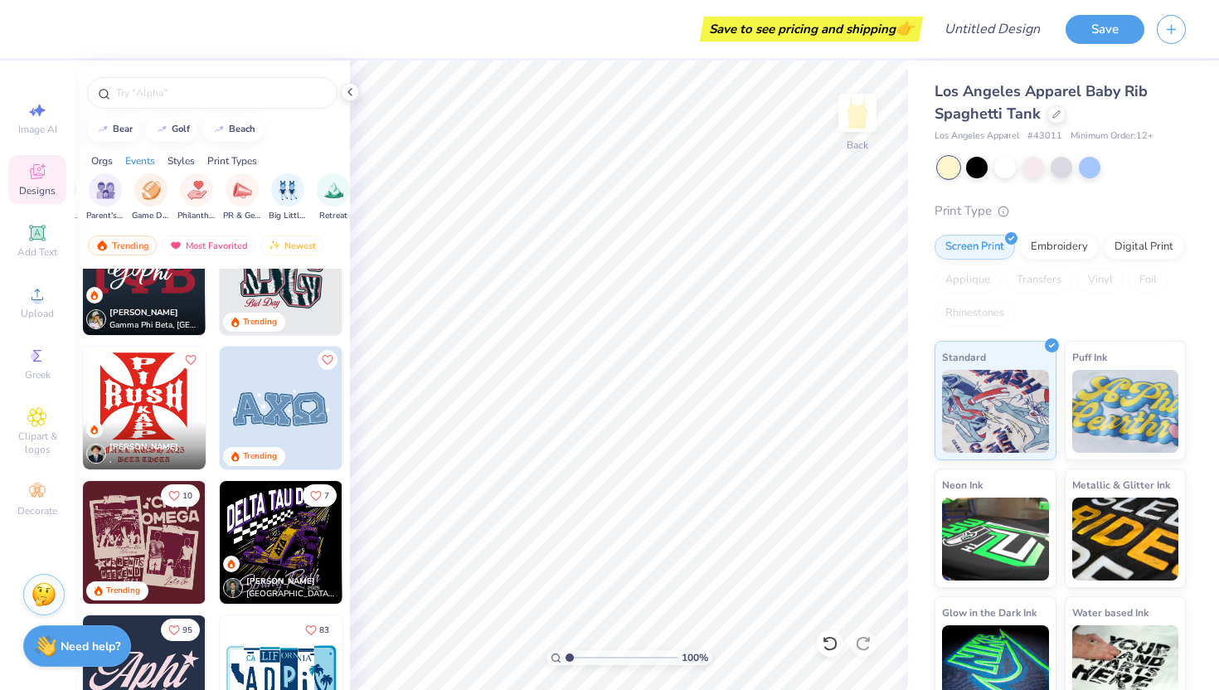
scroll to position [0, 251]
click at [149, 193] on img "filter for Game Day" at bounding box center [149, 188] width 19 height 19
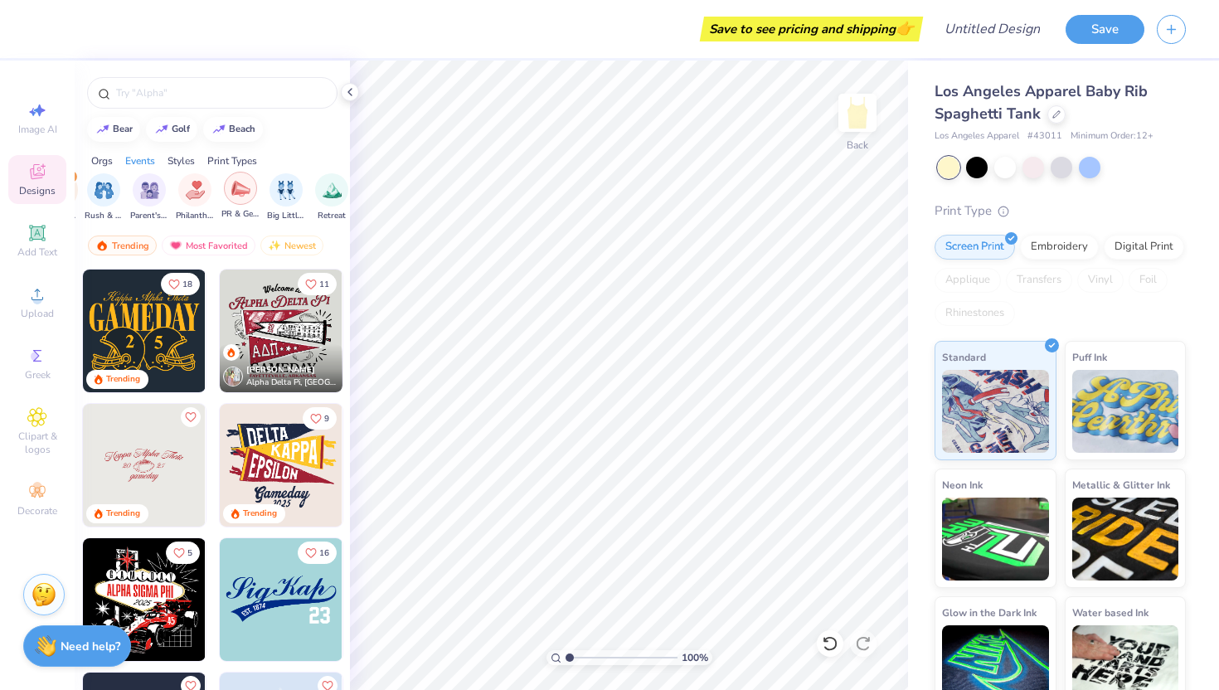
click at [241, 192] on img "filter for PR & General" at bounding box center [240, 188] width 19 height 19
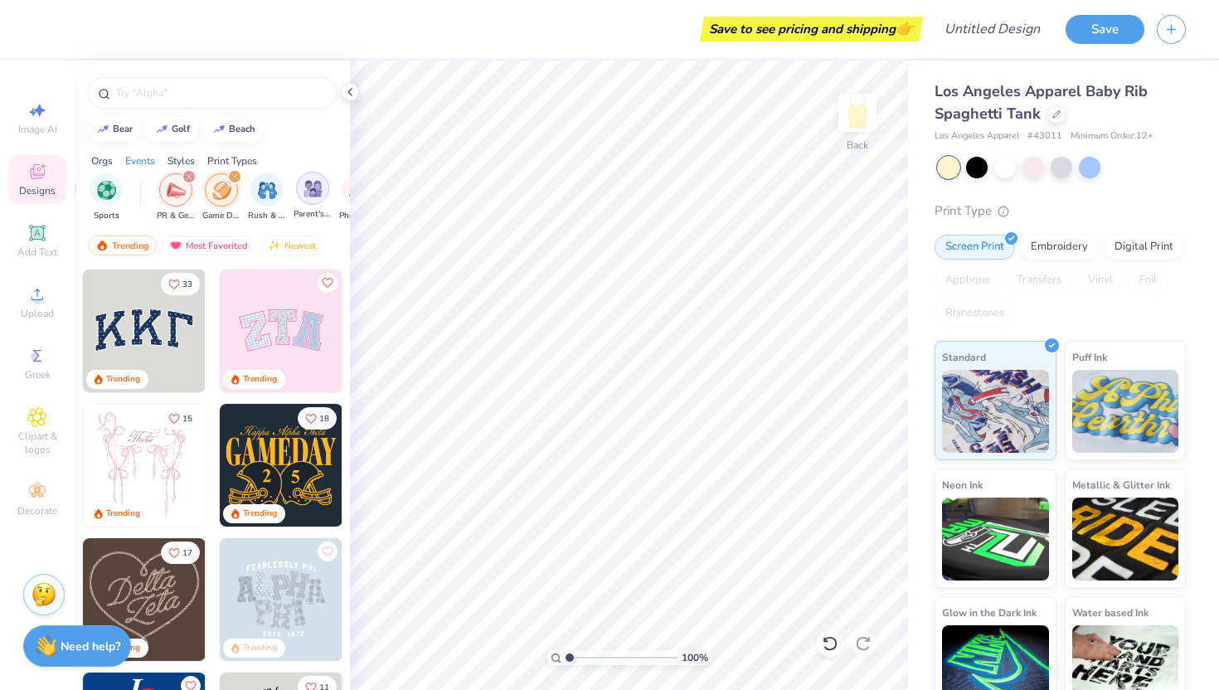
scroll to position [0, 133]
click at [235, 173] on div "filter for Game Day" at bounding box center [235, 176] width 15 height 15
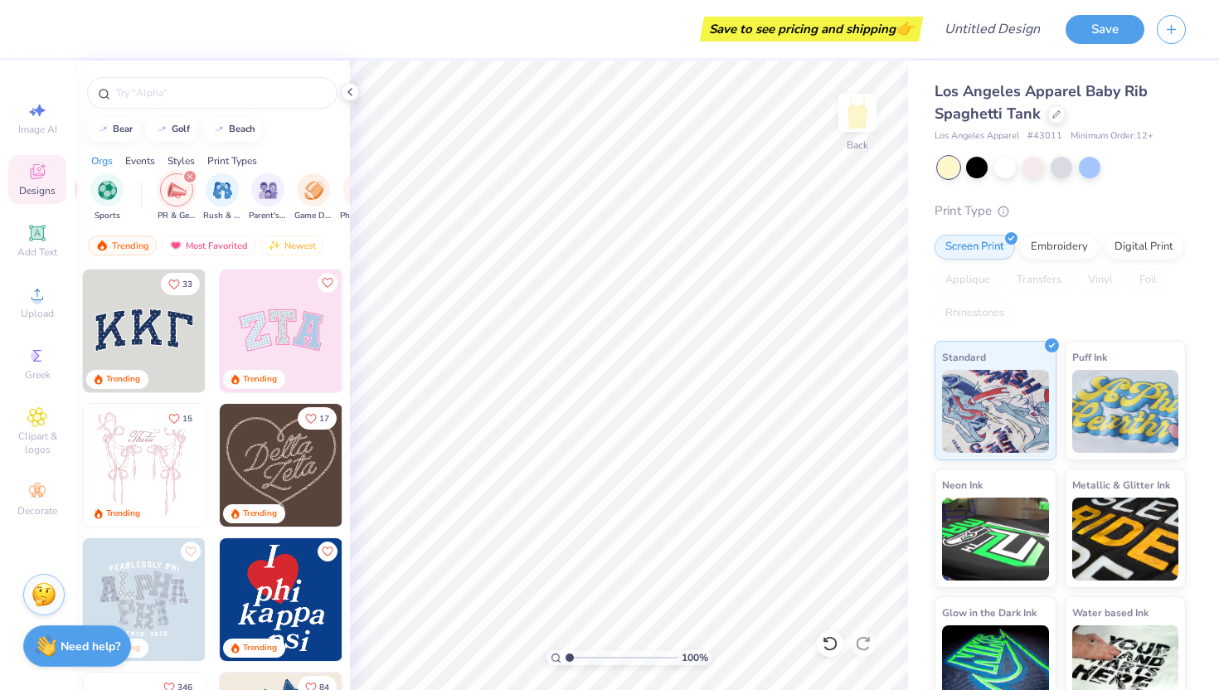
click at [190, 172] on div "filter for PR & General" at bounding box center [189, 176] width 15 height 15
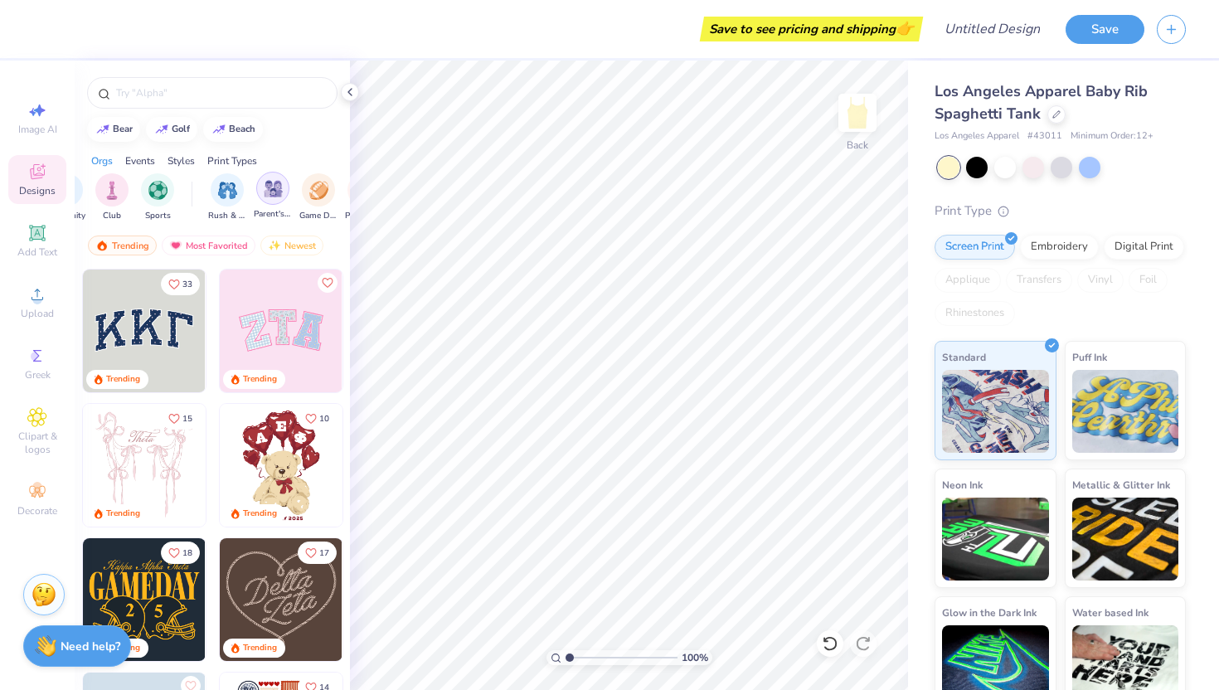
scroll to position [0, 0]
click at [165, 98] on input "text" at bounding box center [220, 93] width 212 height 17
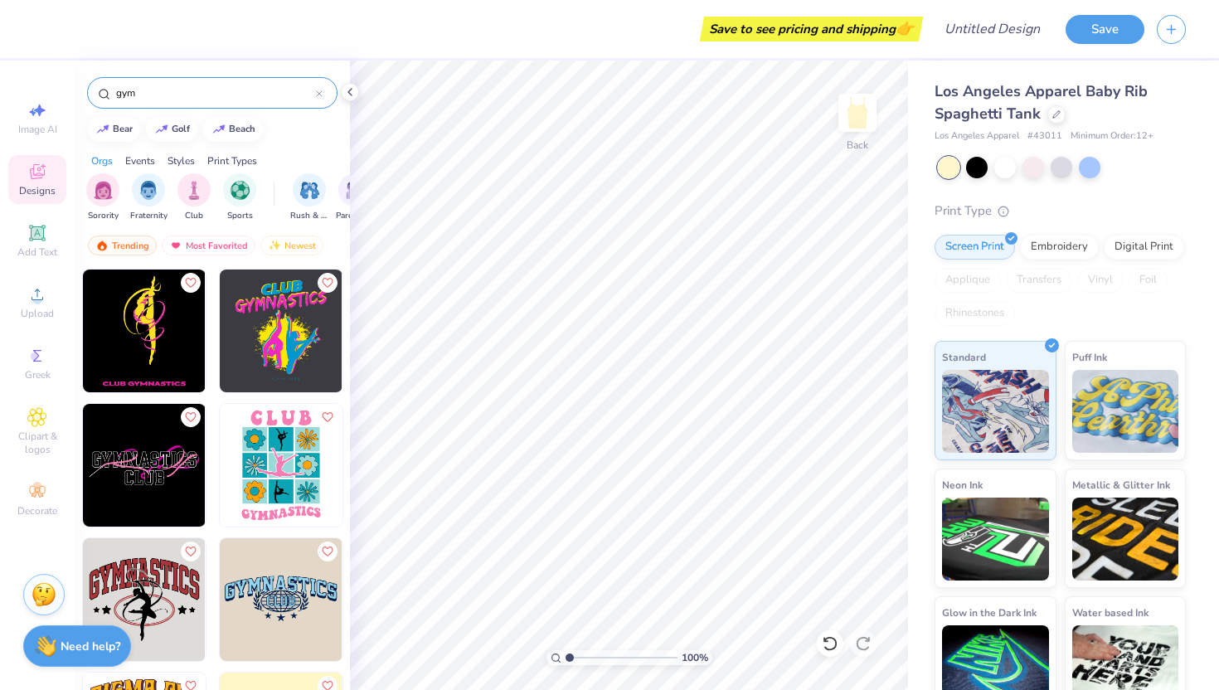
click at [190, 95] on input "gym" at bounding box center [215, 93] width 202 height 17
type input "g"
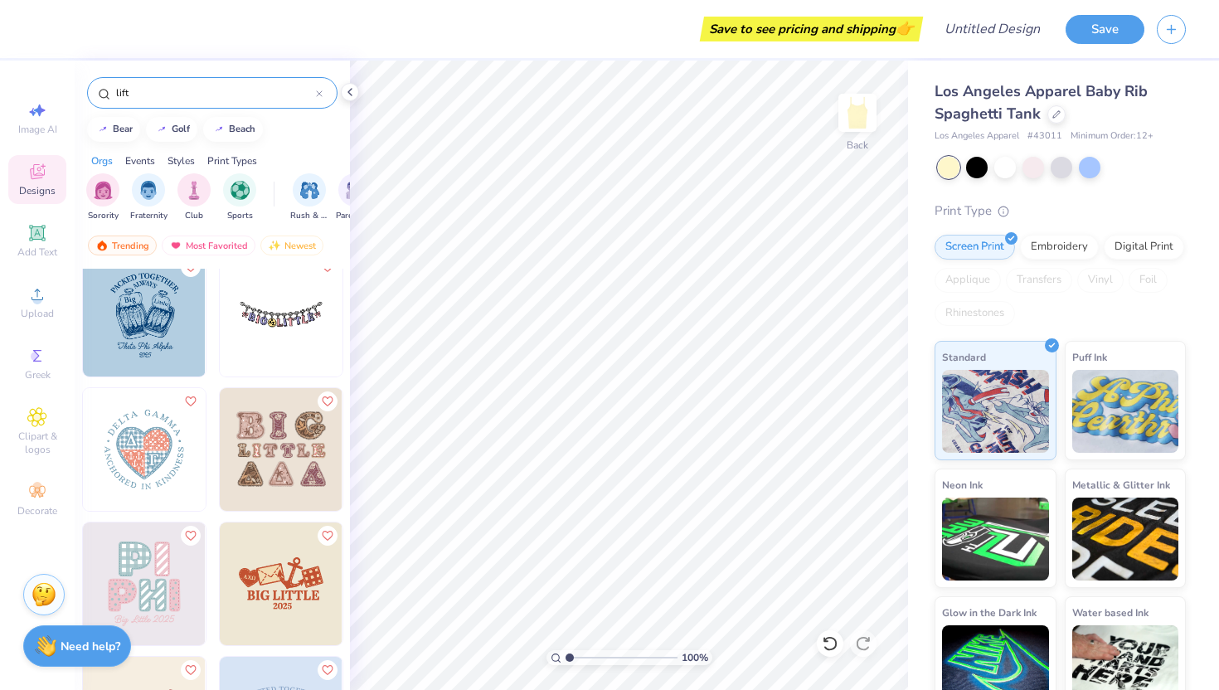
scroll to position [2872, 0]
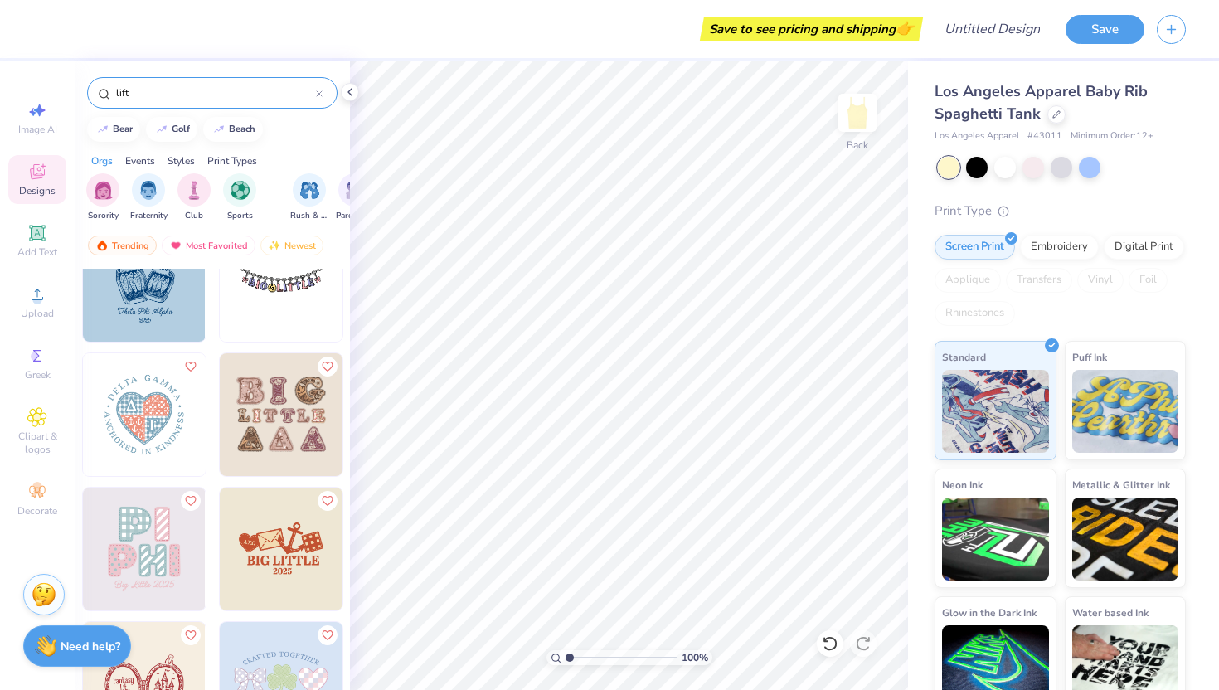
drag, startPoint x: 149, startPoint y: 91, endPoint x: 70, endPoint y: 91, distance: 79.6
click at [70, 91] on div "Save to see pricing and shipping 👉 Design Title Save Image AI Designs Add Text …" at bounding box center [609, 345] width 1219 height 690
type input "beach"
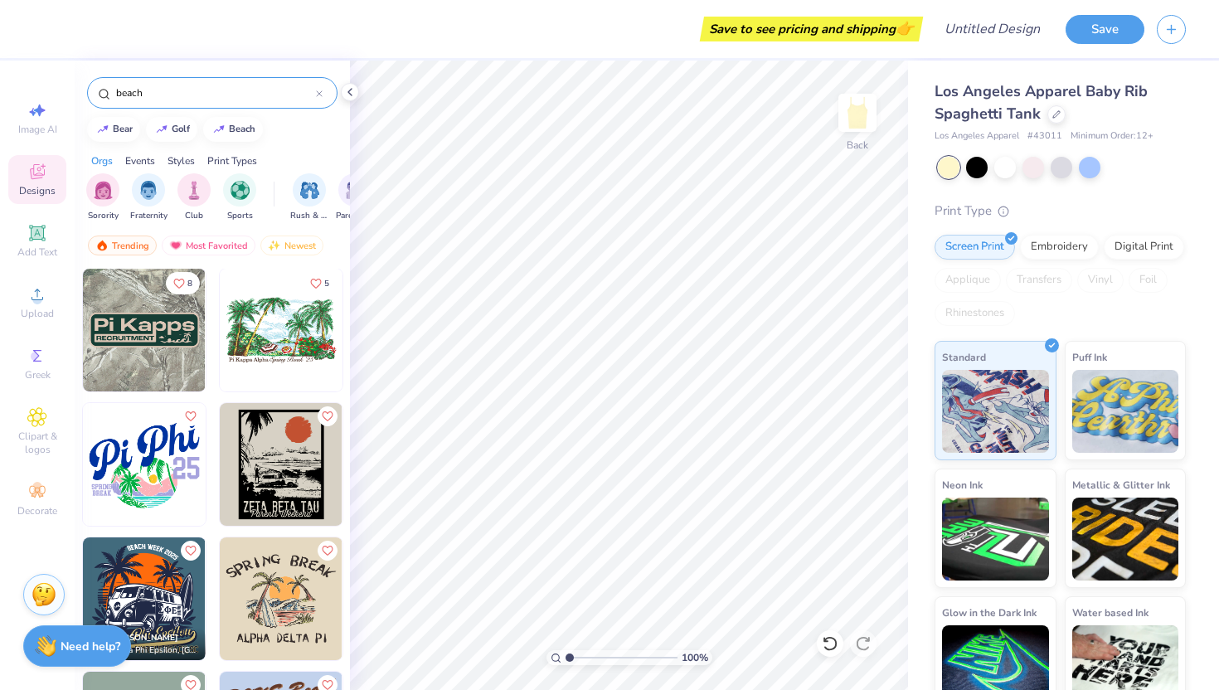
scroll to position [143, 0]
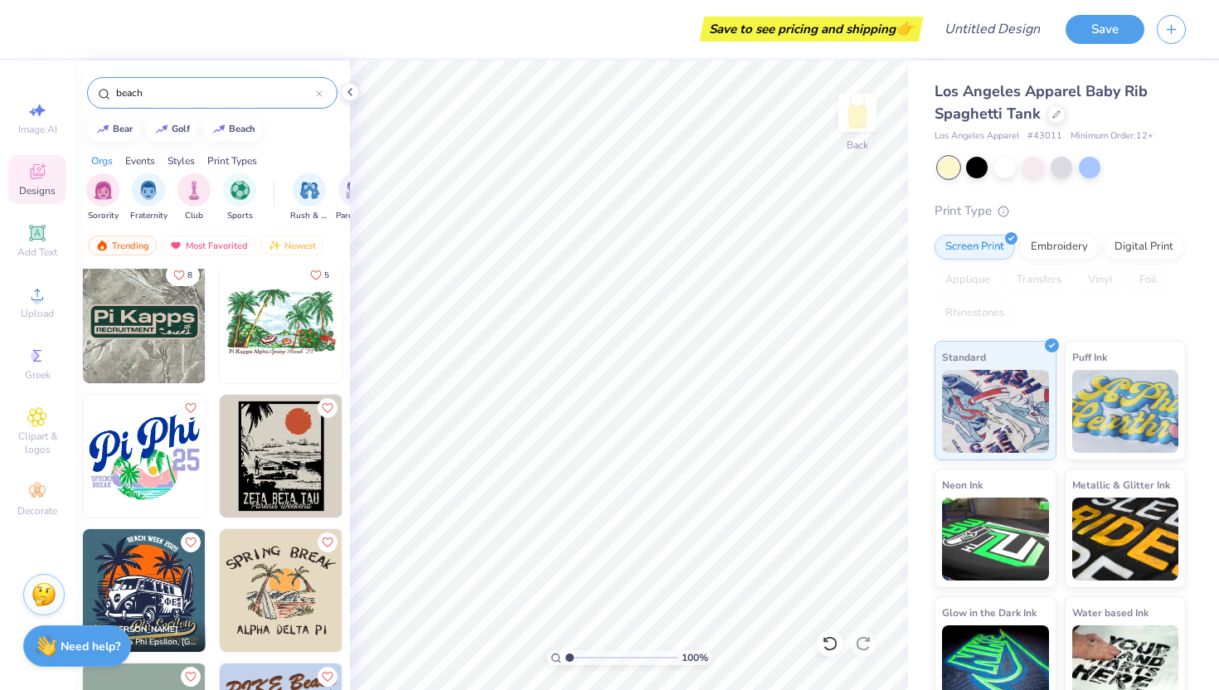
click at [157, 475] on img at bounding box center [144, 456] width 123 height 123
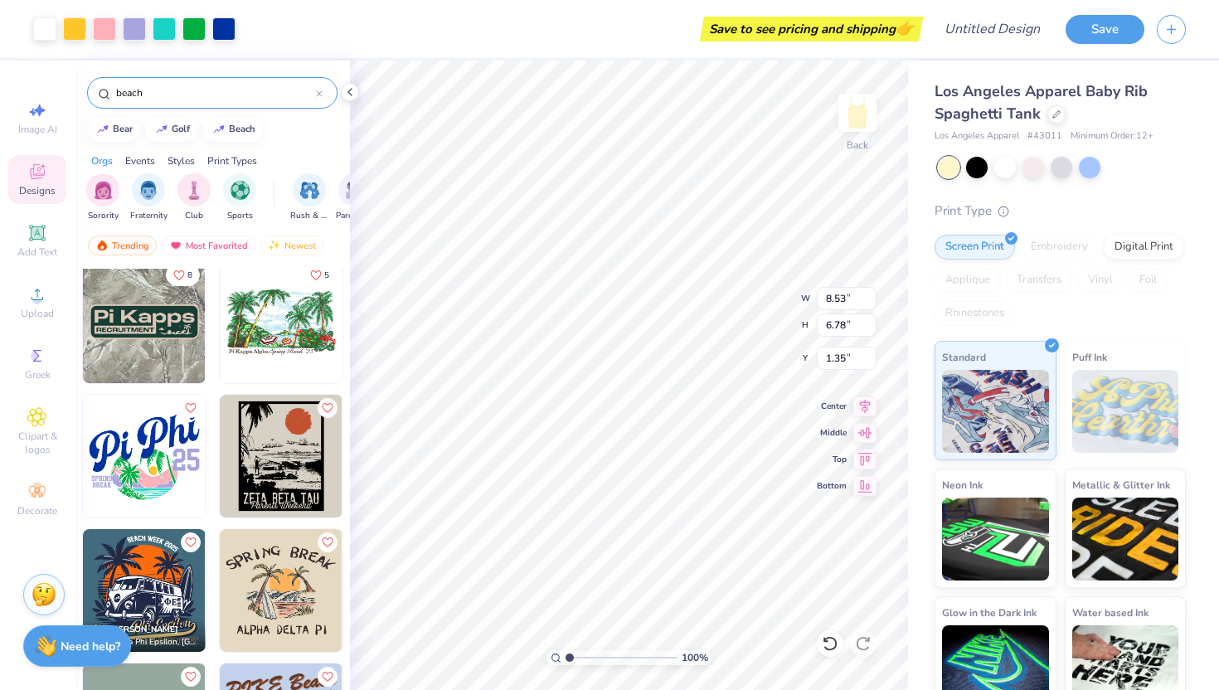
type input "1.35"
click at [37, 243] on div "Add Text" at bounding box center [37, 240] width 58 height 49
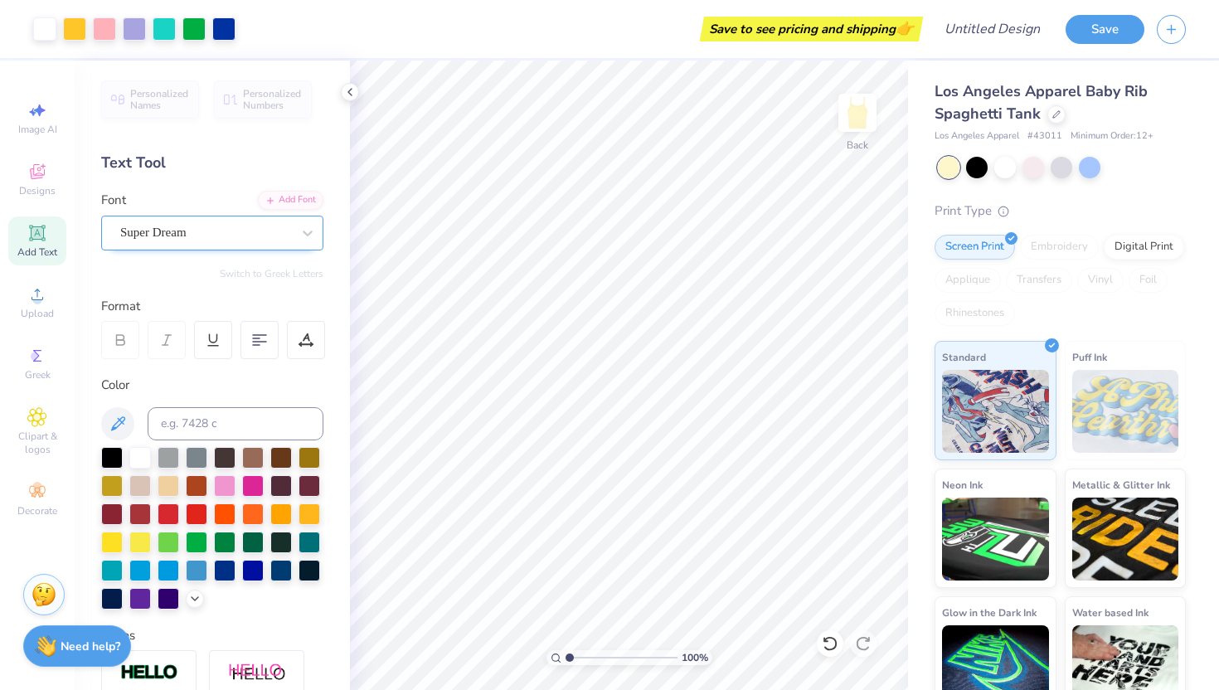
click at [218, 235] on div "Super Dream" at bounding box center [206, 233] width 174 height 26
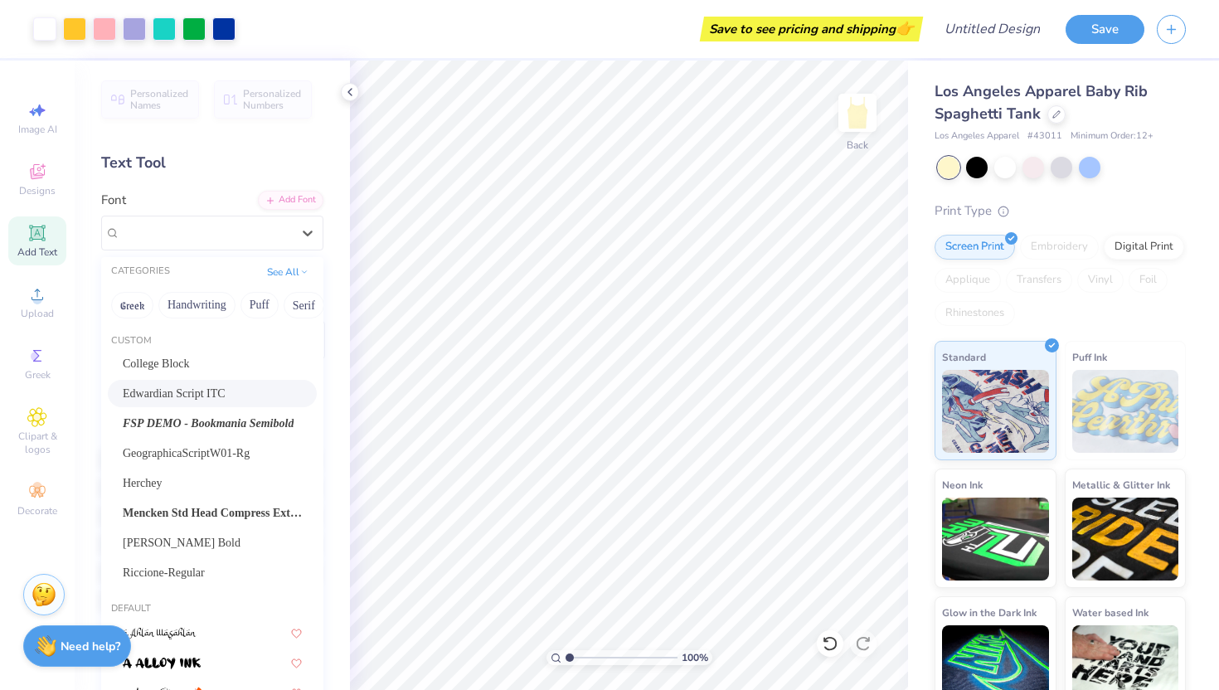
click at [180, 396] on span "Edwardian Script ITC" at bounding box center [174, 393] width 103 height 17
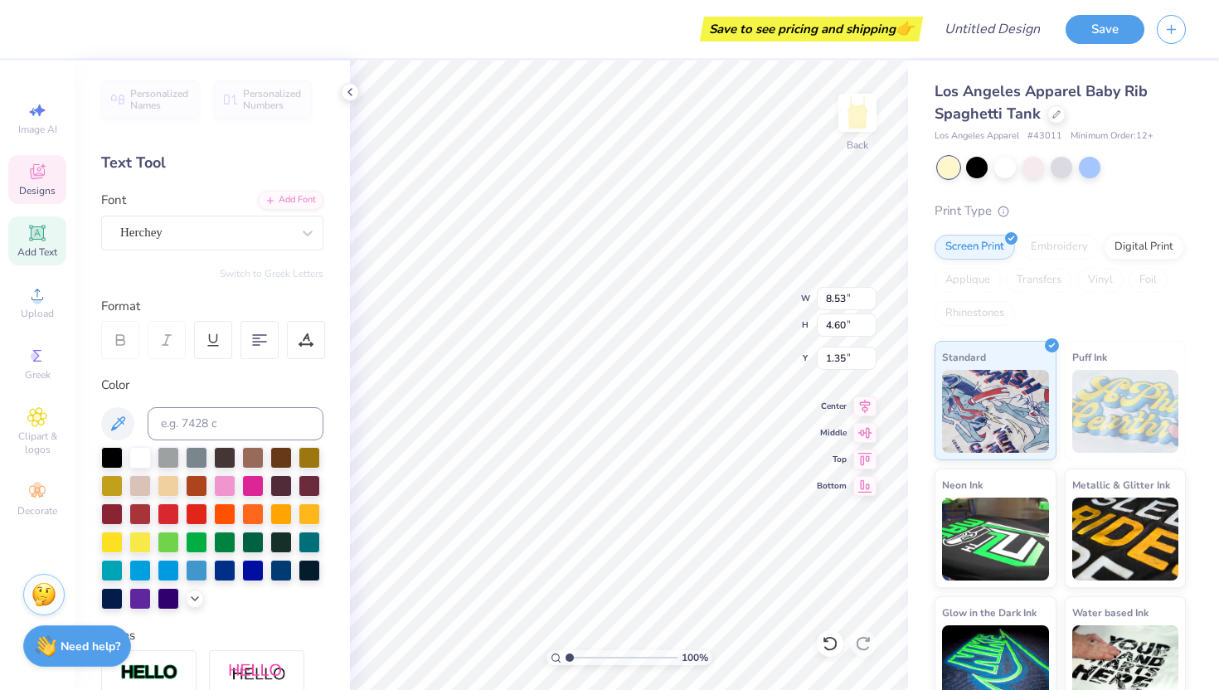
scroll to position [0, 0]
type textarea "Girl Gains"
type textarea "UCS"
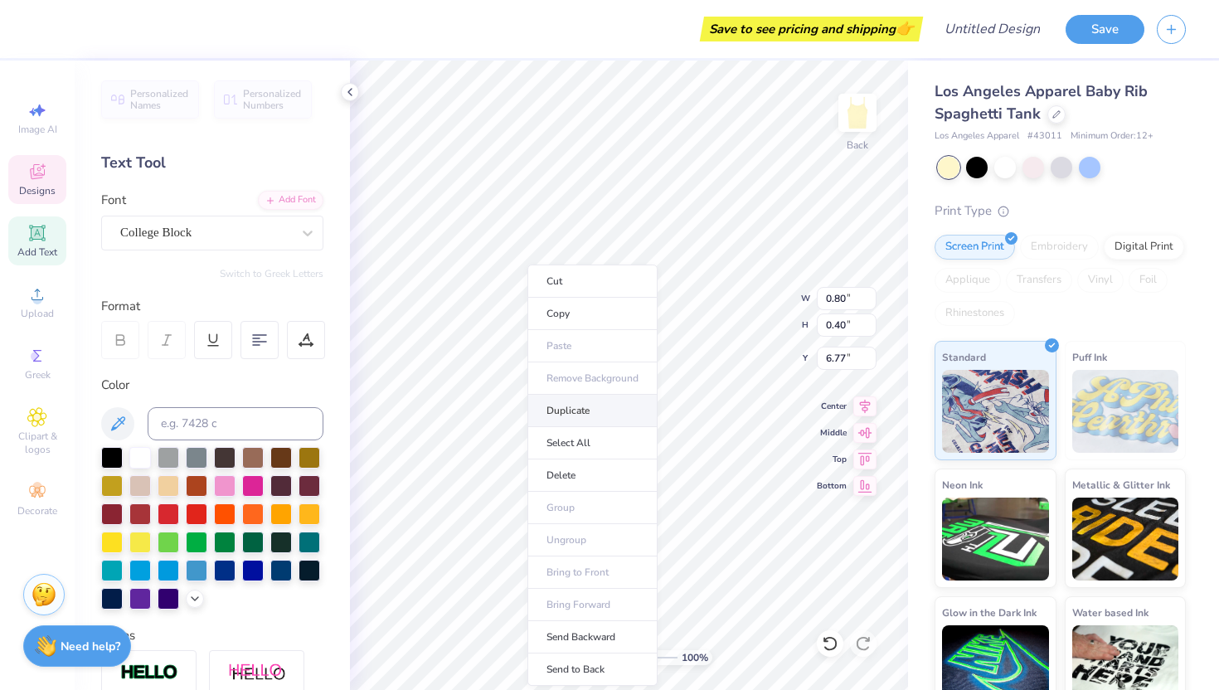
click at [560, 405] on li "Duplicate" at bounding box center [592, 411] width 130 height 32
type input "6.10"
type textarea "UC"
type input "6.77"
type textarea "Santa"
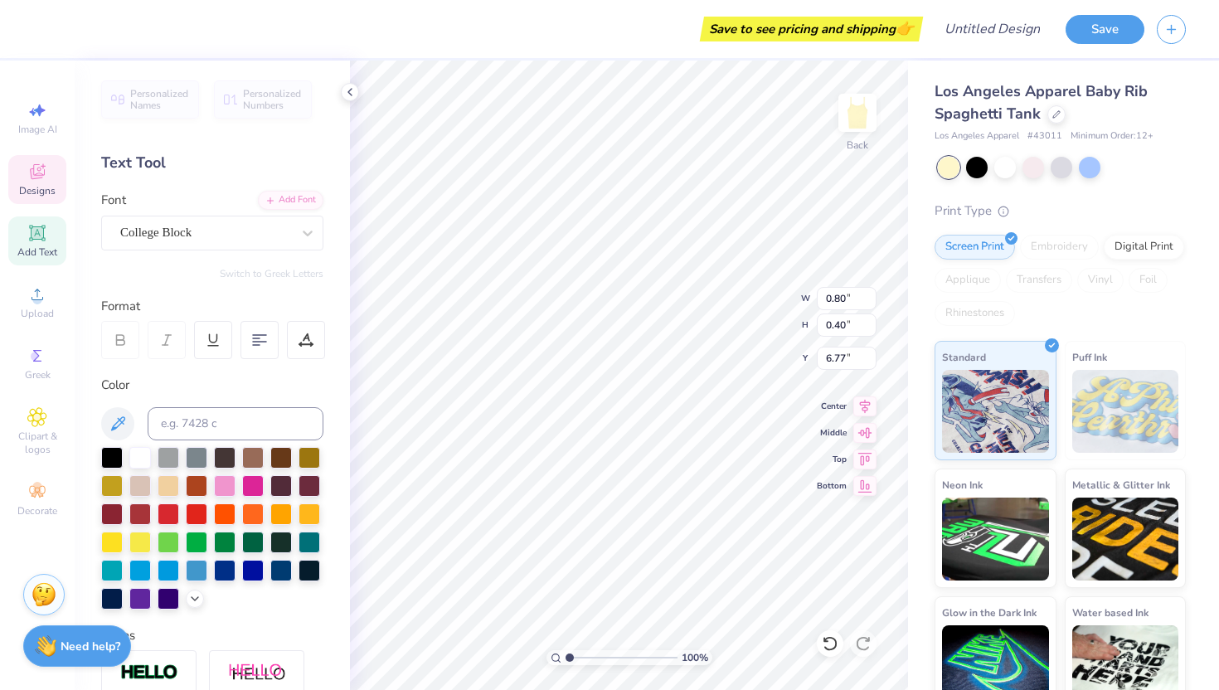
scroll to position [0, 0]
type input "0.54"
type input "6.10"
type textarea "Santa"
type input "1.36"
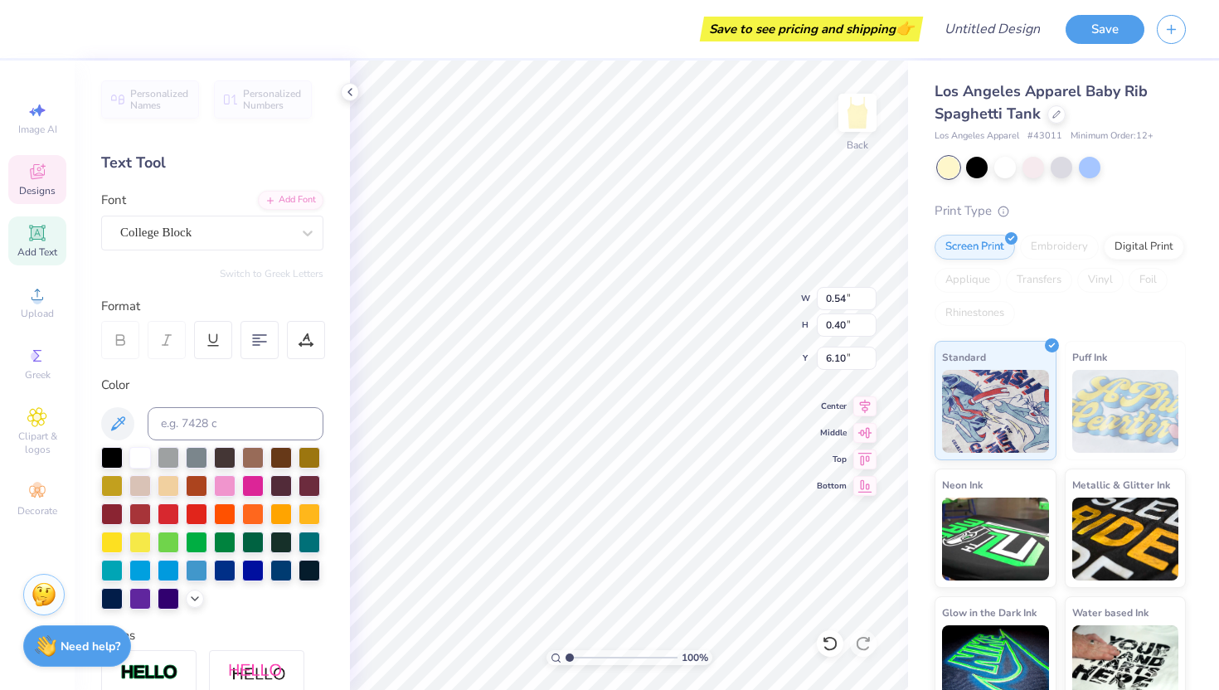
type input "6.77"
type textarea "[PERSON_NAME]"
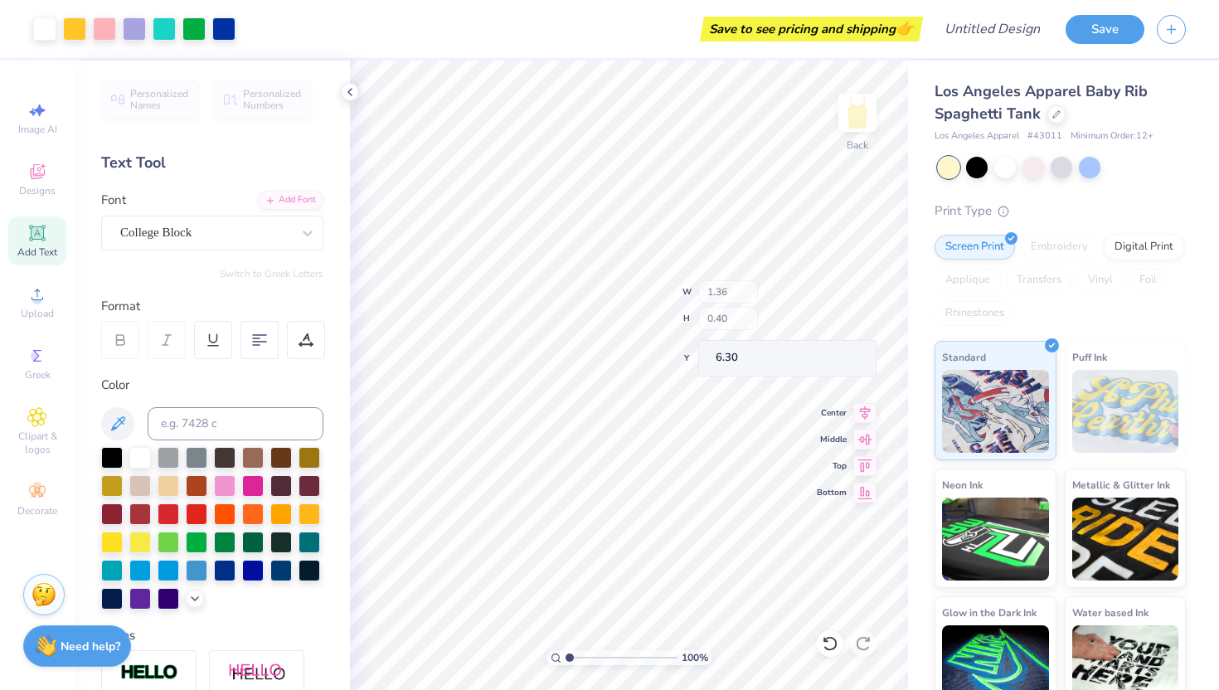
type input "6.30"
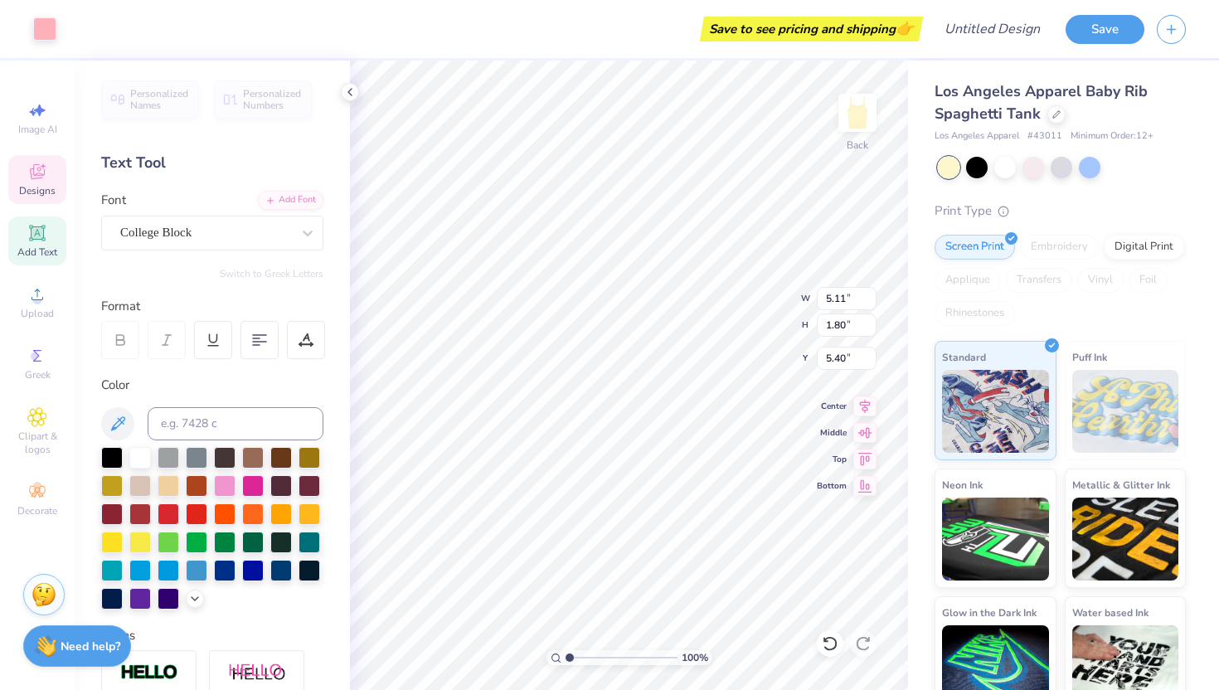
type input "4.01"
type input "4.12"
type input "2.02"
type input "1.71"
type input "4.17"
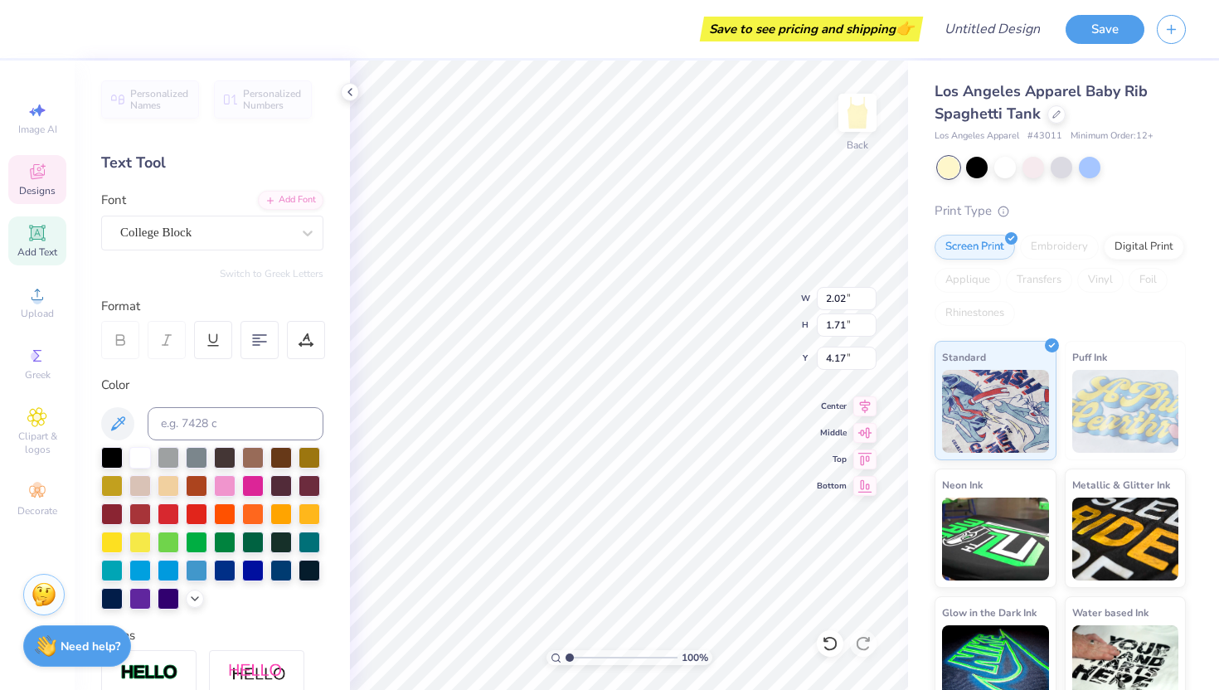
type textarea "2"
type textarea "25"
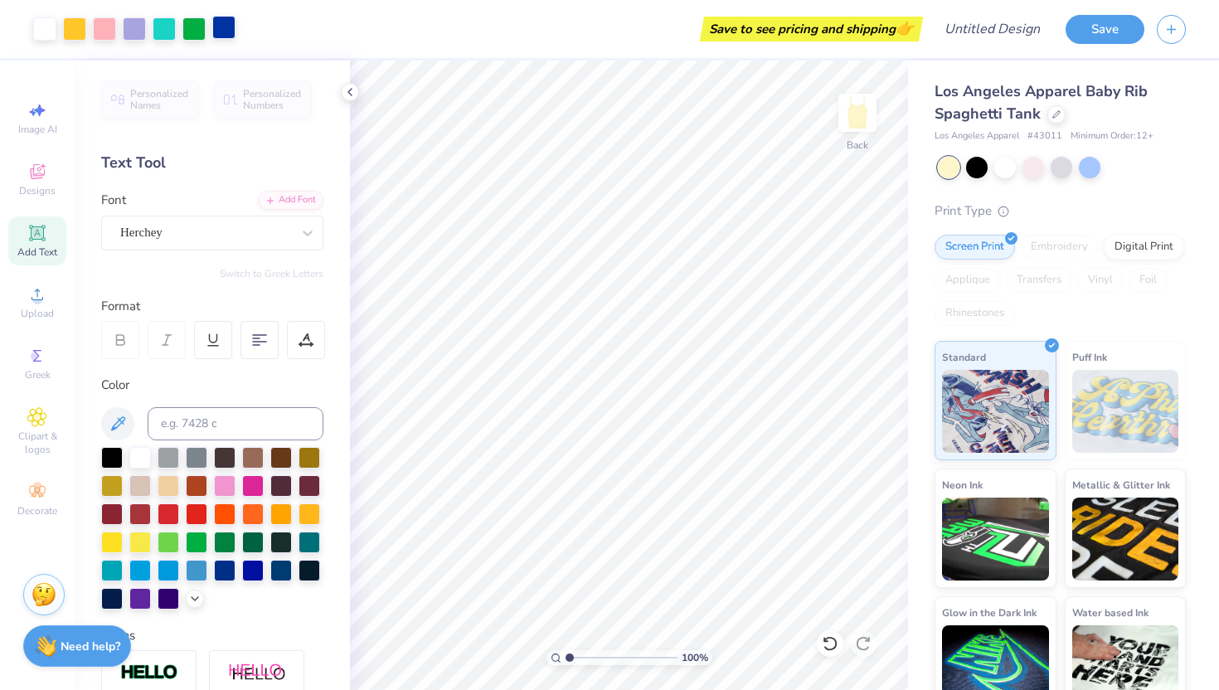
click at [226, 28] on div at bounding box center [223, 27] width 23 height 23
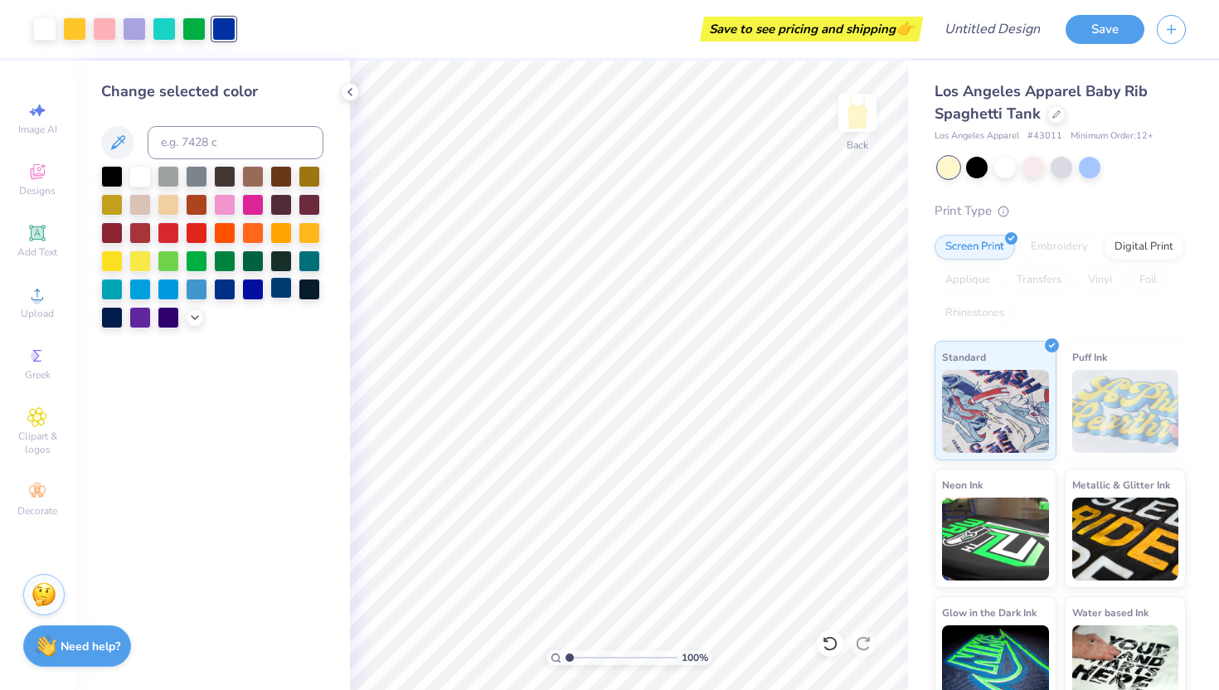
click at [278, 289] on div at bounding box center [281, 288] width 22 height 22
click at [124, 27] on div at bounding box center [134, 27] width 23 height 23
click at [281, 293] on div at bounding box center [281, 288] width 22 height 22
click at [159, 31] on div at bounding box center [164, 27] width 23 height 23
click at [201, 288] on div at bounding box center [197, 288] width 22 height 22
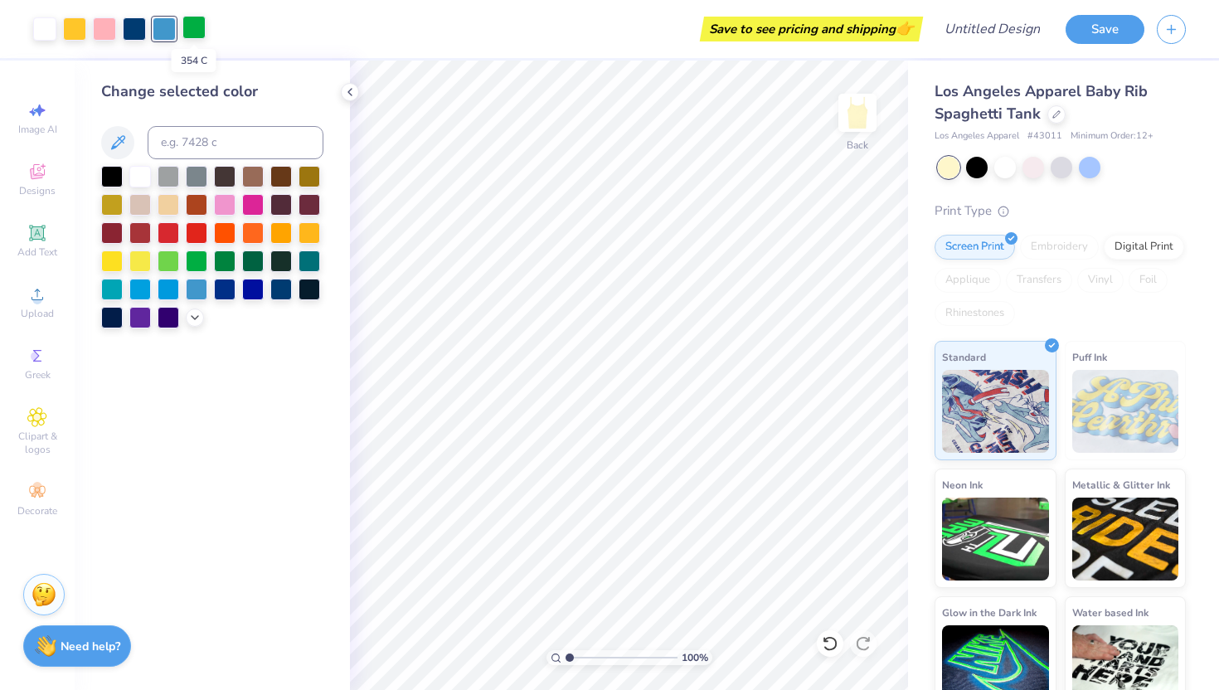
click at [198, 27] on div at bounding box center [193, 27] width 23 height 23
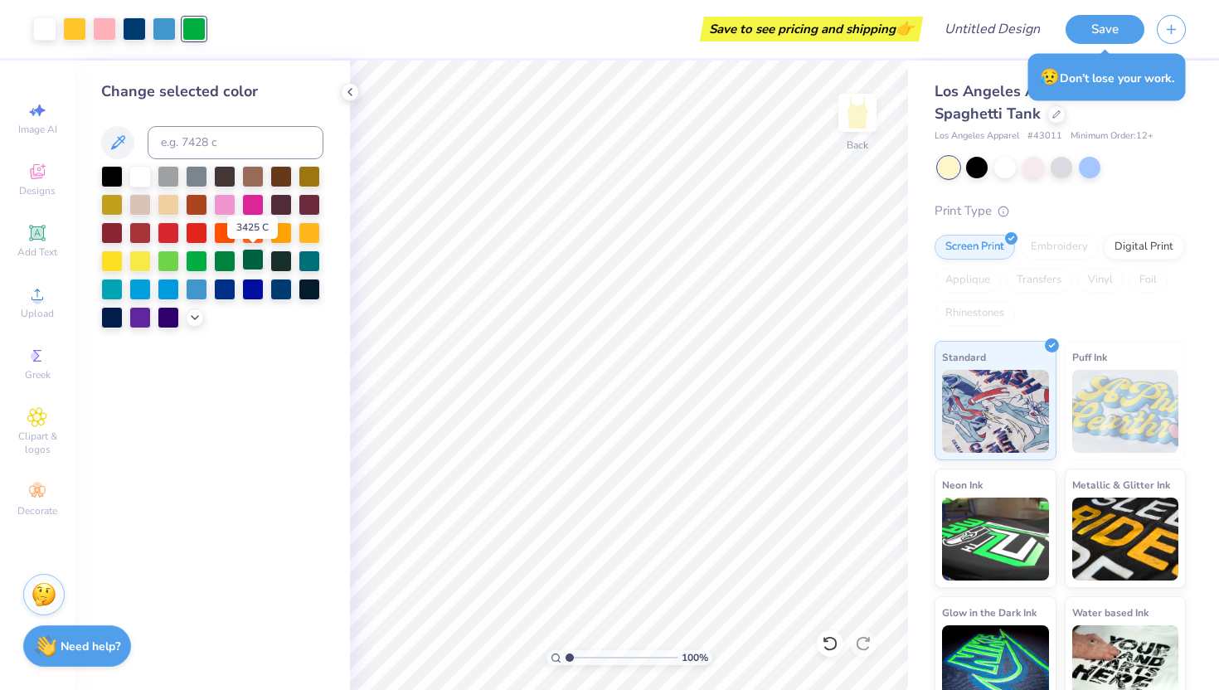
click at [255, 264] on div at bounding box center [253, 260] width 22 height 22
click at [224, 259] on div at bounding box center [225, 260] width 22 height 22
click at [192, 260] on div at bounding box center [197, 260] width 22 height 22
click at [226, 265] on div at bounding box center [225, 260] width 22 height 22
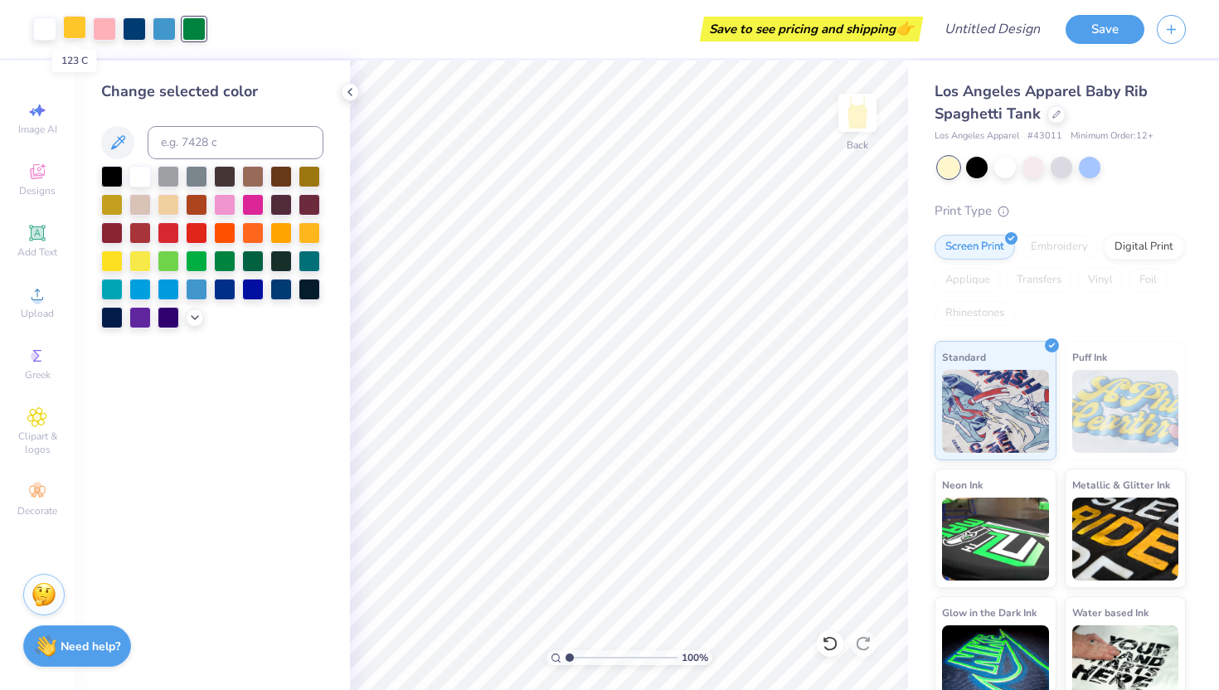
click at [76, 29] on div at bounding box center [74, 27] width 23 height 23
click at [100, 30] on div at bounding box center [104, 27] width 23 height 23
click at [142, 290] on div at bounding box center [140, 288] width 22 height 22
drag, startPoint x: 166, startPoint y: 283, endPoint x: 314, endPoint y: 240, distance: 154.6
click at [166, 283] on div at bounding box center [169, 290] width 22 height 22
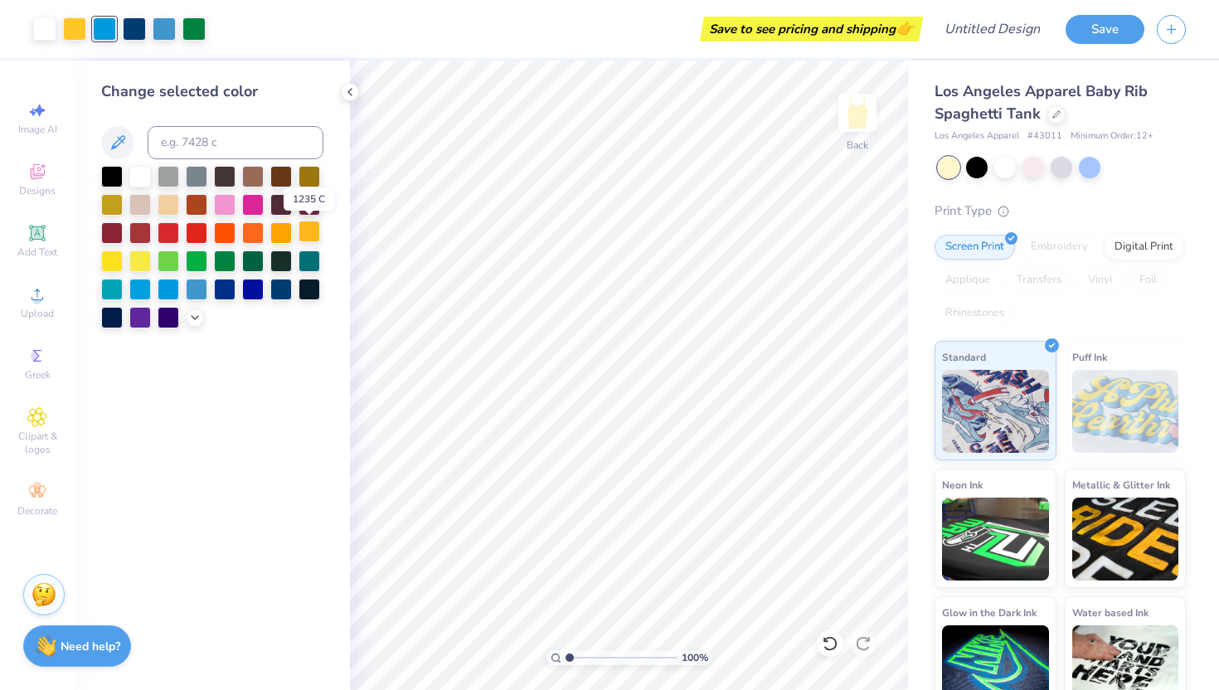
click at [309, 229] on div at bounding box center [310, 232] width 22 height 22
click at [223, 207] on div at bounding box center [225, 203] width 22 height 22
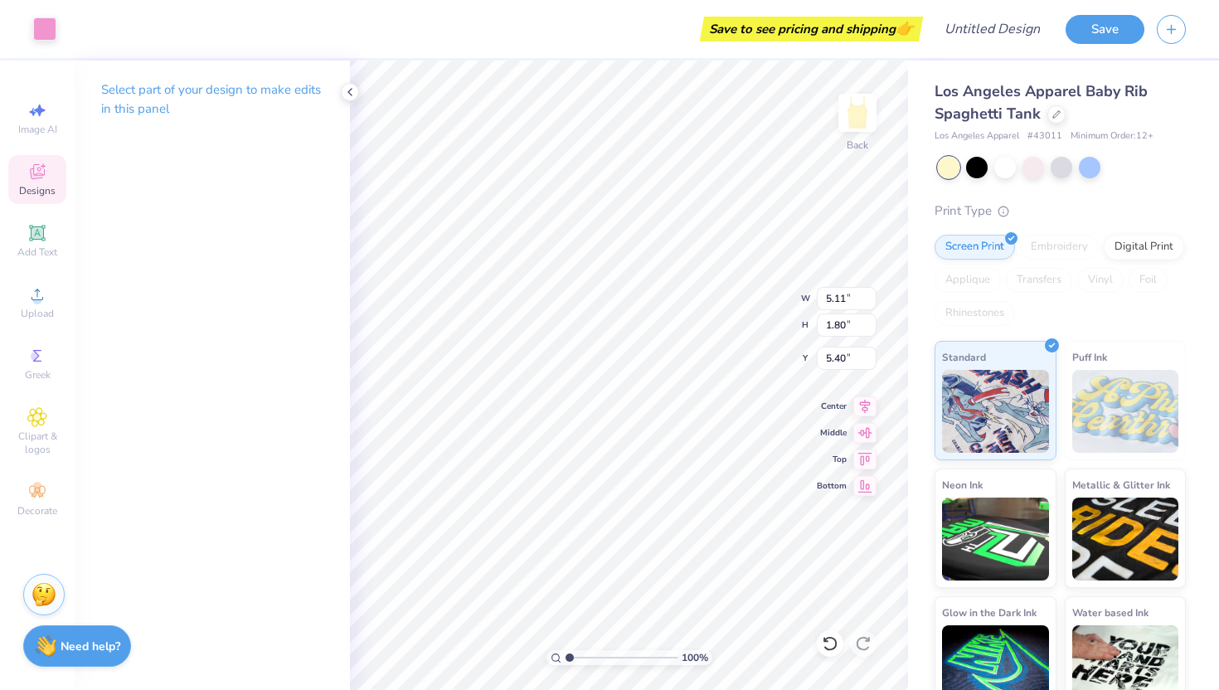
type input "4.01"
type input "4.17"
type input "4.55"
type input "3.57"
type input "4.55"
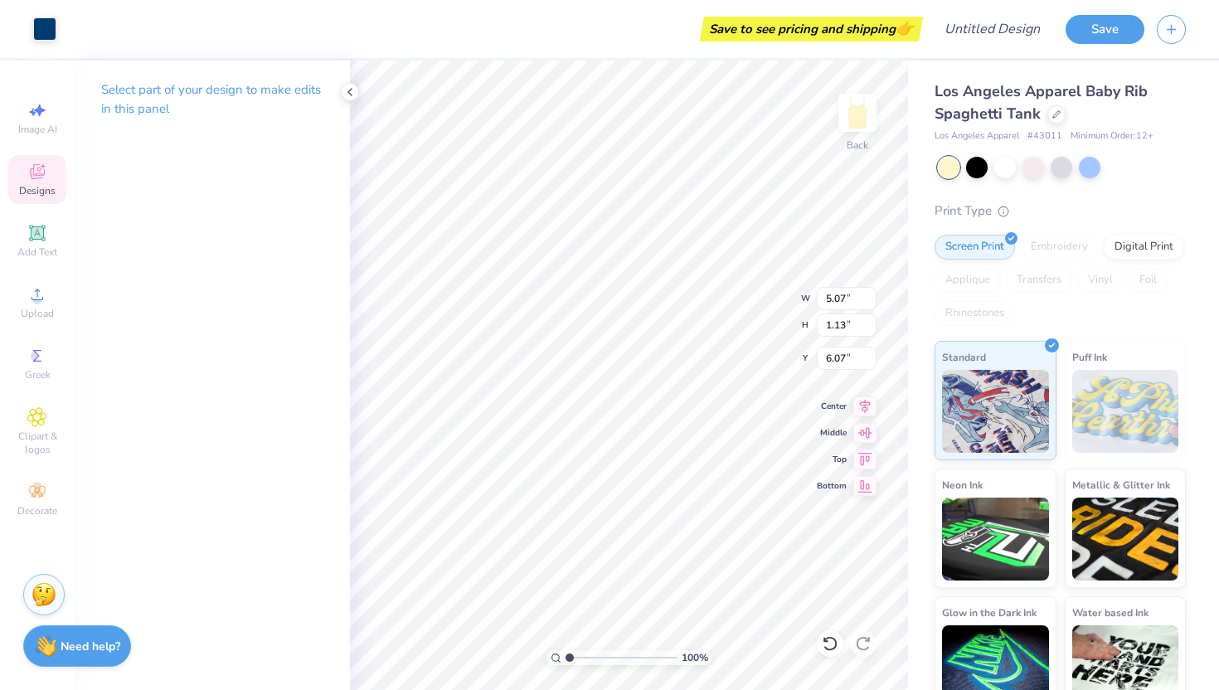
type input "3.57"
type input "4.17"
type input "5.01"
type input "4.00"
type input "4.17"
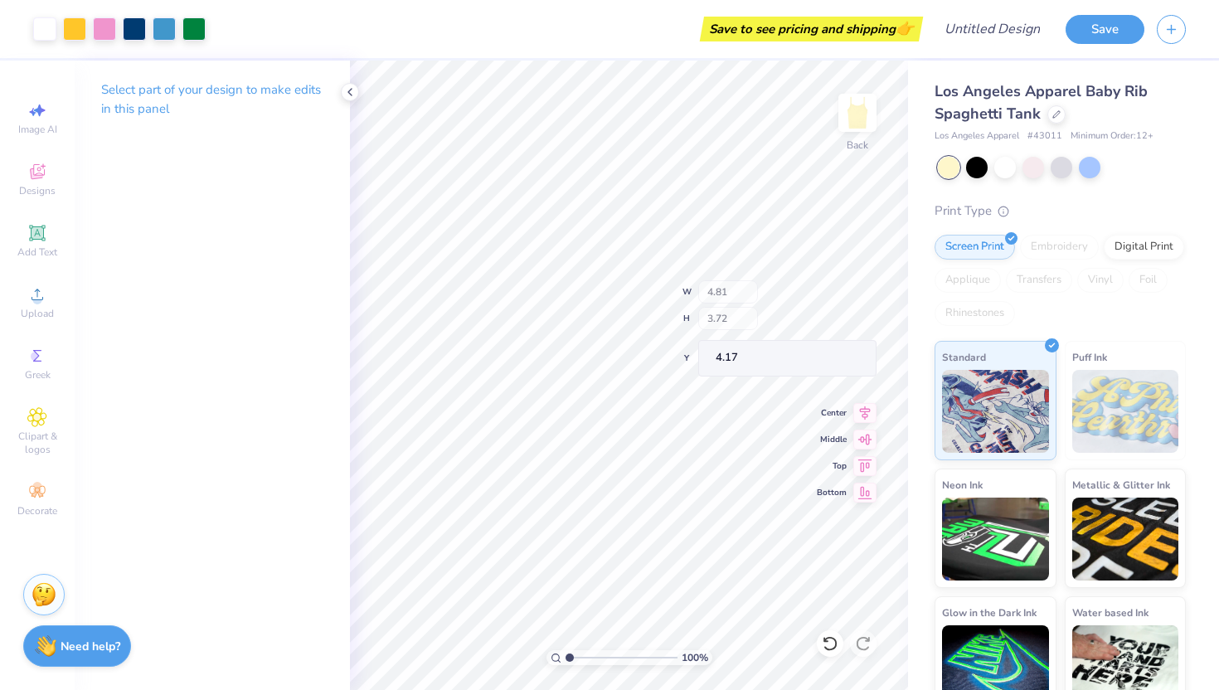
type input "4.81"
type input "3.72"
click at [829, 644] on icon at bounding box center [830, 643] width 17 height 17
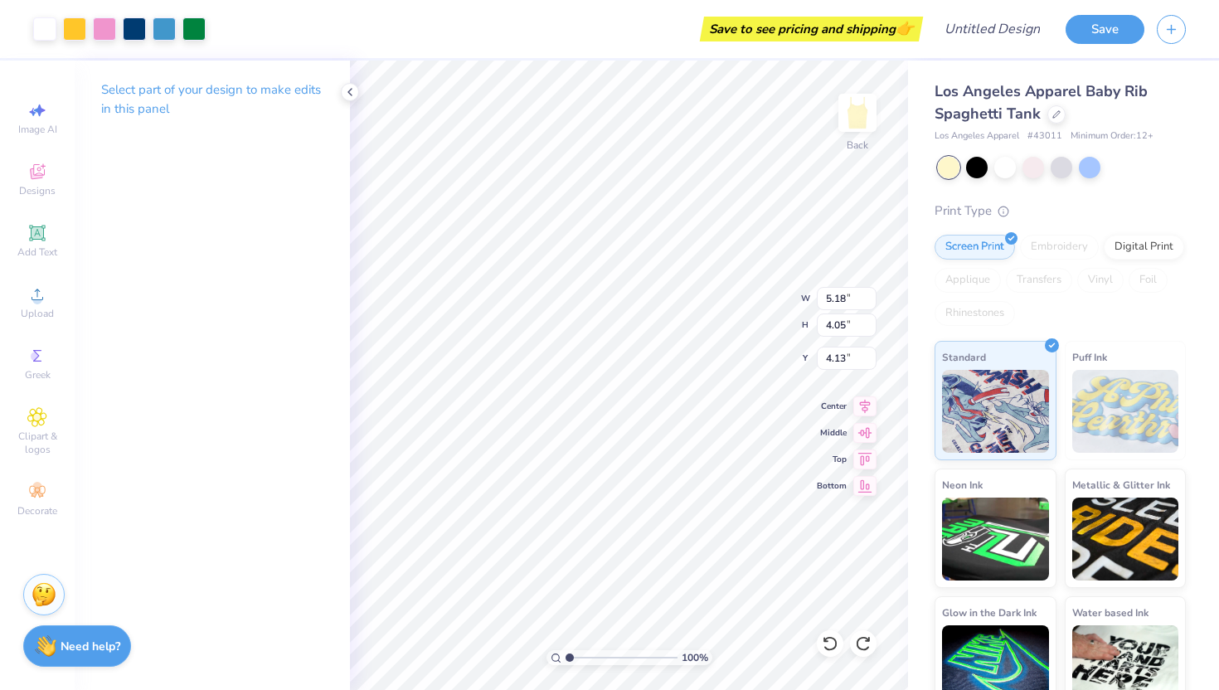
type input "4.53"
type input "3.55"
type input "4.17"
type input "6.23"
click at [34, 177] on icon at bounding box center [37, 173] width 13 height 11
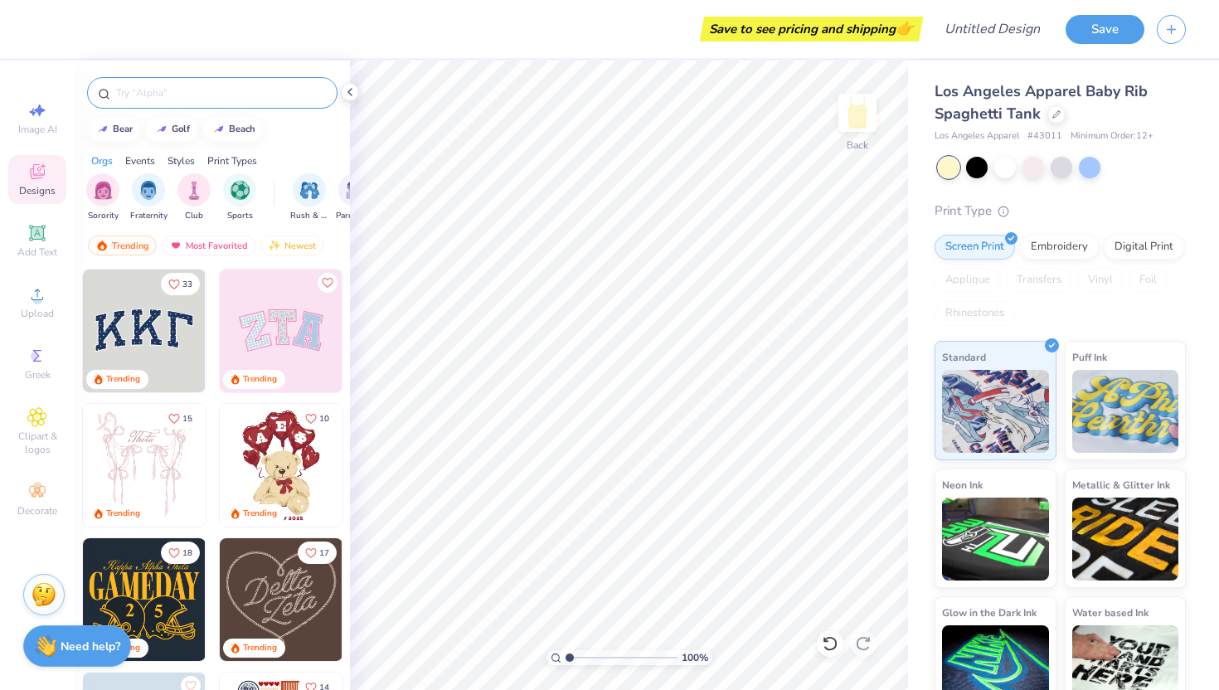
click at [164, 94] on input "text" at bounding box center [220, 93] width 212 height 17
type input "beach"
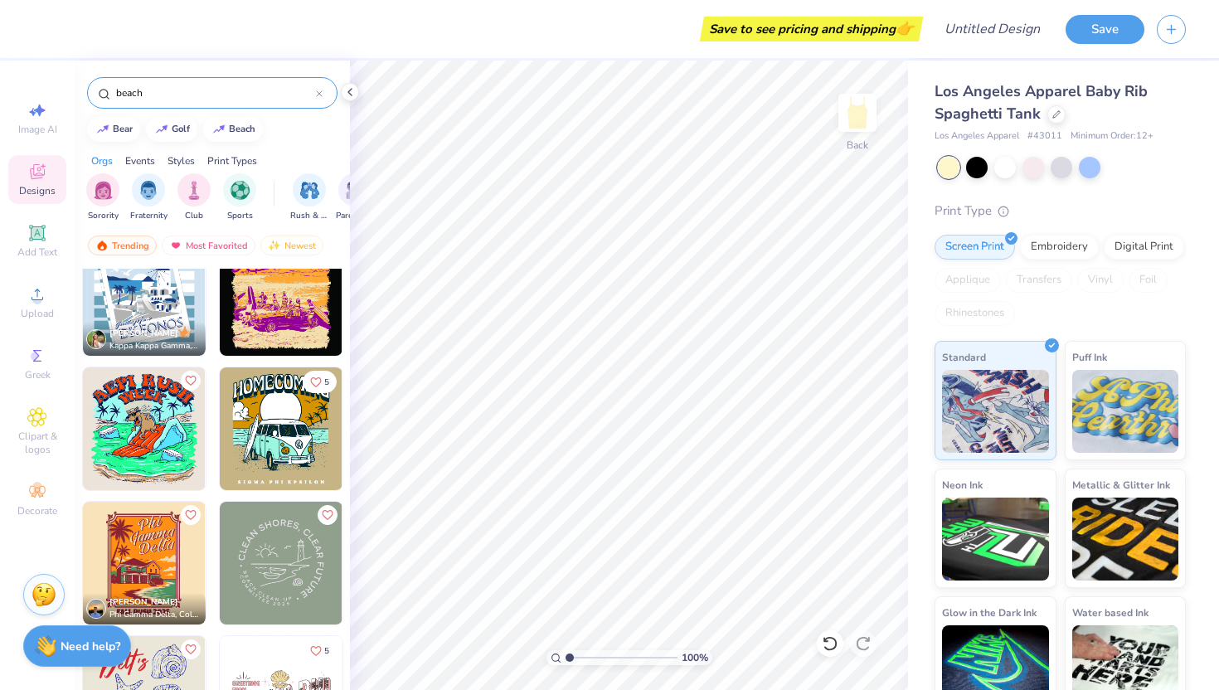
scroll to position [0, 0]
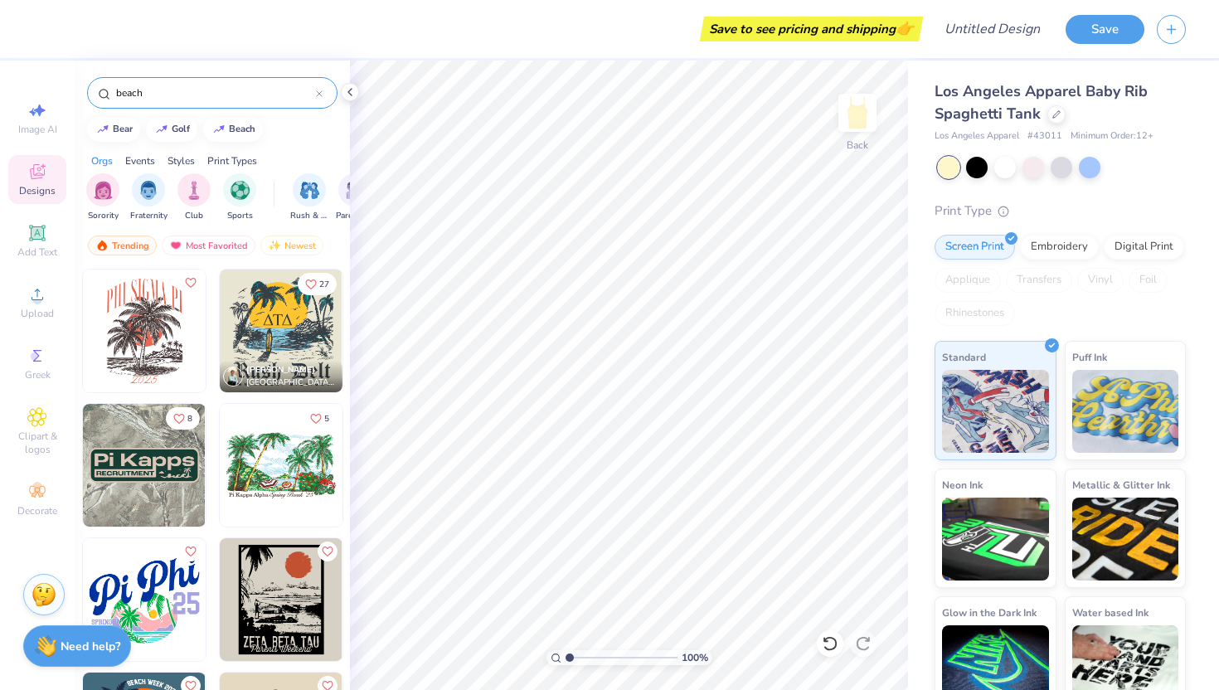
click at [324, 90] on div "beach" at bounding box center [212, 93] width 250 height 32
click at [321, 90] on icon at bounding box center [319, 93] width 7 height 7
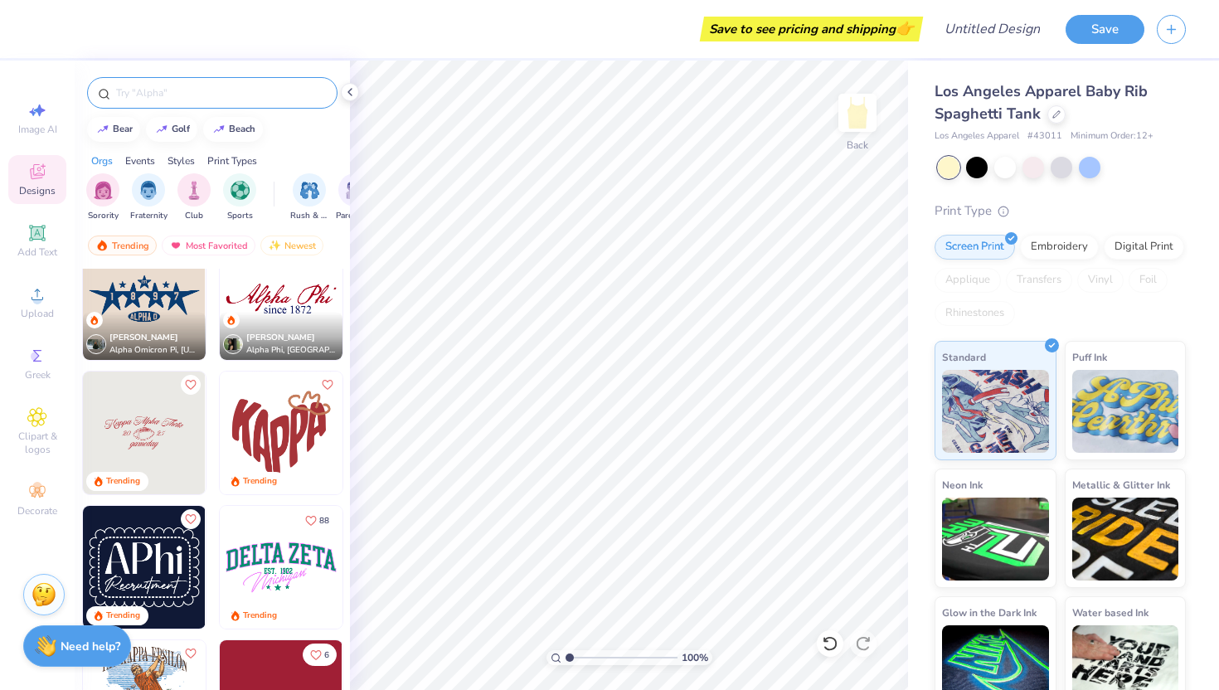
scroll to position [1110, 0]
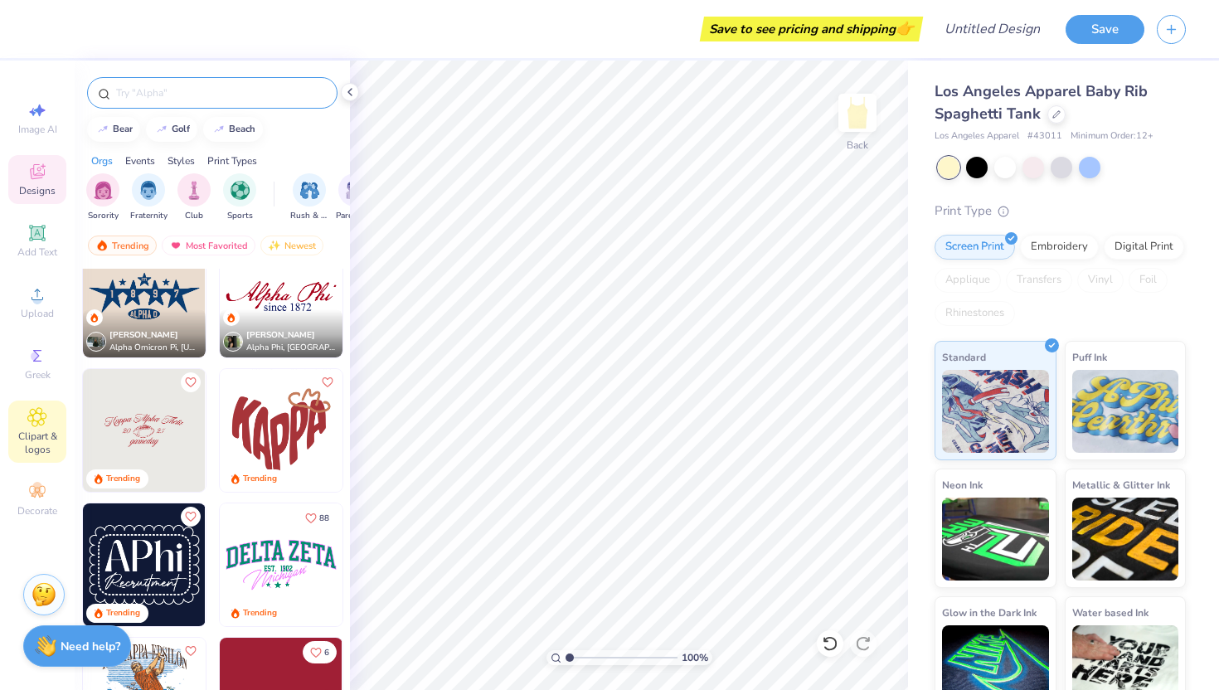
click at [32, 430] on span "Clipart & logos" at bounding box center [37, 443] width 58 height 27
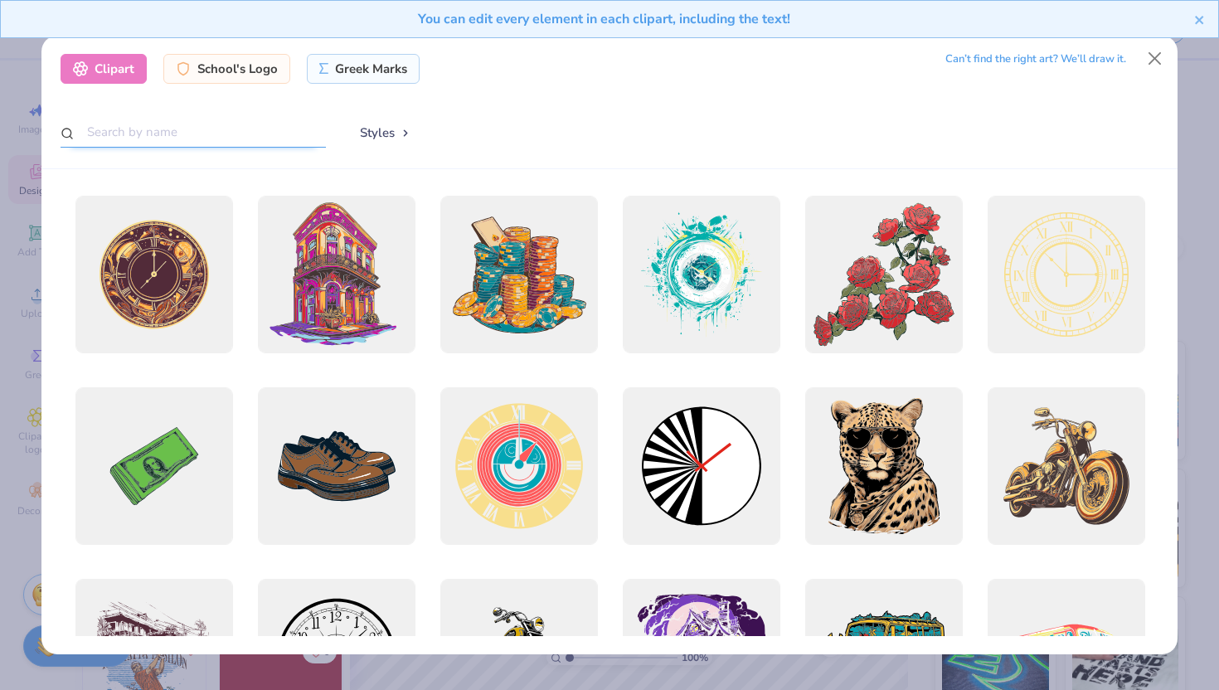
click at [183, 135] on input "text" at bounding box center [193, 132] width 265 height 31
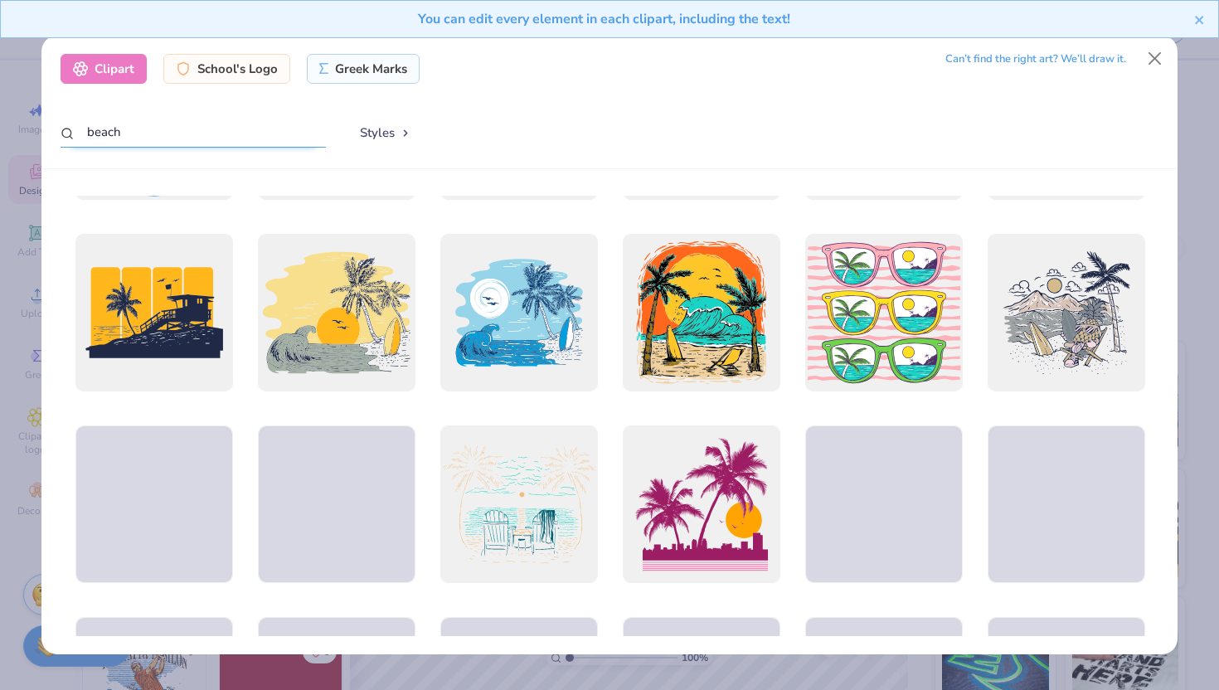
scroll to position [584, 0]
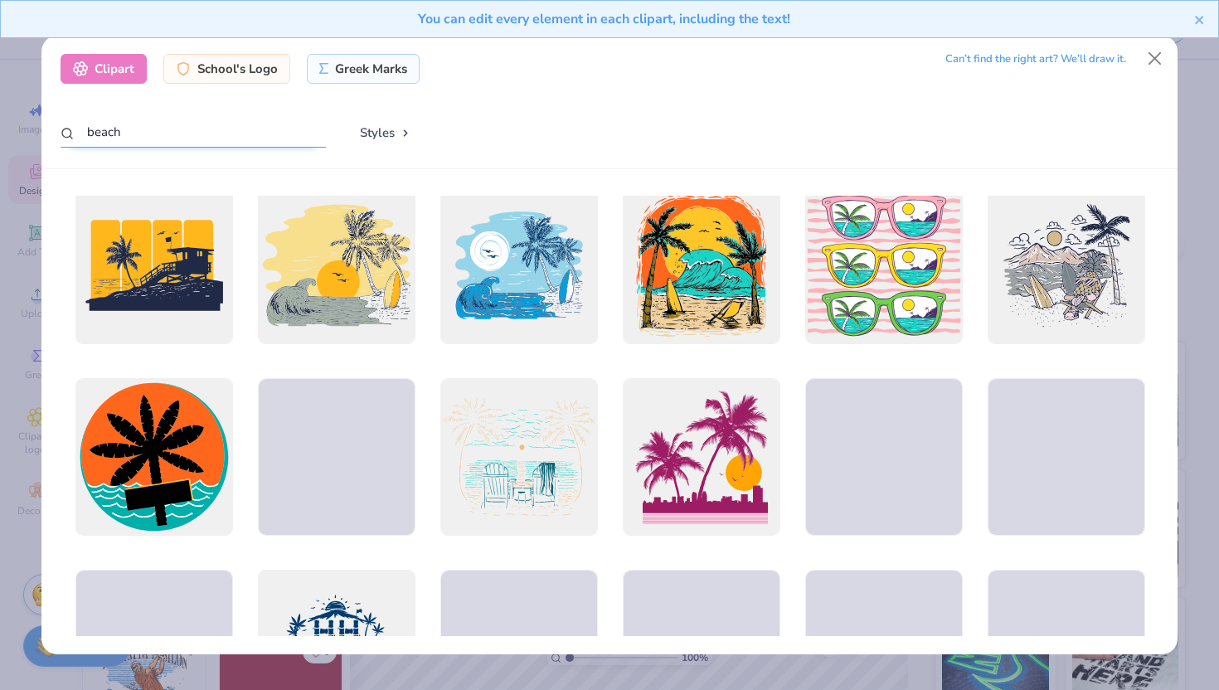
drag, startPoint x: 207, startPoint y: 137, endPoint x: 19, endPoint y: 138, distance: 188.3
click at [19, 138] on div "Clipart School's Logo Greek Marks Can’t find the right art? We’ll draw it. beac…" at bounding box center [609, 345] width 1219 height 690
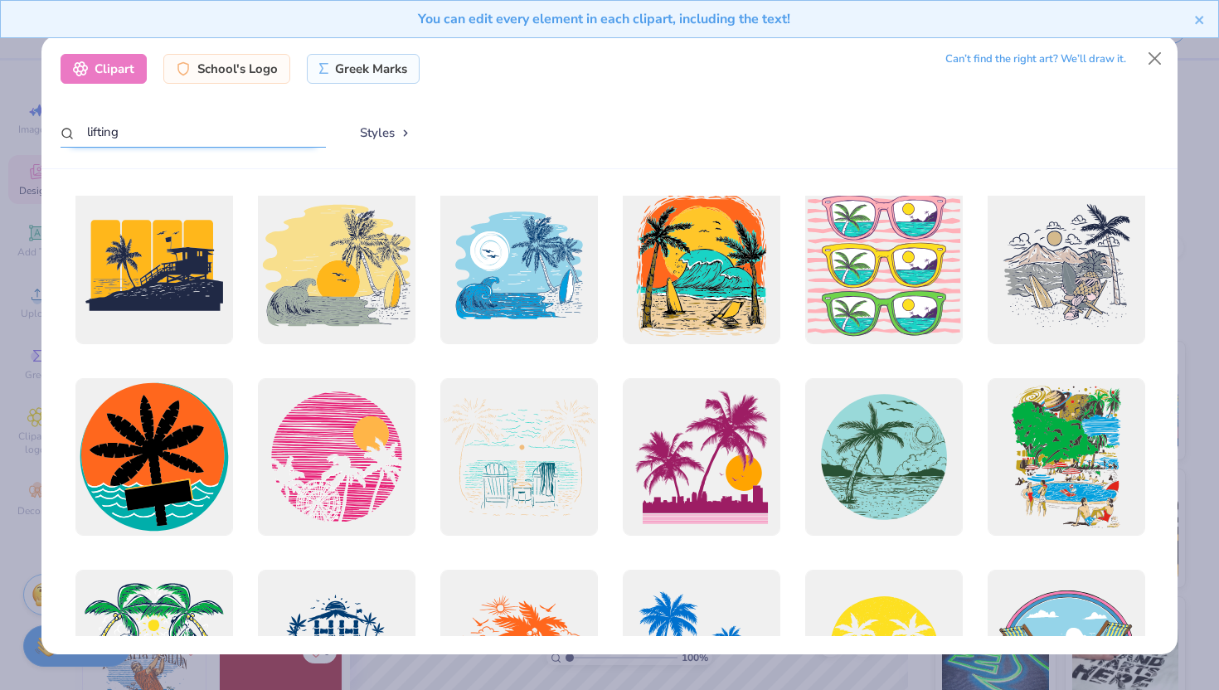
type input "lifting"
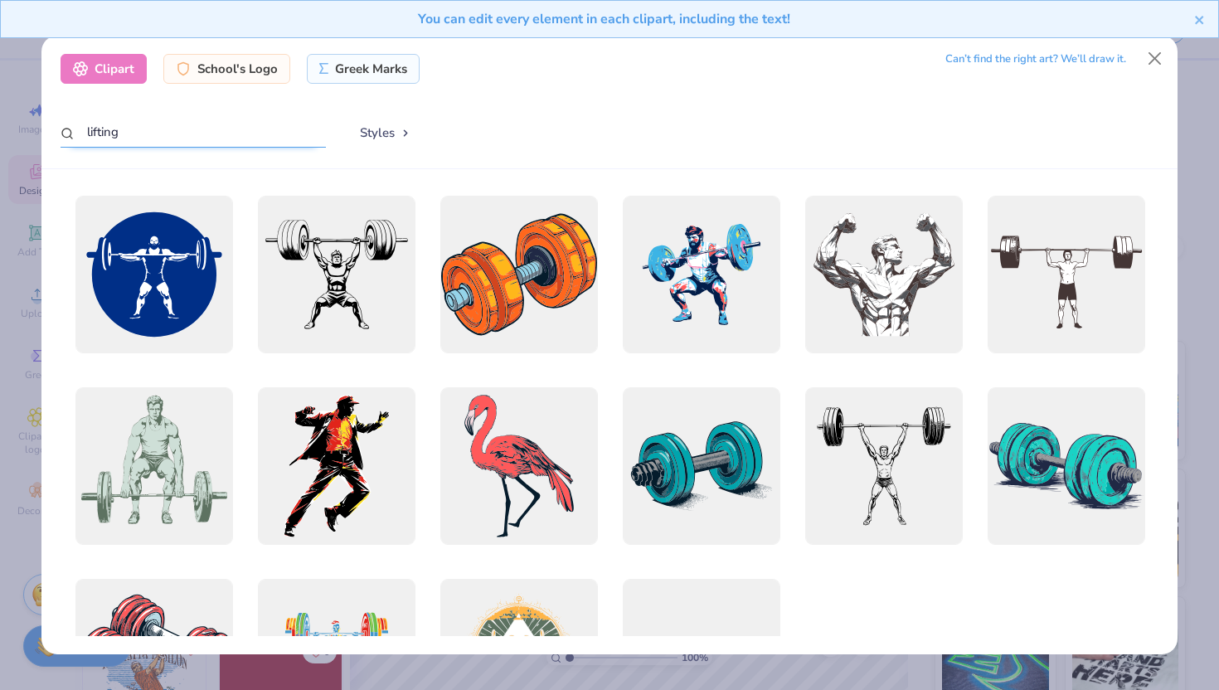
scroll to position [134, 0]
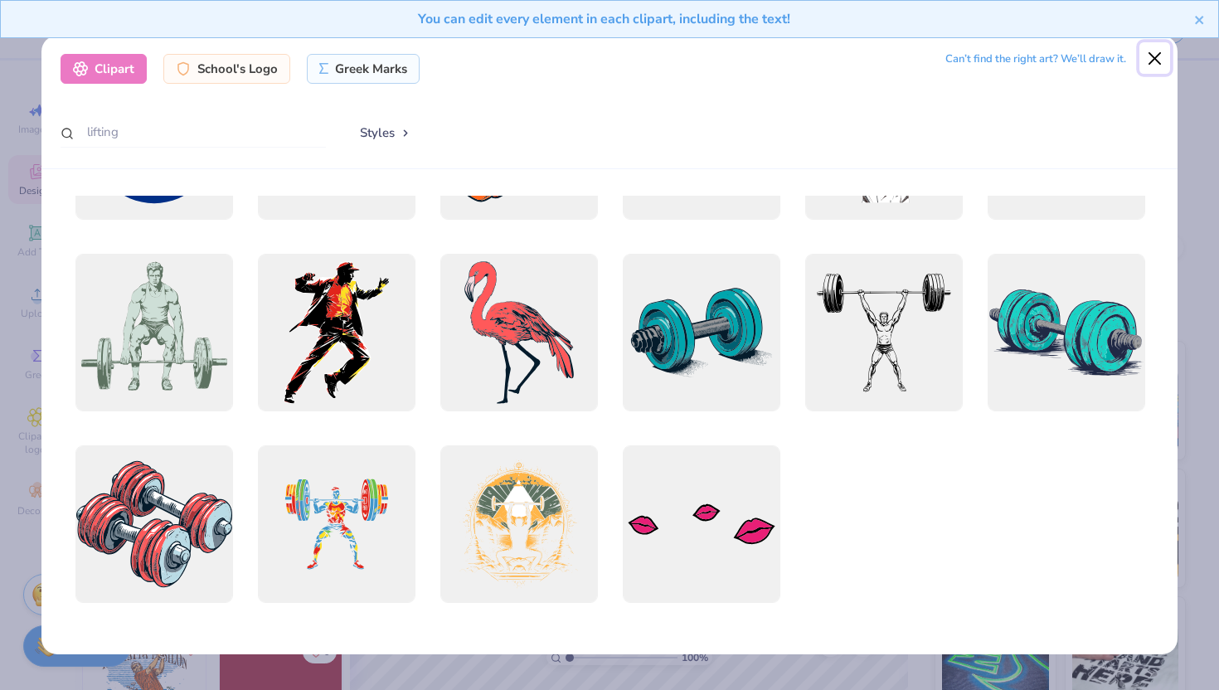
click at [1157, 58] on button "Close" at bounding box center [1156, 58] width 32 height 32
